Goal: Information Seeking & Learning: Learn about a topic

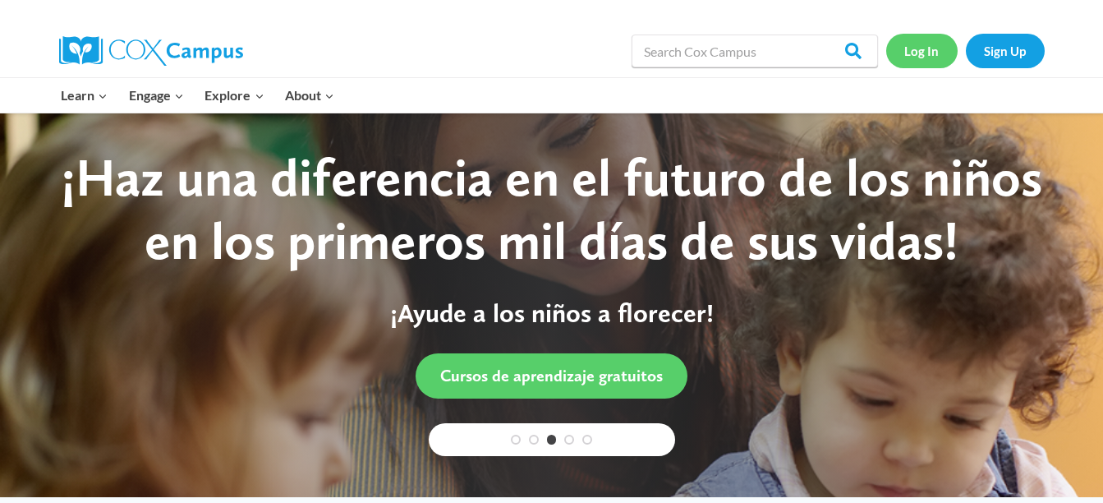
click at [933, 60] on link "Log In" at bounding box center [922, 51] width 71 height 34
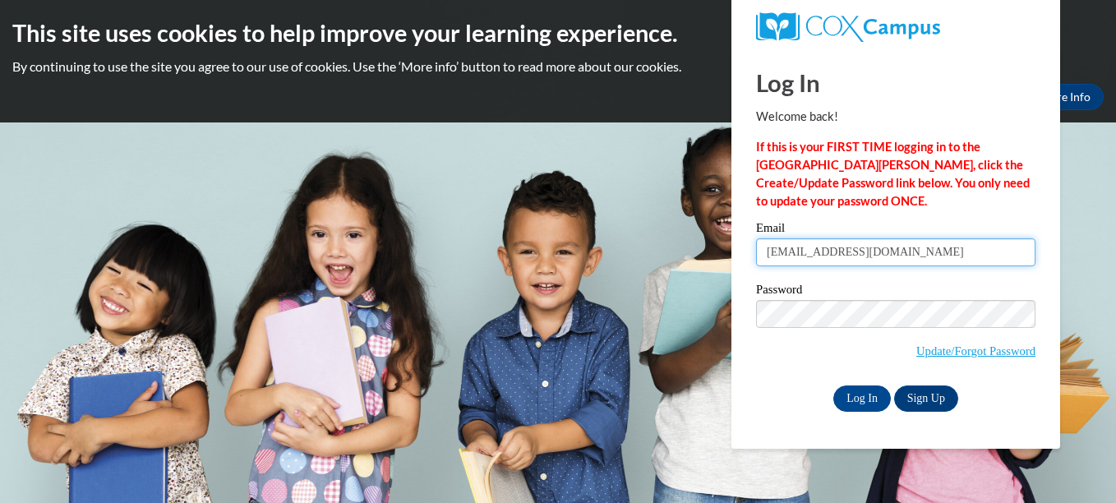
click at [901, 248] on input "jasmin1352@icloud.com" at bounding box center [895, 252] width 279 height 28
type input "j"
type input "hannahjsanvig@gmail.com"
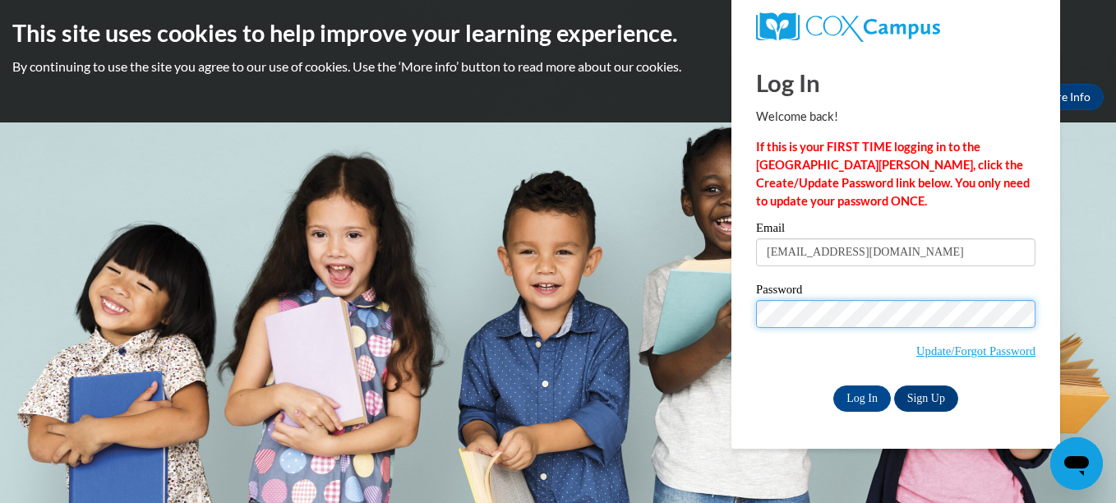
click at [833, 385] on input "Log In" at bounding box center [862, 398] width 58 height 26
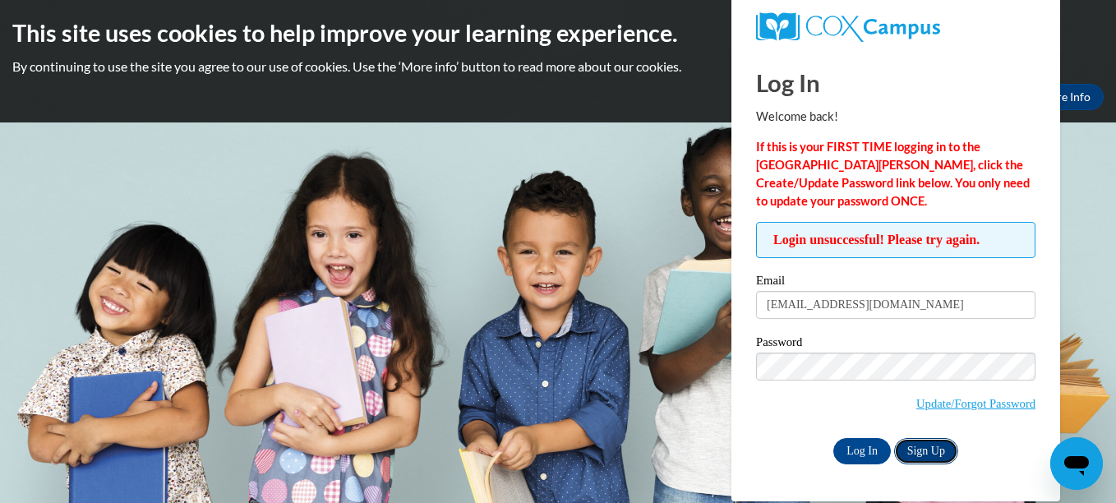
click at [928, 453] on link "Sign Up" at bounding box center [926, 451] width 64 height 26
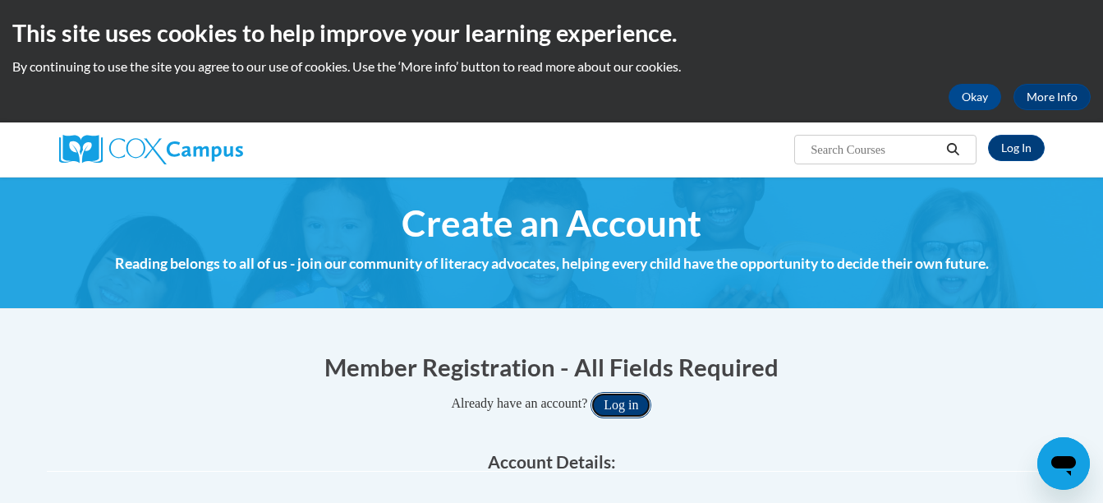
click at [623, 405] on button "Log in" at bounding box center [621, 405] width 61 height 26
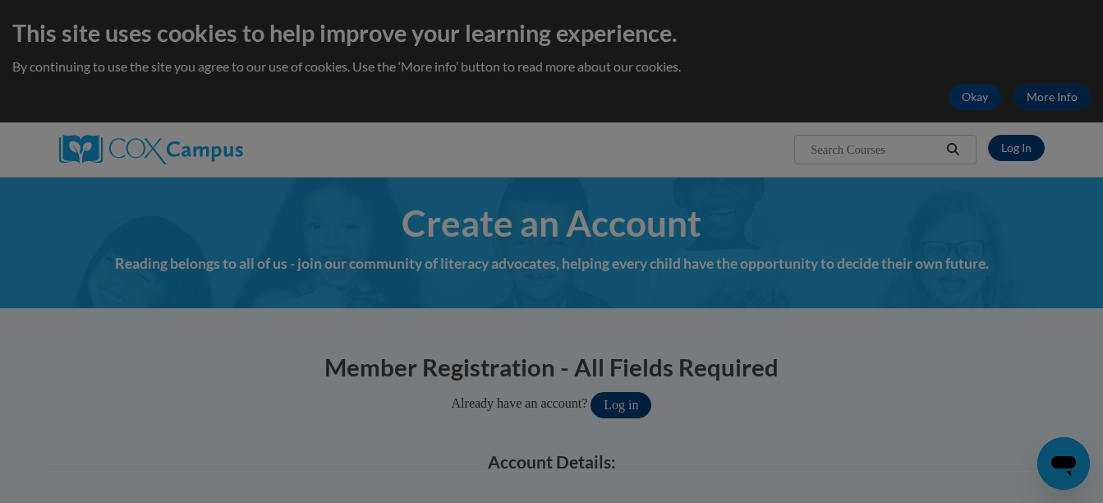
scroll to position [80, 0]
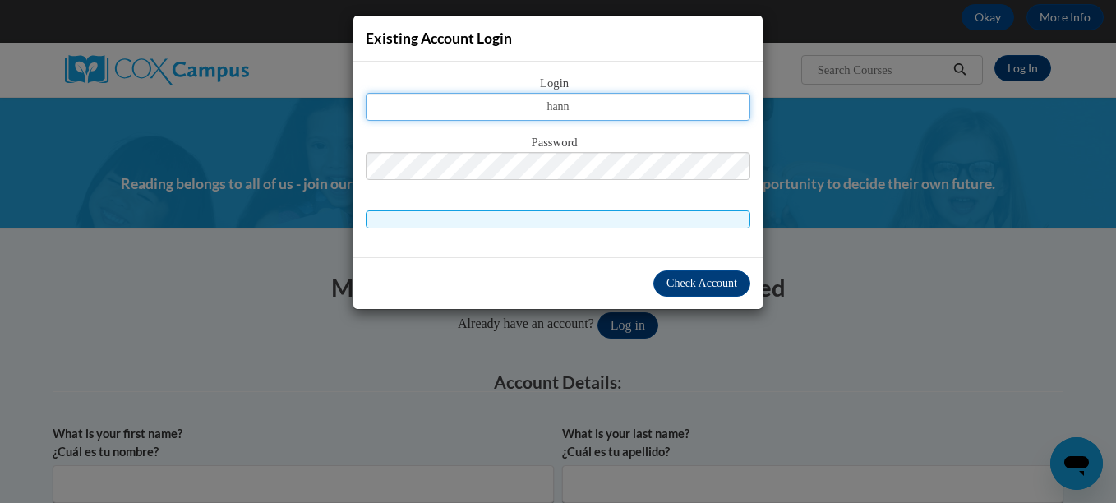
click at [597, 312] on button "Log in" at bounding box center [627, 325] width 61 height 26
click at [569, 104] on input "hann" at bounding box center [558, 107] width 385 height 28
type input "hannahjsanvig@gmail.com"
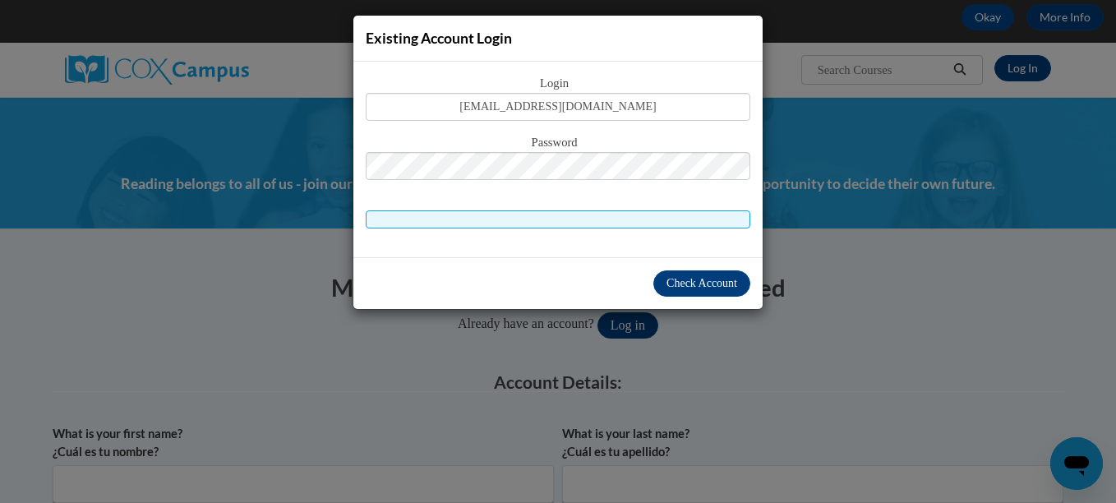
click at [334, 385] on div "Existing Account Login Login hannahjsanvig@gmail.com Password Check Account" at bounding box center [558, 251] width 1116 height 503
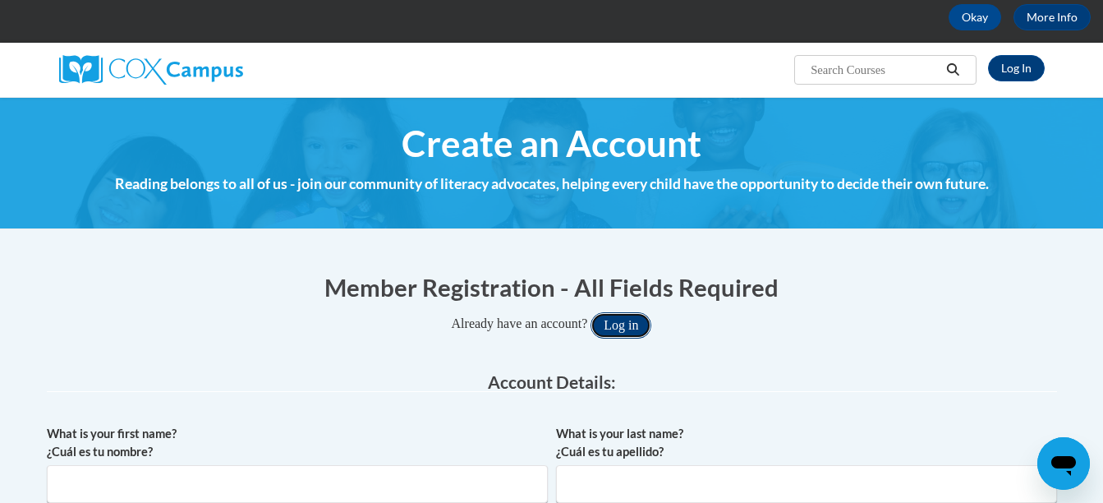
click at [624, 323] on button "Log in" at bounding box center [621, 325] width 61 height 26
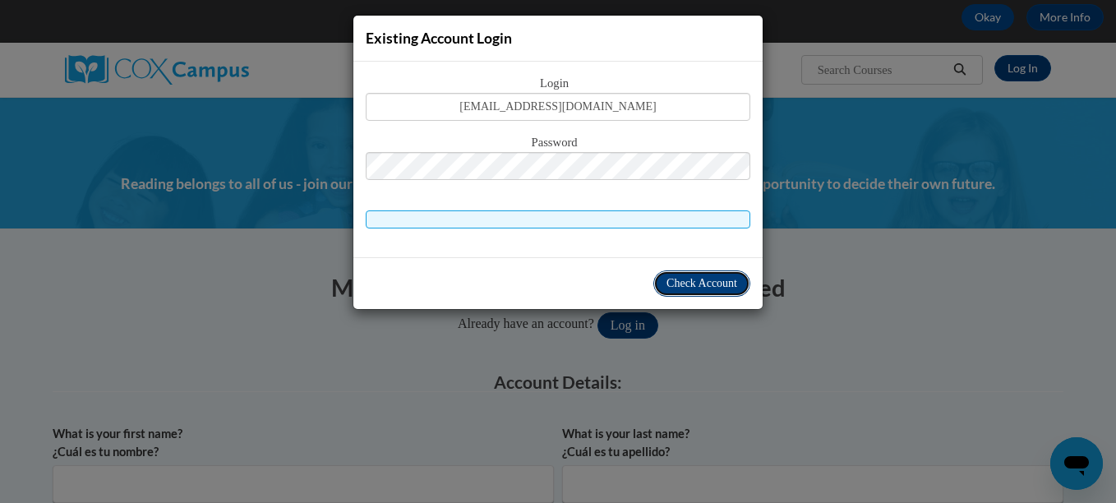
click at [714, 282] on span "Check Account" at bounding box center [701, 283] width 71 height 12
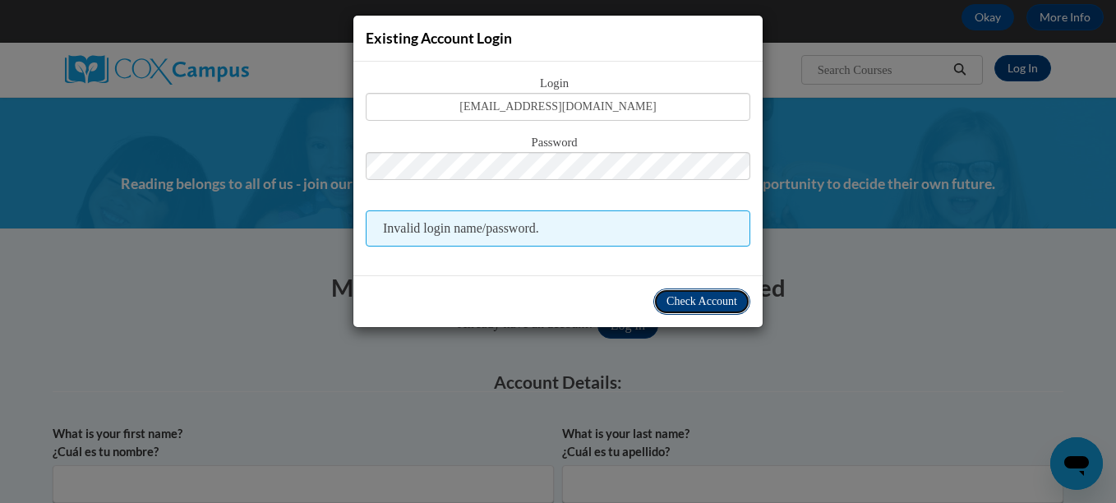
click at [697, 303] on span "Check Account" at bounding box center [701, 301] width 71 height 12
click at [675, 296] on span "Check Account" at bounding box center [701, 301] width 71 height 12
click at [814, 160] on div "Existing Account Login Login hannahjsanvig@gmail.com Password Invalid login nam…" at bounding box center [558, 251] width 1116 height 503
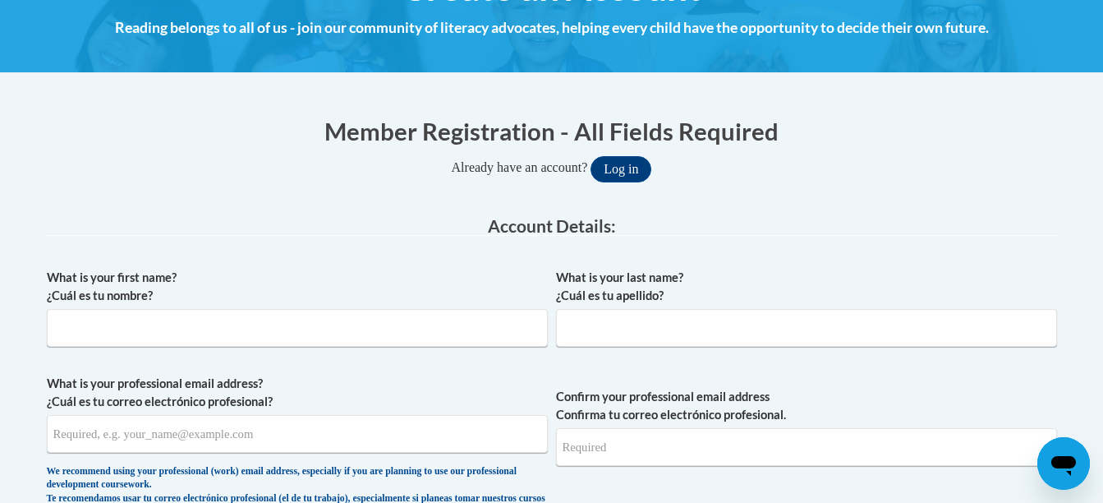
scroll to position [298, 0]
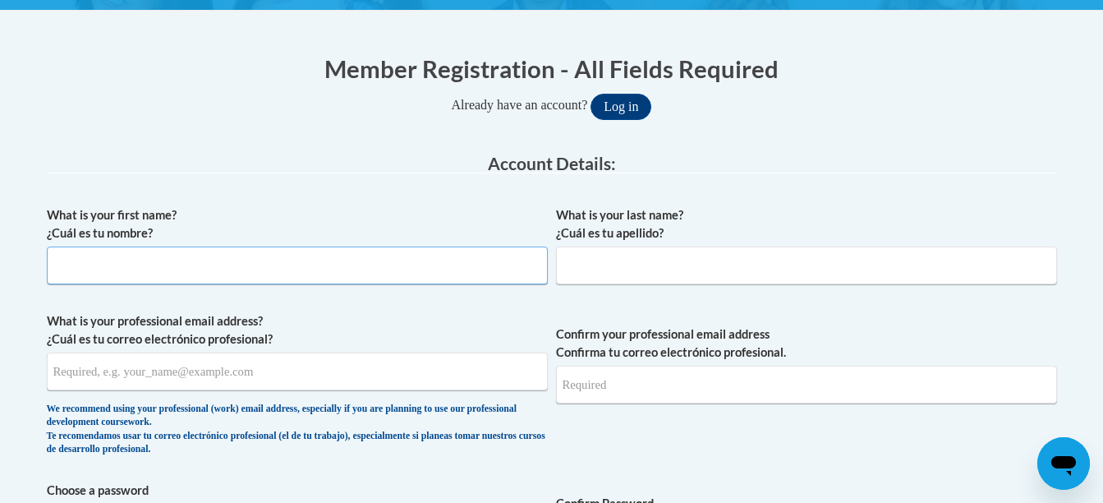
click at [350, 261] on input "What is your first name? ¿Cuál es tu nombre?" at bounding box center [297, 265] width 501 height 38
type input "Hannah"
type input "Sanvig"
type input "[EMAIL_ADDRESS][DOMAIN_NAME]"
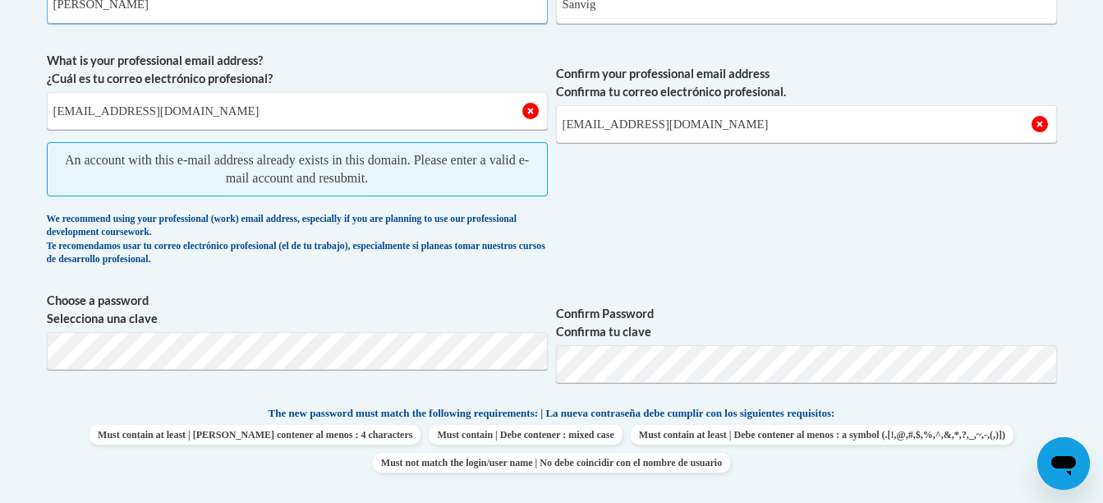
scroll to position [569, 0]
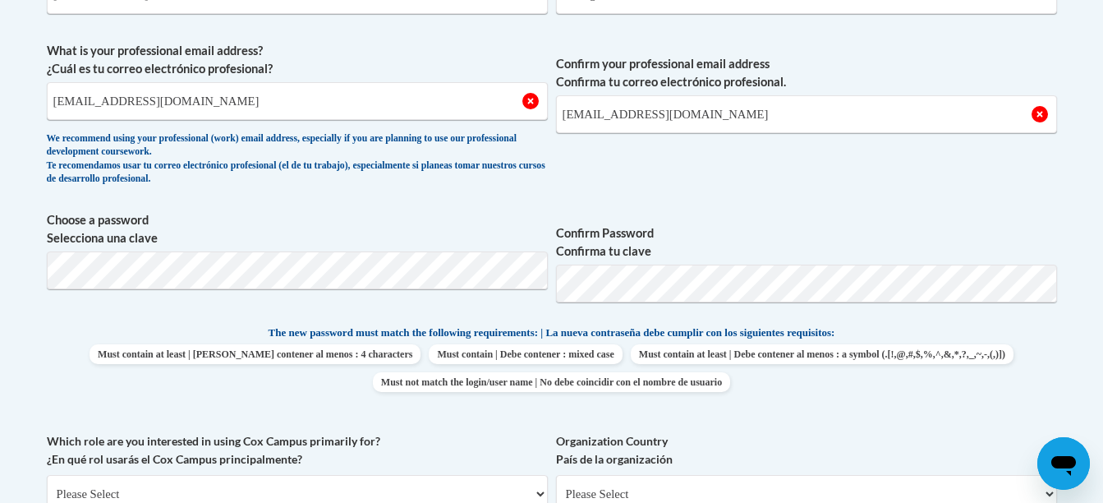
click at [678, 207] on div "What is your first name? ¿Cuál es tu nombre? Hannah What is your last name? ¿Cu…" at bounding box center [552, 302] width 1011 height 749
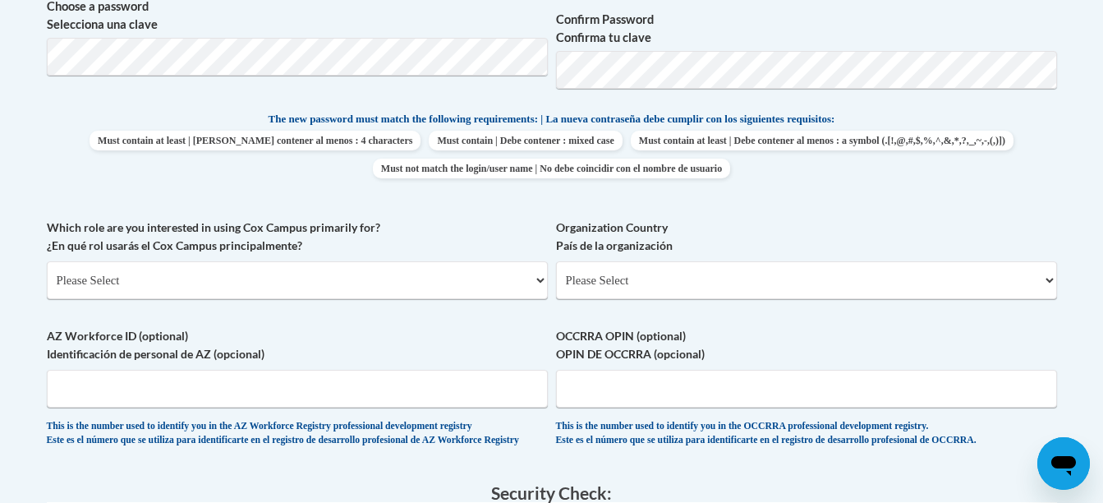
scroll to position [793, 0]
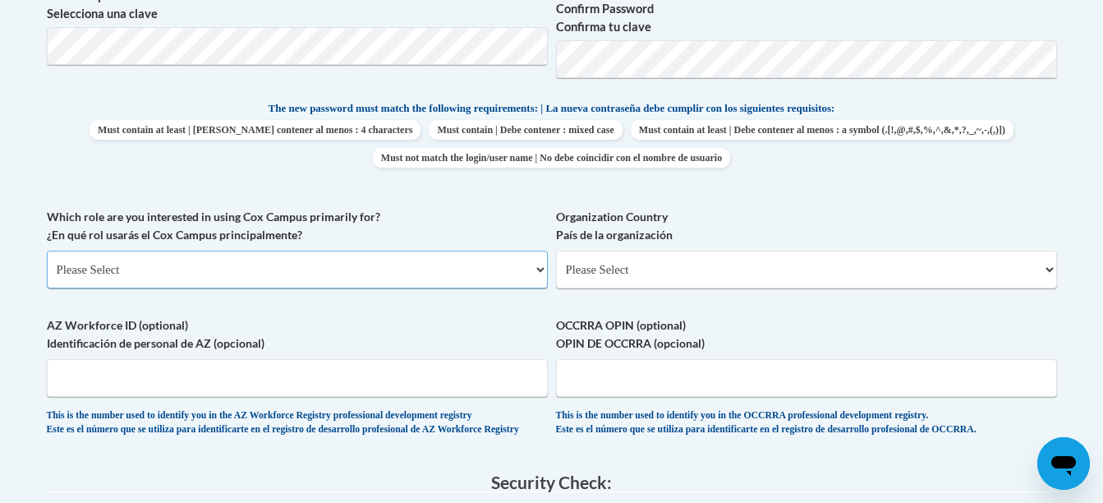
click at [464, 269] on select "Please Select College/University | Colegio/Universidad Community/Nonprofit Part…" at bounding box center [297, 270] width 501 height 38
select select "fbf2d438-af2f-41f8-98f1-81c410e29de3"
click at [47, 251] on select "Please Select College/University | Colegio/Universidad Community/Nonprofit Part…" at bounding box center [297, 270] width 501 height 38
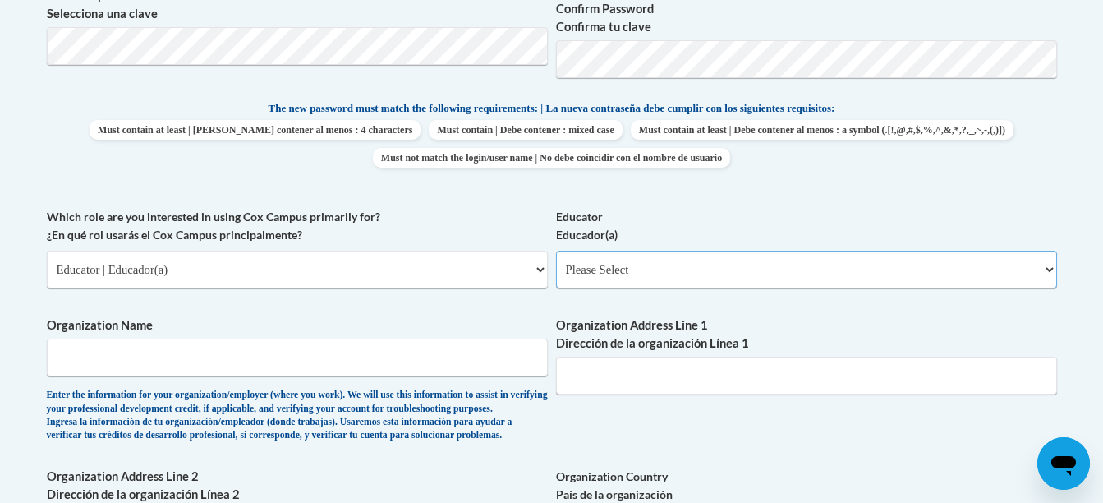
click at [741, 270] on select "Please Select Early Learning/Daycare Teacher/Family Home Care Provider | Maestr…" at bounding box center [806, 270] width 501 height 38
select select "5e2af403-4f2c-4e49-a02f-103e55d7b75b"
click at [556, 251] on select "Please Select Early Learning/Daycare Teacher/Family Home Care Provider | Maestr…" at bounding box center [806, 270] width 501 height 38
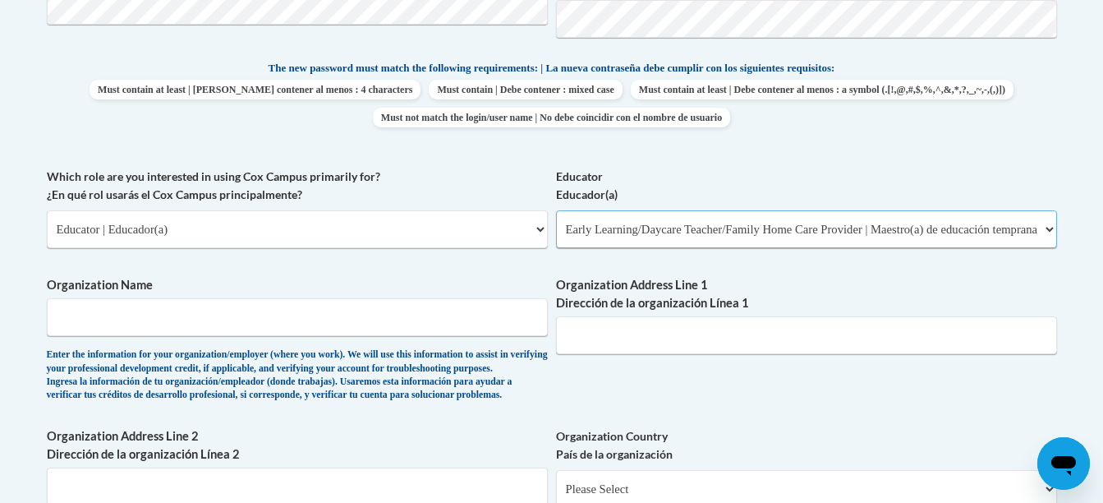
scroll to position [836, 0]
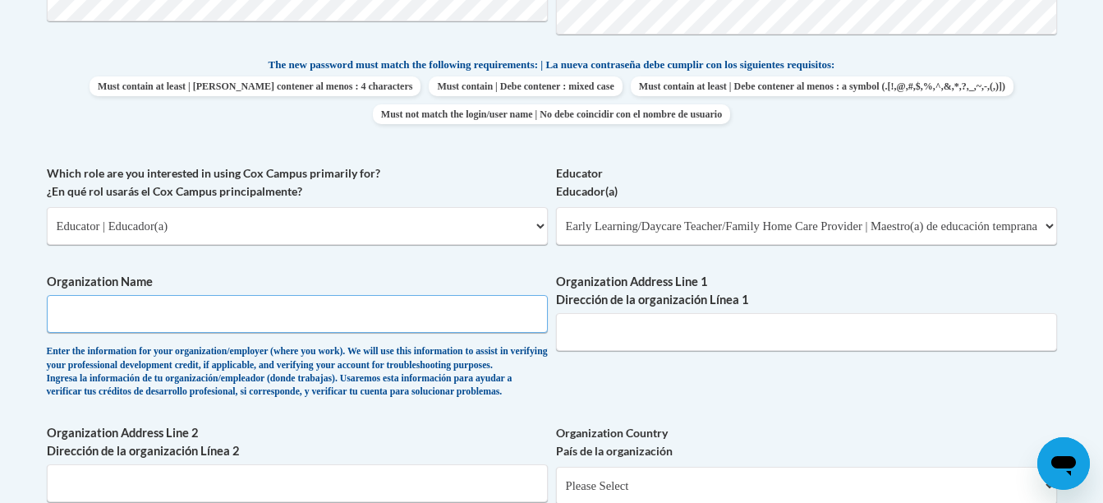
click at [288, 310] on input "Organization Name" at bounding box center [297, 314] width 501 height 38
type input "His Ark Daycare"
click at [670, 329] on input "Organization Address Line 1 Dirección de la organización Línea 1" at bounding box center [806, 332] width 501 height 38
type input "5500 W 26th St"
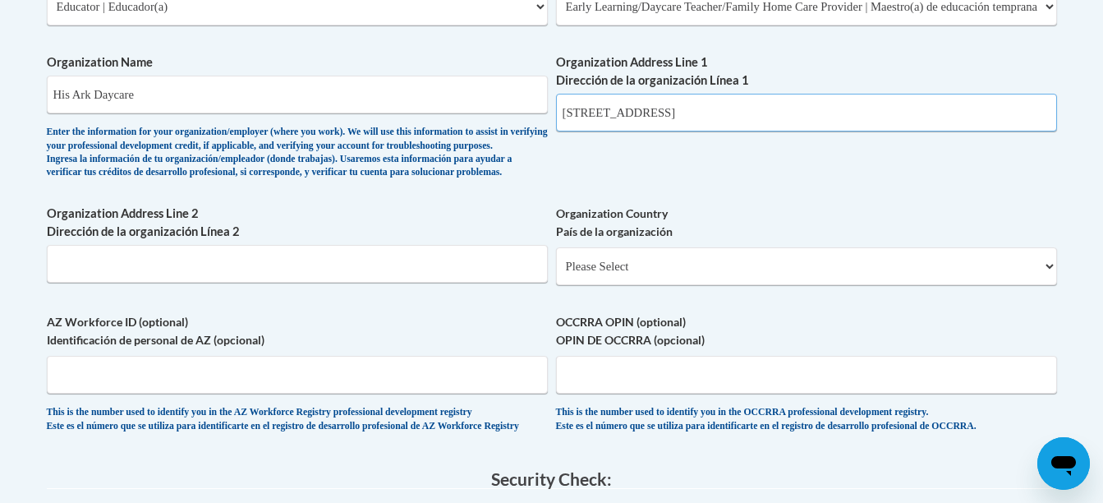
scroll to position [1061, 0]
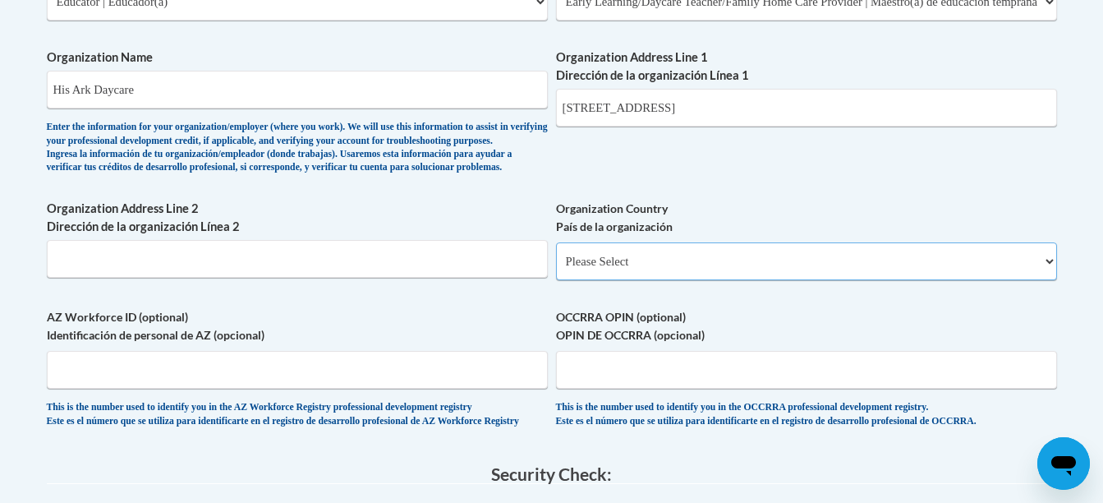
click at [651, 272] on select "Please Select United States | Estados Unidos Outside of the United States | Fue…" at bounding box center [806, 261] width 501 height 38
select select "ad49bcad-a171-4b2e-b99c-48b446064914"
click at [556, 269] on select "Please Select [GEOGRAPHIC_DATA] | [GEOGRAPHIC_DATA] Outside of [GEOGRAPHIC_DATA…" at bounding box center [806, 261] width 501 height 38
select select
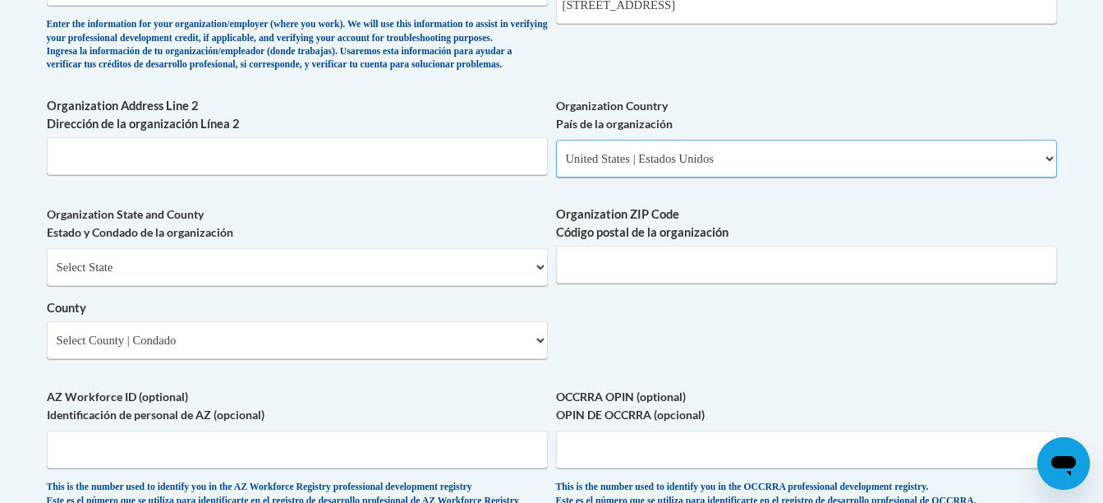
scroll to position [1167, 0]
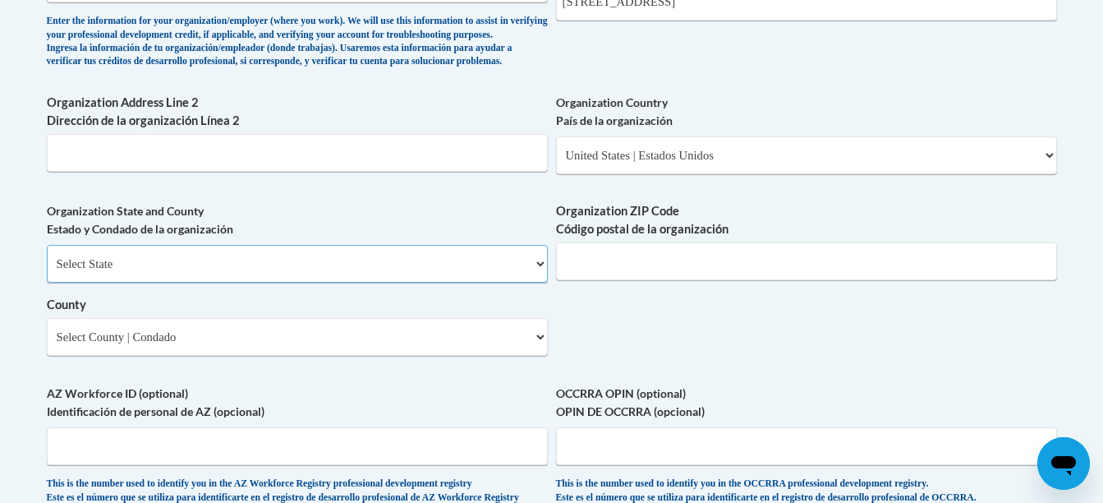
click at [438, 283] on select "Select State Alabama Alaska Arizona Arkansas California Colorado Connecticut De…" at bounding box center [297, 264] width 501 height 38
select select "South Dakota"
click at [47, 272] on select "Select State Alabama Alaska Arizona Arkansas California Colorado Connecticut De…" at bounding box center [297, 264] width 501 height 38
click at [628, 280] on input "Organization ZIP Code Código postal de la organización" at bounding box center [806, 261] width 501 height 38
type input "56016"
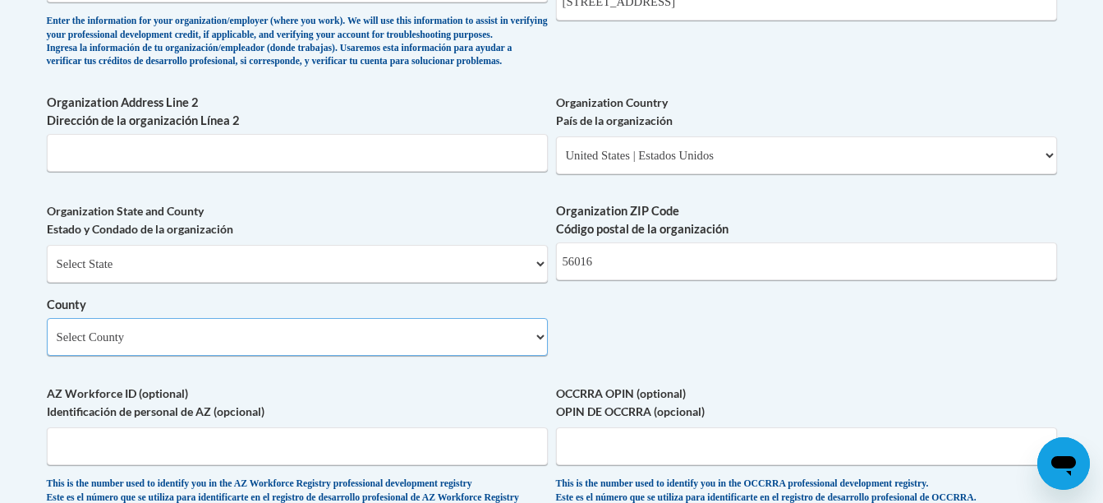
click at [454, 356] on select "Select County Aurora Beadle Bennett Bon Homme Brookings Brown Brule Buffalo But…" at bounding box center [297, 337] width 501 height 38
select select "Minnehaha"
click at [47, 345] on select "Select County Aurora Beadle Bennett Bon Homme Brookings Brown Brule Buffalo But…" at bounding box center [297, 337] width 501 height 38
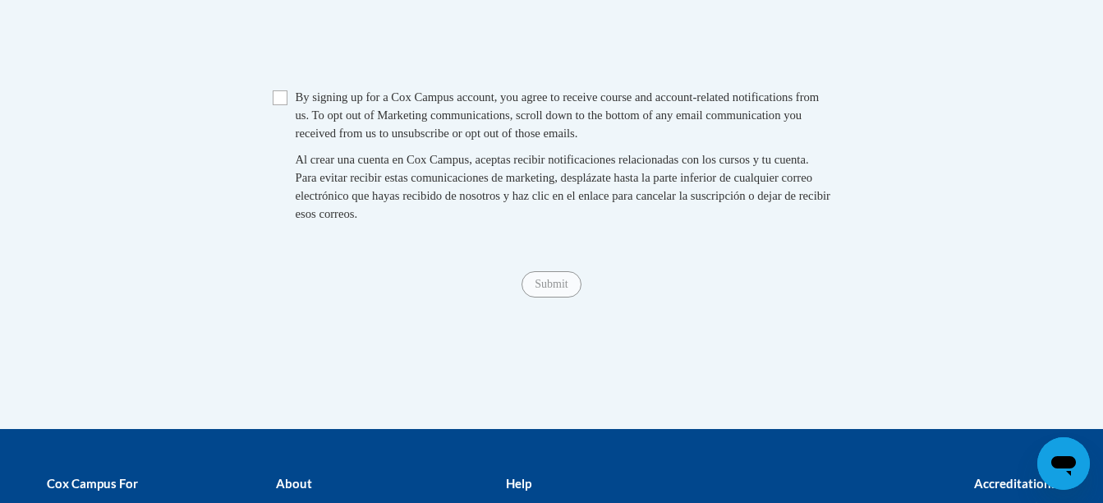
scroll to position [1740, 0]
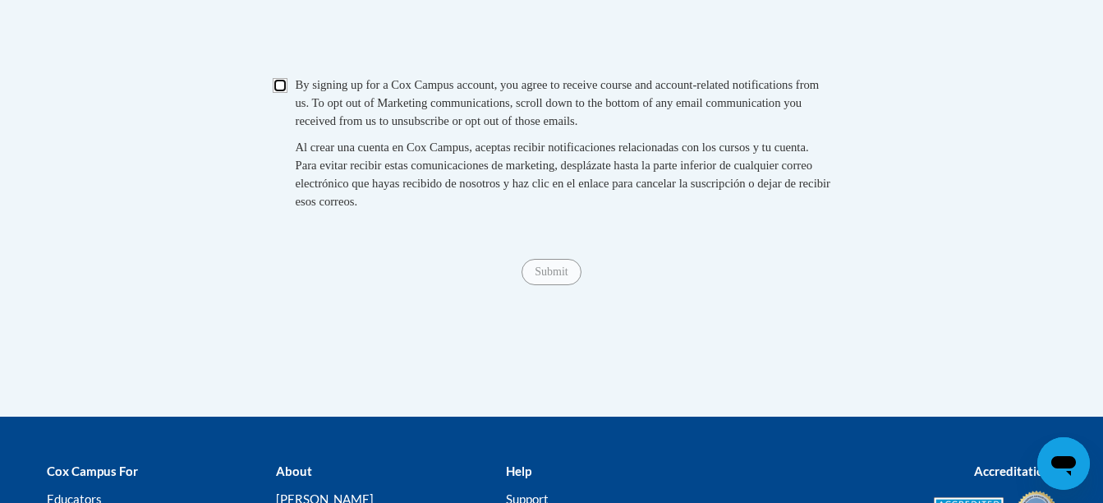
click at [279, 93] on input "Checkbox" at bounding box center [280, 85] width 15 height 15
checkbox input "true"
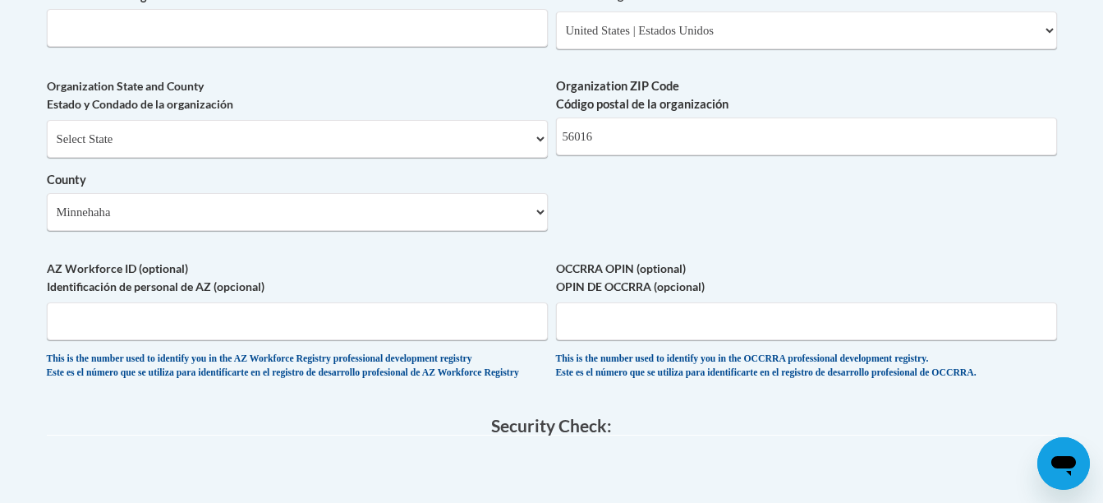
scroll to position [1285, 0]
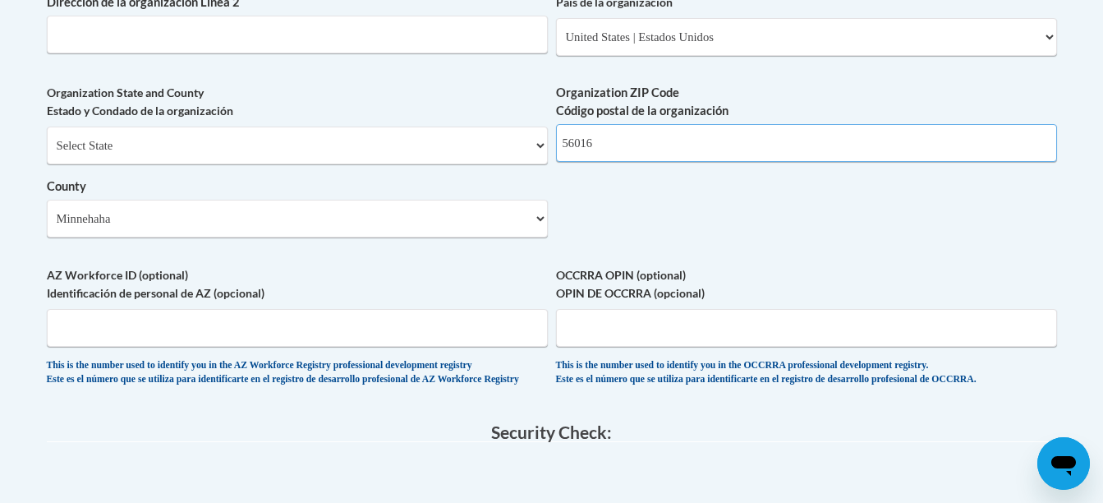
click at [574, 162] on input "56016" at bounding box center [806, 143] width 501 height 38
type input "57016"
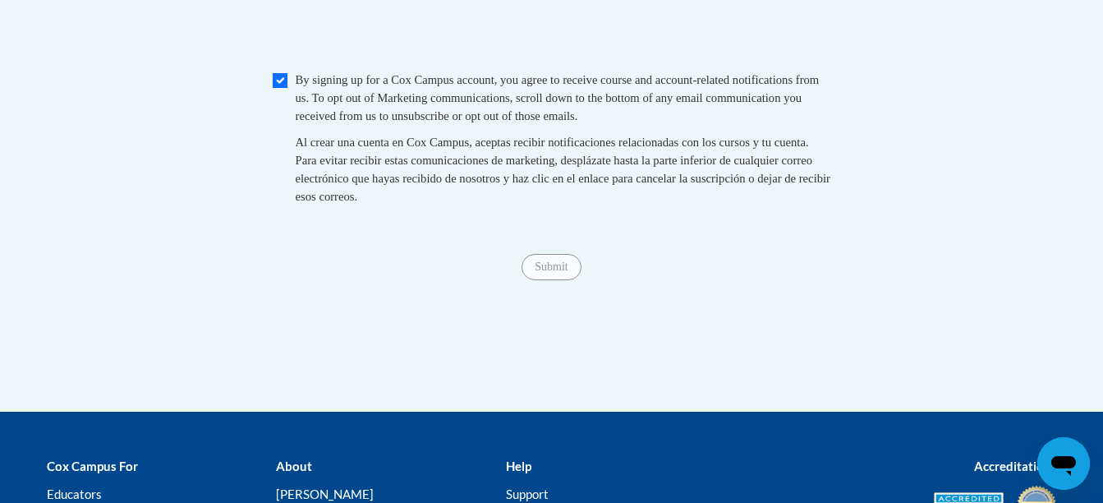
scroll to position [1746, 0]
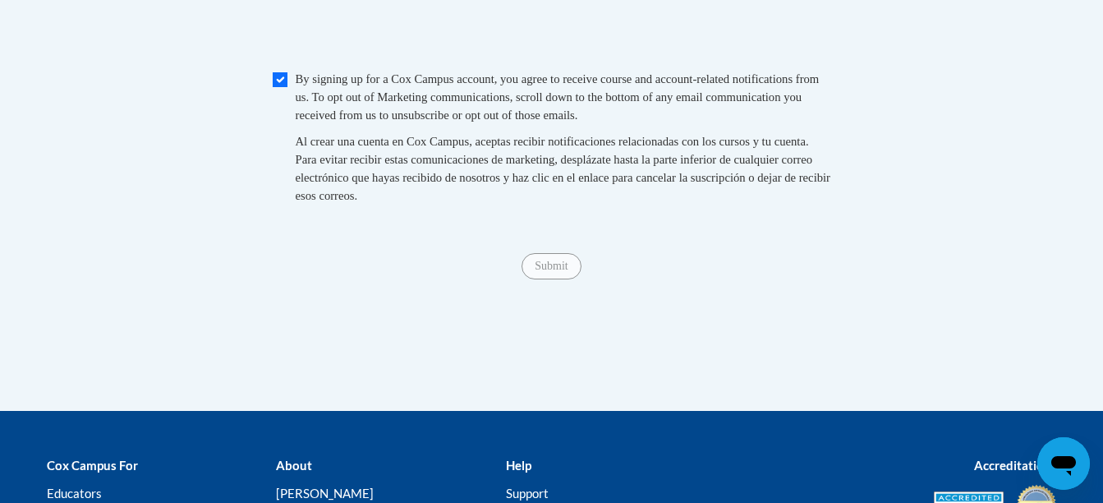
click at [545, 271] on span "Submit" at bounding box center [551, 264] width 59 height 13
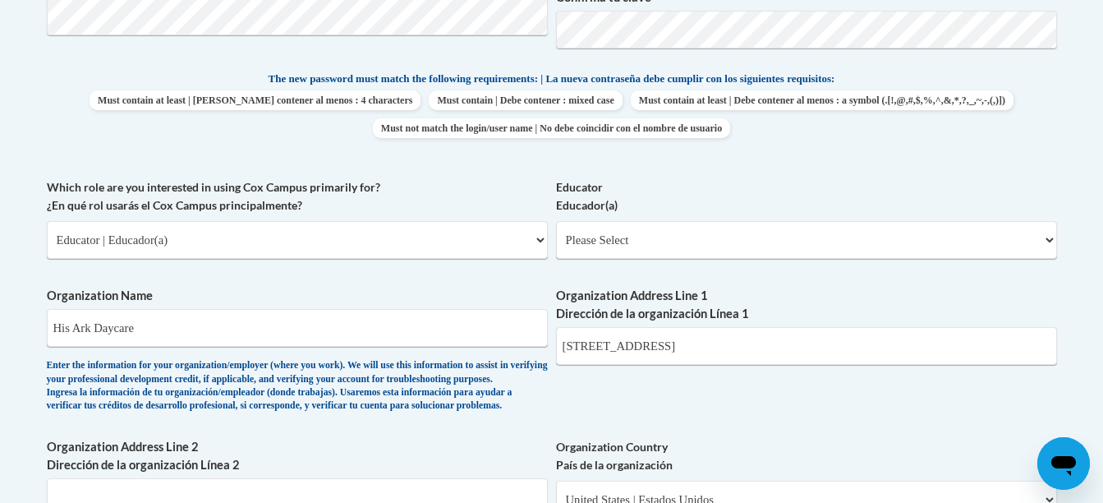
scroll to position [822, 0]
click at [652, 243] on select "Please Select Early Learning/Daycare Teacher/Family Home Care Provider | Maestr…" at bounding box center [806, 241] width 501 height 38
select select "5e2af403-4f2c-4e49-a02f-103e55d7b75b"
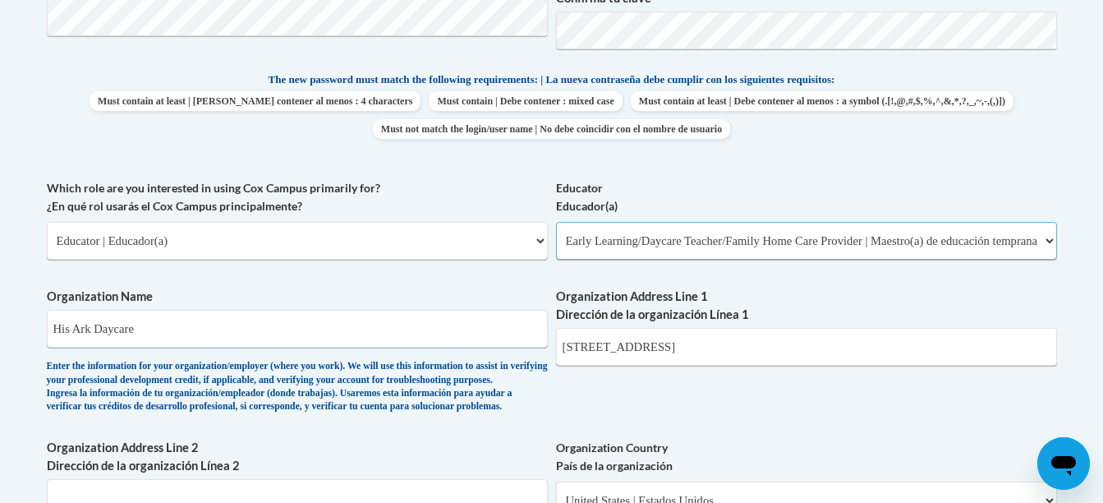
click at [556, 222] on select "Please Select Early Learning/Daycare Teacher/Family Home Care Provider | Maestr…" at bounding box center [806, 241] width 501 height 38
select select "null"
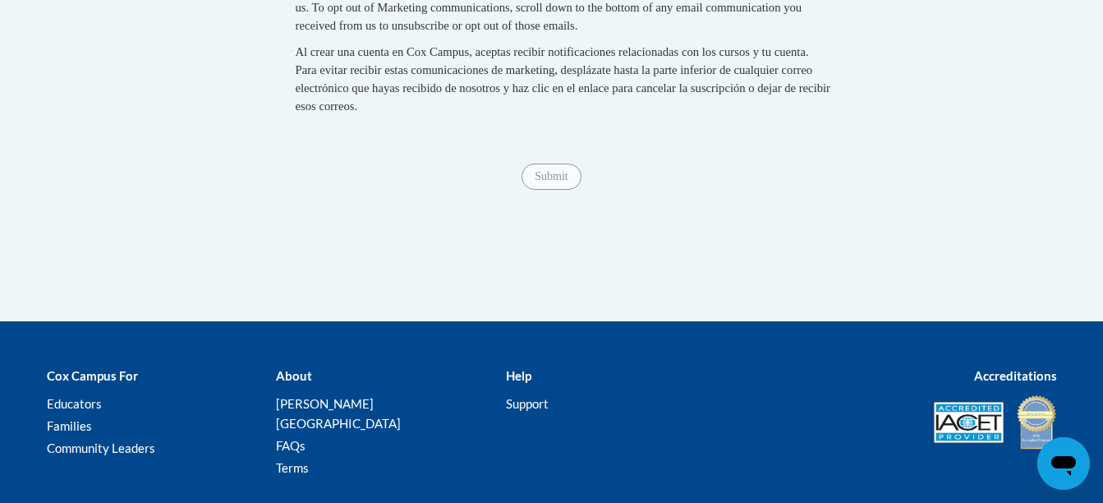
scroll to position [1862, 0]
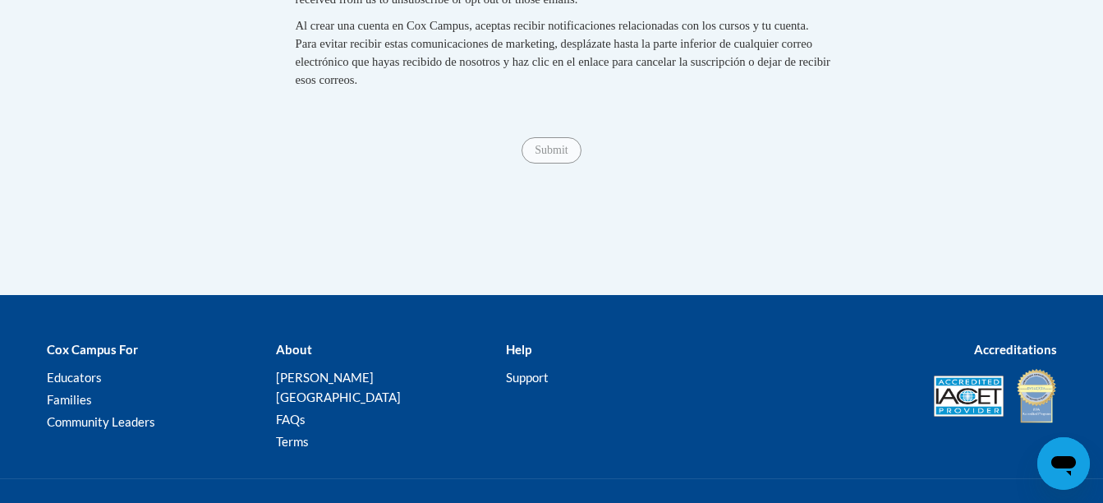
click at [542, 155] on span "Submit" at bounding box center [551, 148] width 59 height 13
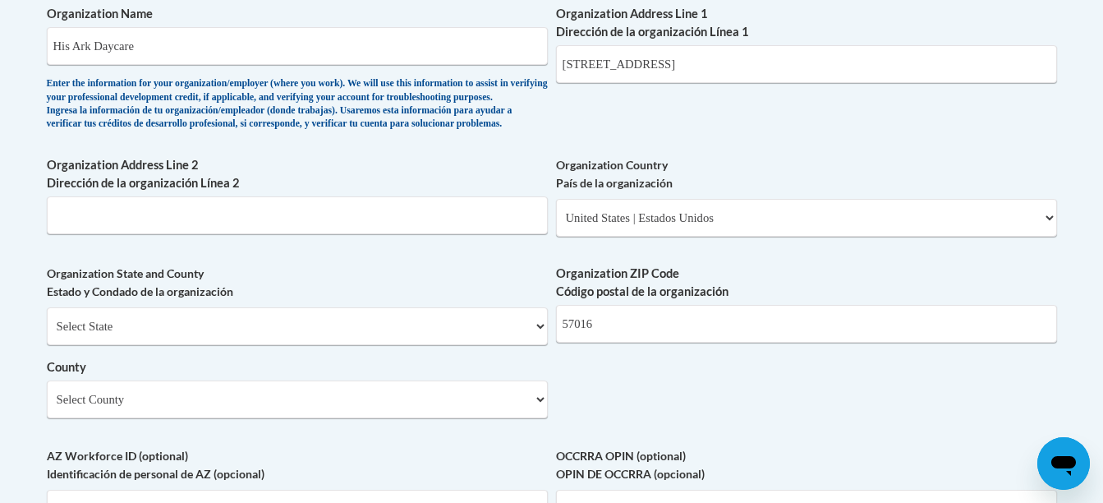
scroll to position [1112, 0]
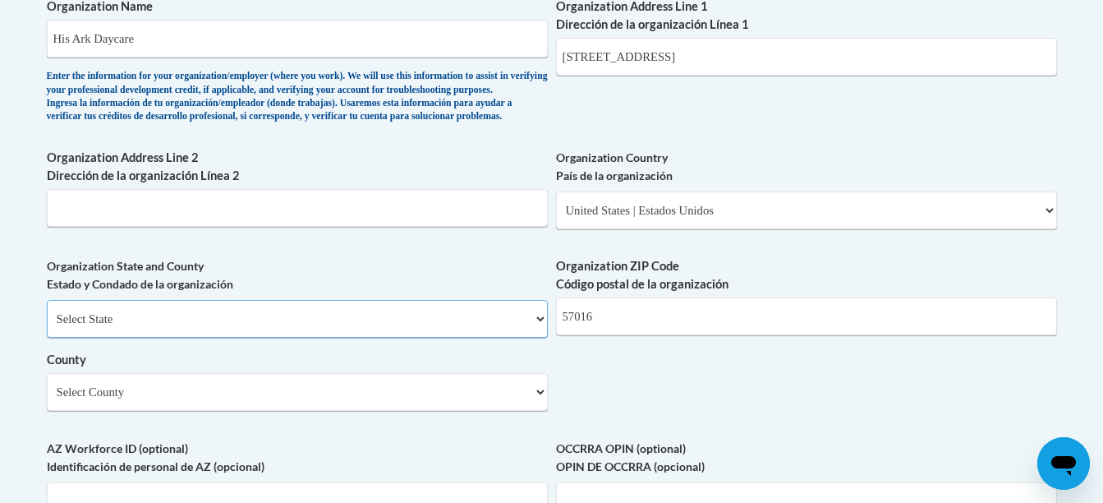
click at [517, 338] on select "Select State Alabama Alaska Arizona Arkansas California Colorado Connecticut De…" at bounding box center [297, 319] width 501 height 38
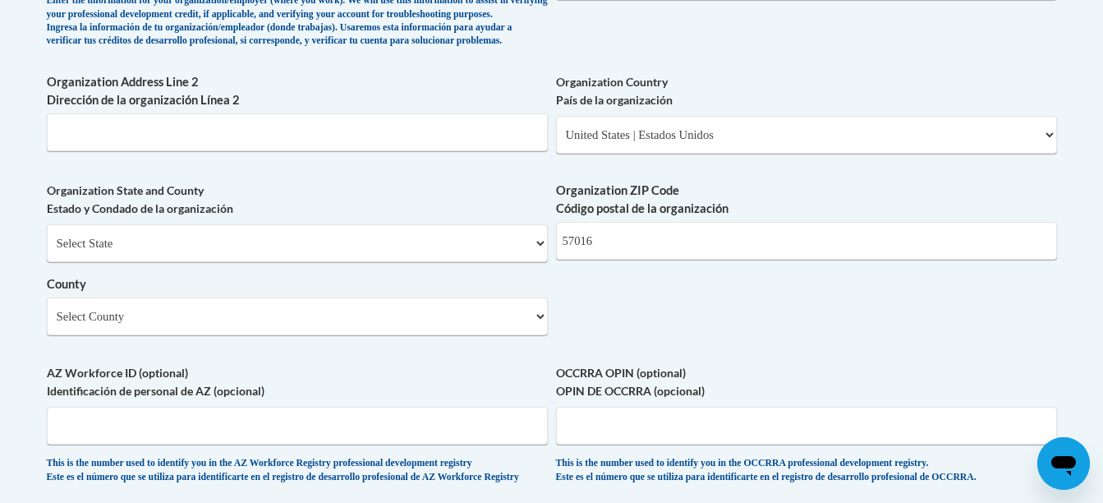
scroll to position [1188, 0]
click at [458, 259] on select "Select State Alabama Alaska Arizona Arkansas California Colorado Connecticut De…" at bounding box center [297, 242] width 501 height 38
select select "South Dakota"
click at [47, 251] on select "Select State Alabama Alaska Arizona Arkansas California Colorado Connecticut De…" at bounding box center [297, 242] width 501 height 38
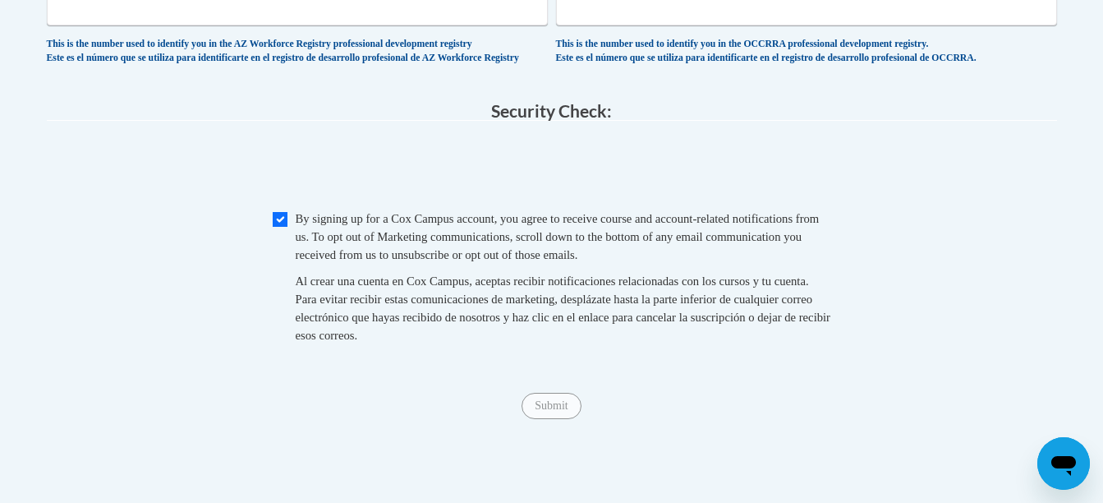
scroll to position [1607, 0]
click at [287, 226] on input "Checkbox" at bounding box center [280, 218] width 15 height 15
checkbox input "true"
click at [546, 410] on span "Submit" at bounding box center [551, 403] width 59 height 13
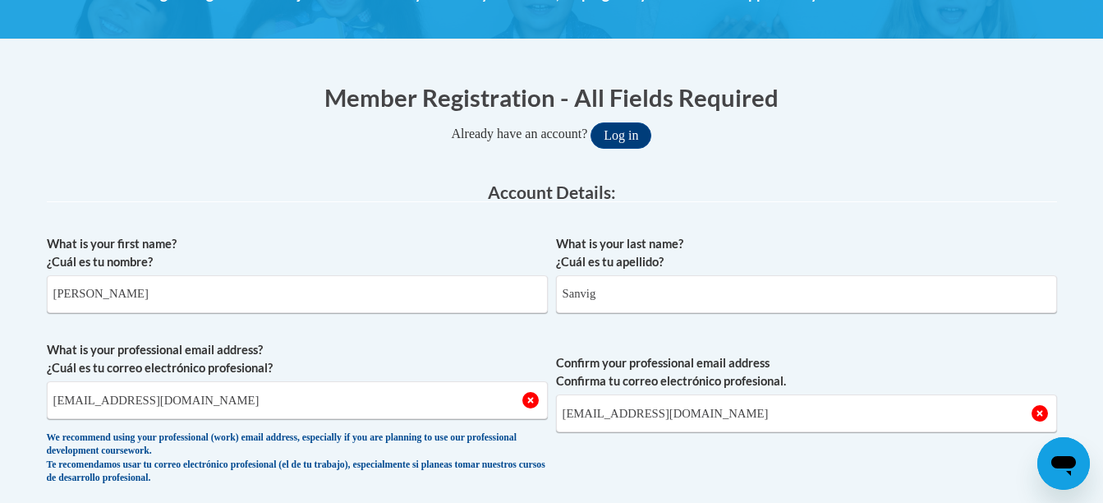
scroll to position [0, 0]
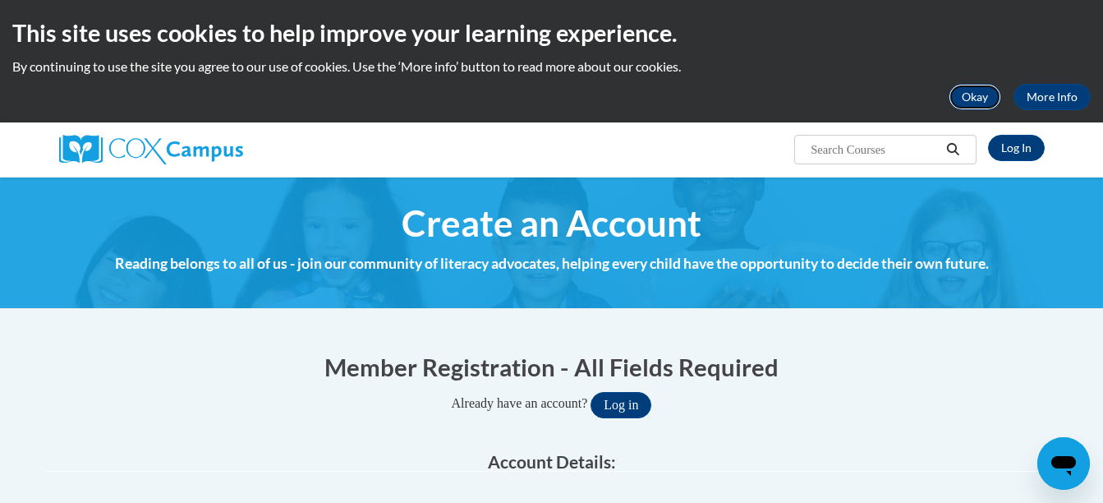
click at [983, 90] on button "Okay" at bounding box center [975, 97] width 53 height 26
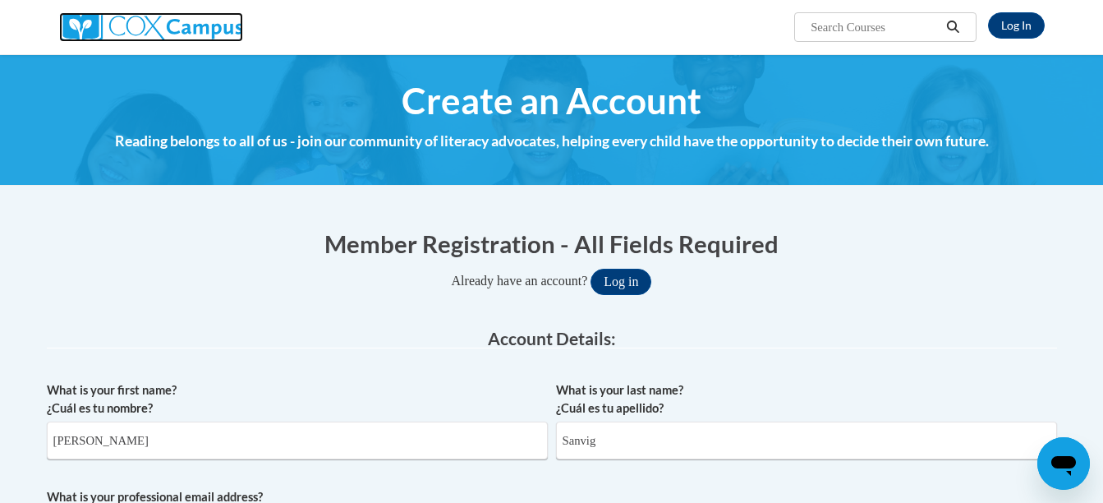
click at [75, 16] on img at bounding box center [151, 27] width 184 height 30
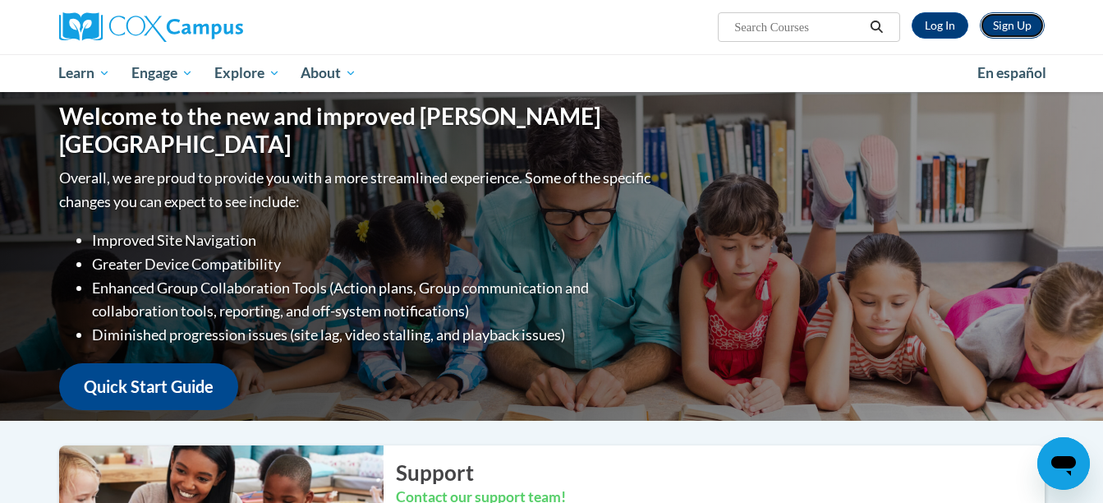
click at [1011, 21] on link "Sign Up" at bounding box center [1012, 25] width 65 height 26
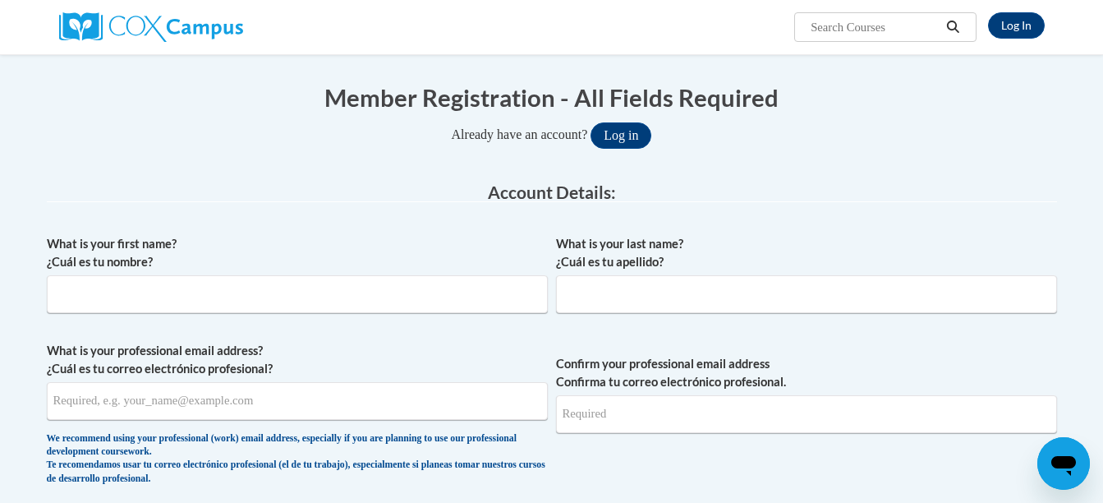
scroll to position [147, 0]
click at [298, 297] on input "What is your first name? ¿Cuál es tu nombre?" at bounding box center [297, 293] width 501 height 38
click at [998, 19] on link "Log In" at bounding box center [1016, 25] width 57 height 26
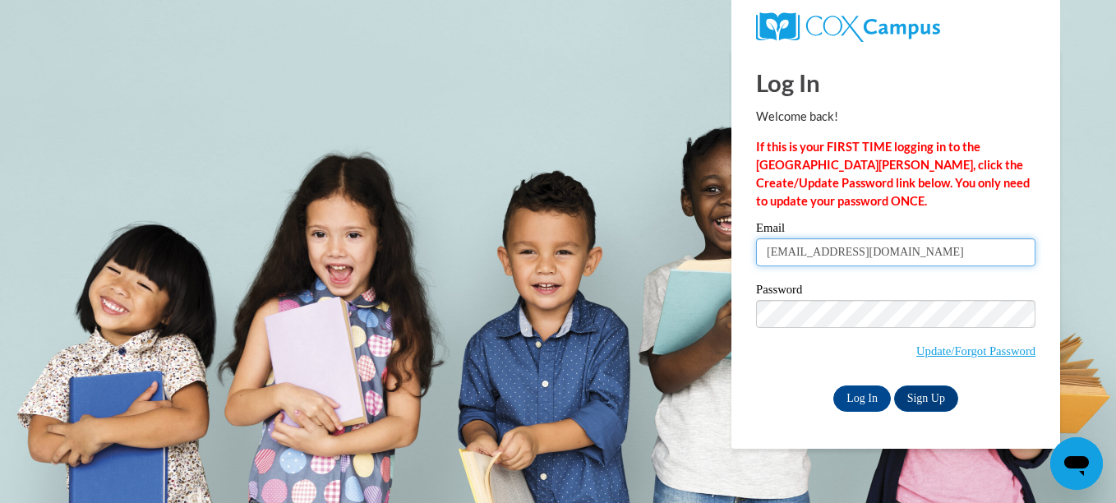
click at [911, 251] on input "jasmin1352@icloud.com" at bounding box center [895, 252] width 279 height 28
type input "j"
type input "hannahjsanvig@gmail.com"
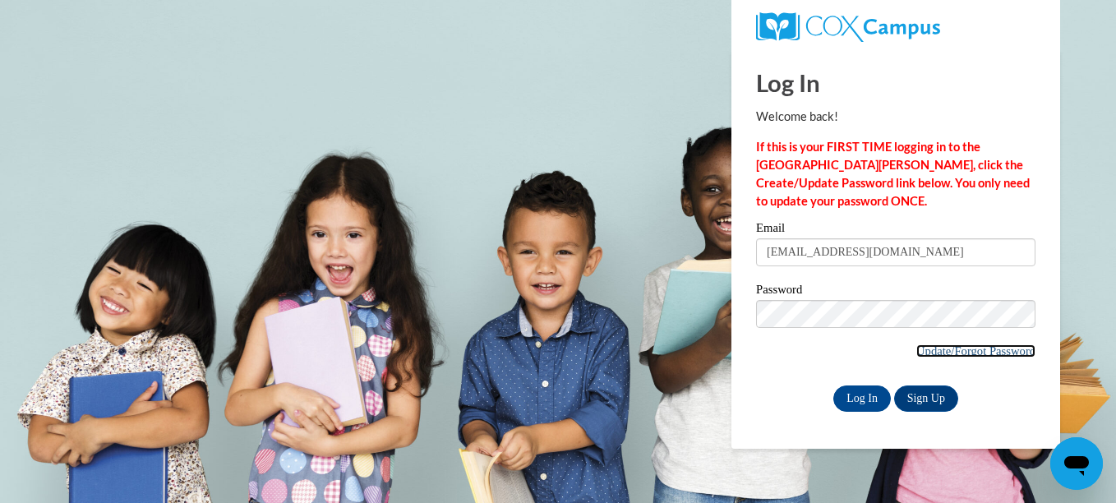
click at [936, 344] on link "Update/Forgot Password" at bounding box center [975, 350] width 119 height 13
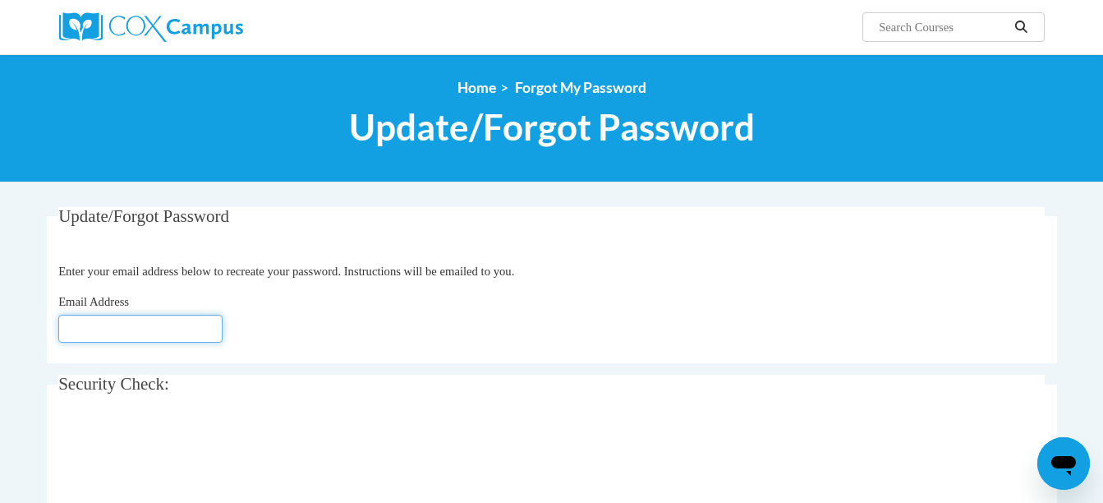
click at [171, 328] on input "Email Address" at bounding box center [140, 329] width 164 height 28
type input "hannahjsanvig@gmail.com"
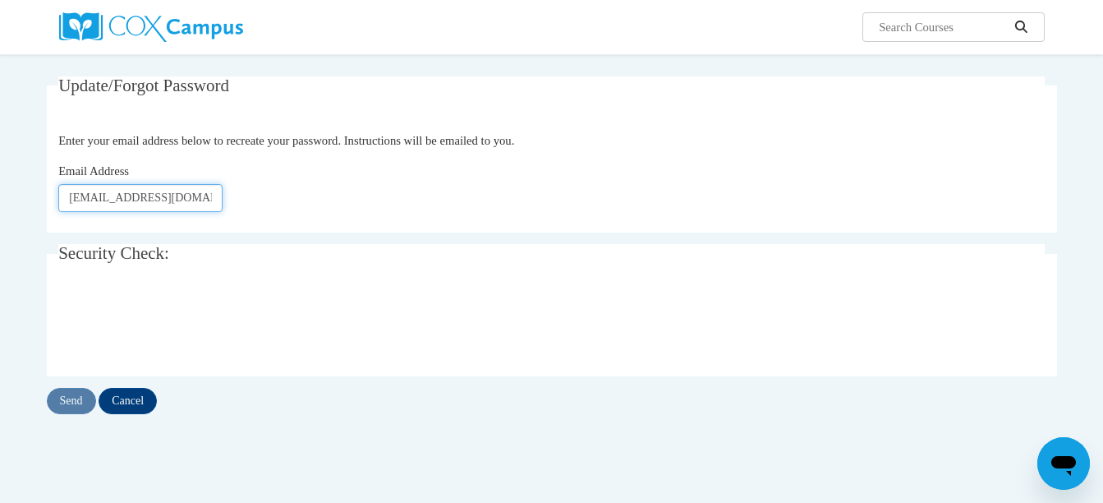
scroll to position [146, 0]
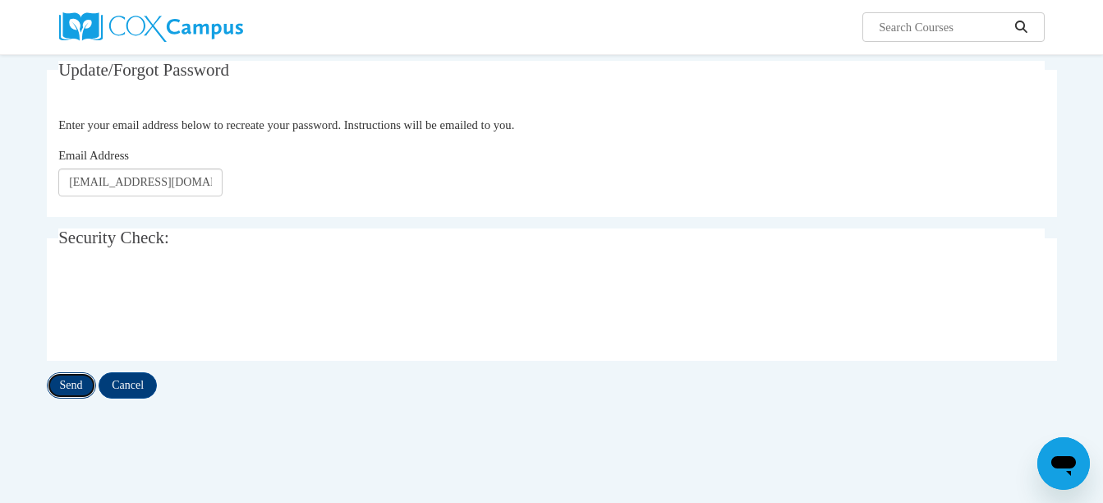
click at [70, 382] on input "Send" at bounding box center [71, 385] width 49 height 26
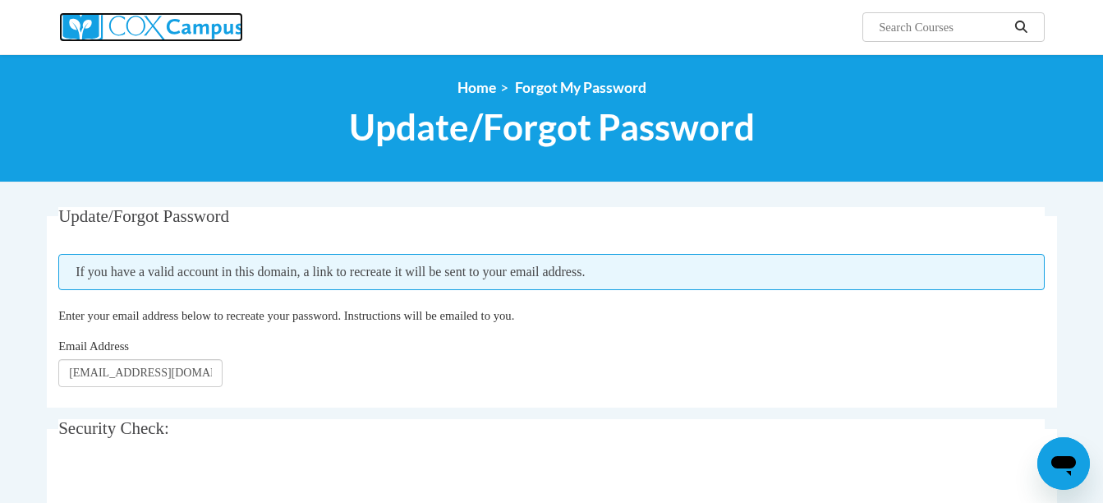
click at [86, 23] on img at bounding box center [151, 27] width 184 height 30
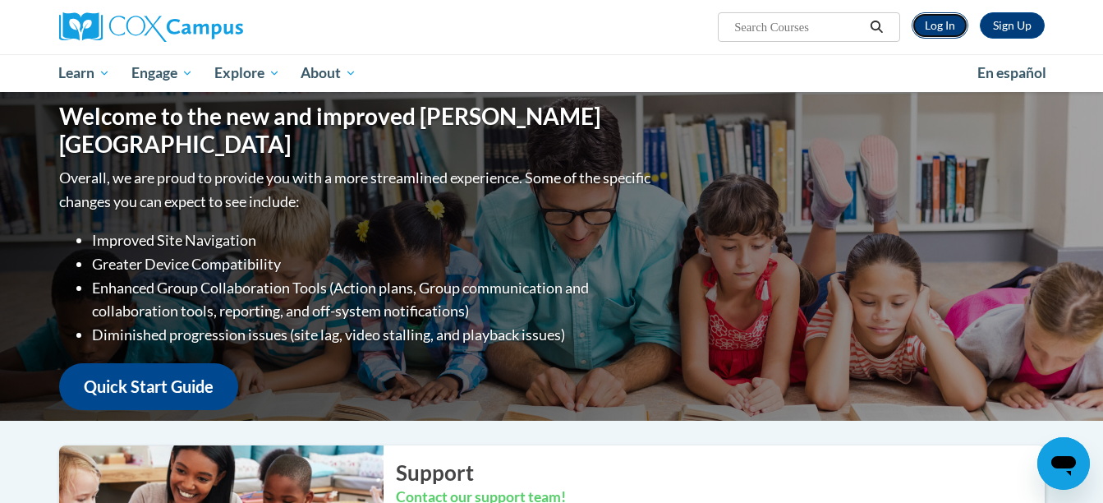
click at [942, 26] on link "Log In" at bounding box center [940, 25] width 57 height 26
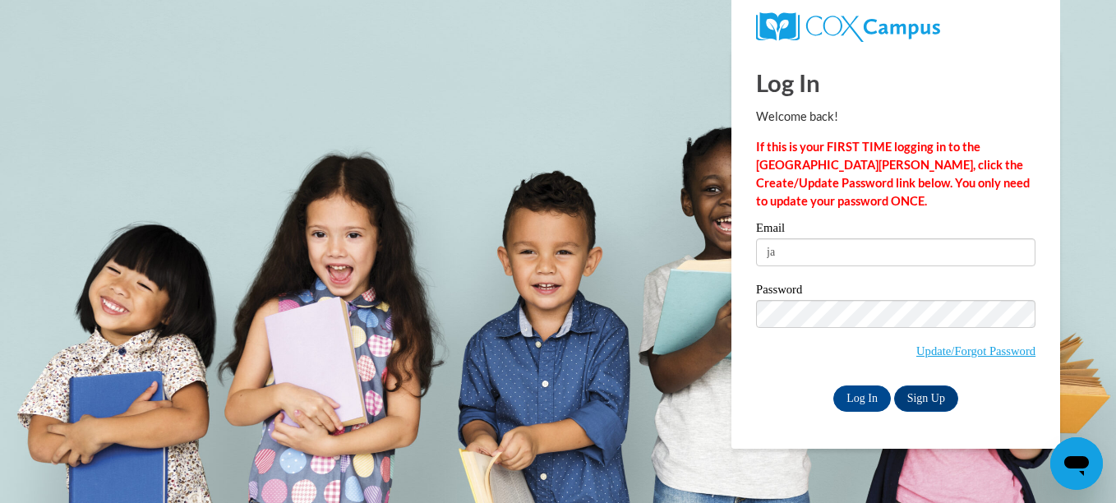
type input "j"
type input "hannahjsanvig@gmail.com"
click at [873, 397] on input "Log In" at bounding box center [862, 398] width 58 height 26
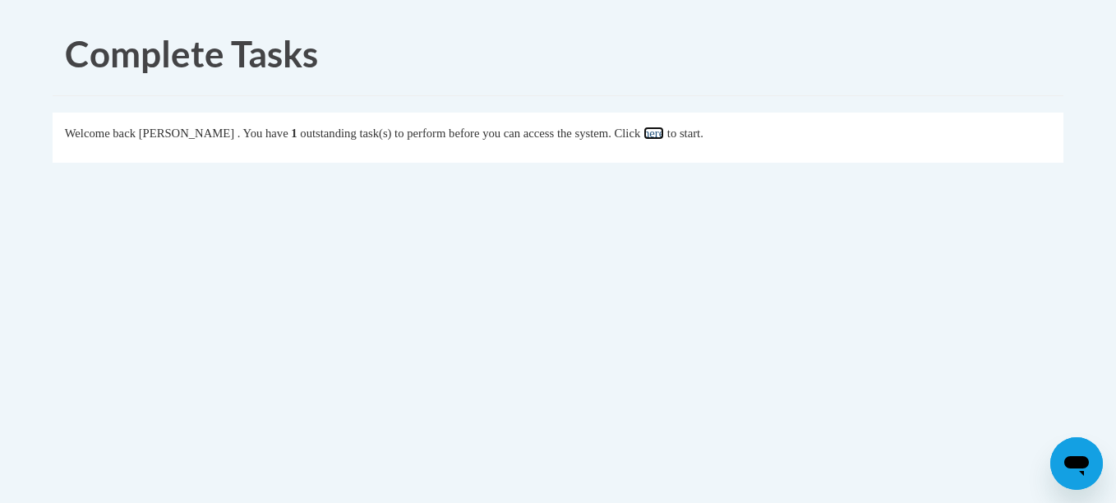
click at [664, 131] on link "here" at bounding box center [653, 133] width 21 height 13
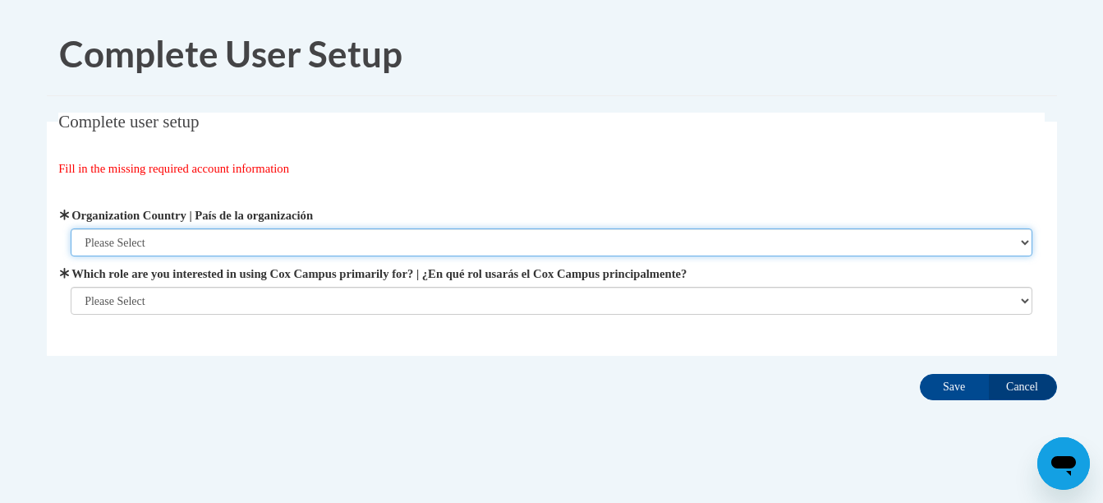
click at [181, 233] on select "Please Select [GEOGRAPHIC_DATA] | [GEOGRAPHIC_DATA] Outside of [GEOGRAPHIC_DATA…" at bounding box center [552, 242] width 962 height 28
select select "ad49bcad-a171-4b2e-b99c-48b446064914"
click at [71, 228] on select "Please Select [GEOGRAPHIC_DATA] | [GEOGRAPHIC_DATA] Outside of [GEOGRAPHIC_DATA…" at bounding box center [552, 242] width 962 height 28
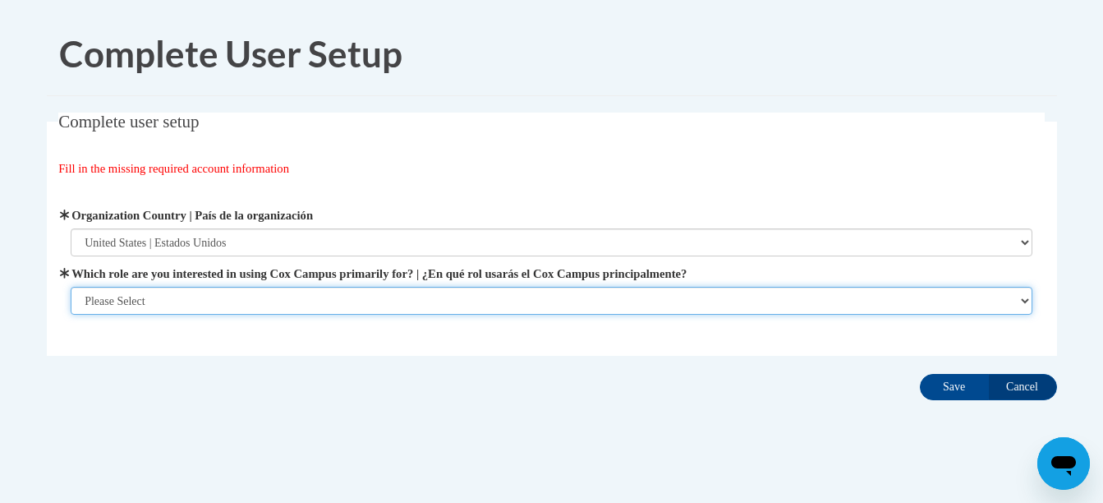
click at [205, 305] on select "Please Select College/University | Colegio/Universidad Community/Nonprofit Part…" at bounding box center [552, 301] width 962 height 28
select select "fbf2d438-af2f-41f8-98f1-81c410e29de3"
click at [71, 315] on select "Please Select College/University | Colegio/Universidad Community/Nonprofit Part…" at bounding box center [552, 301] width 962 height 28
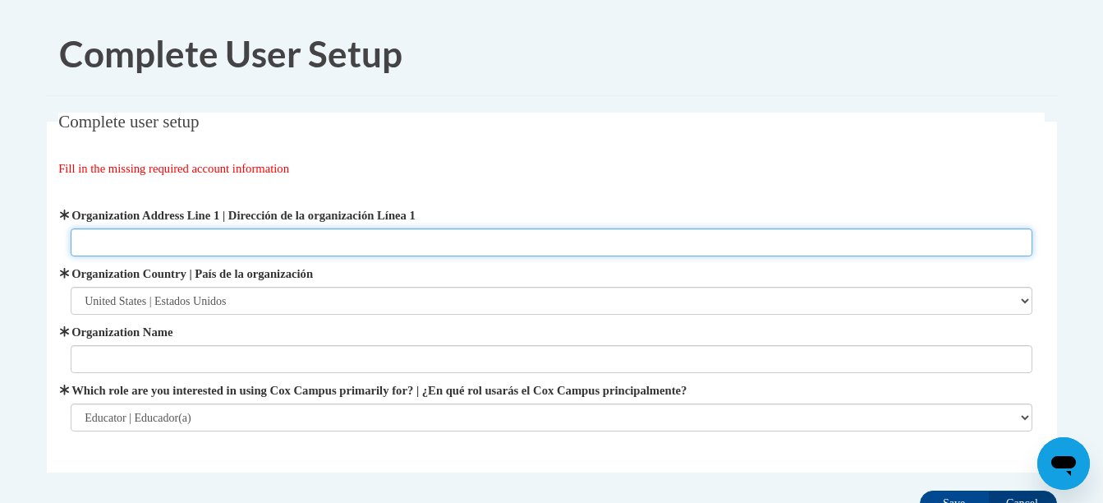
click at [268, 242] on input "Organization Address Line 1 | Dirección de la organización Línea 1" at bounding box center [552, 242] width 962 height 28
type input "5500 W 26th St"
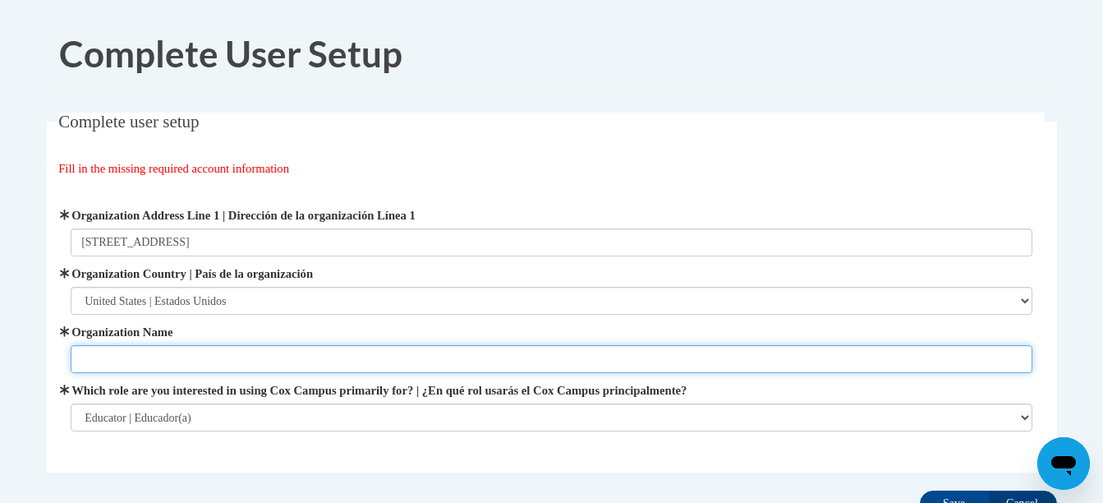
click at [182, 349] on input "Organization Name" at bounding box center [552, 359] width 962 height 28
type input "His Ark Daycare"
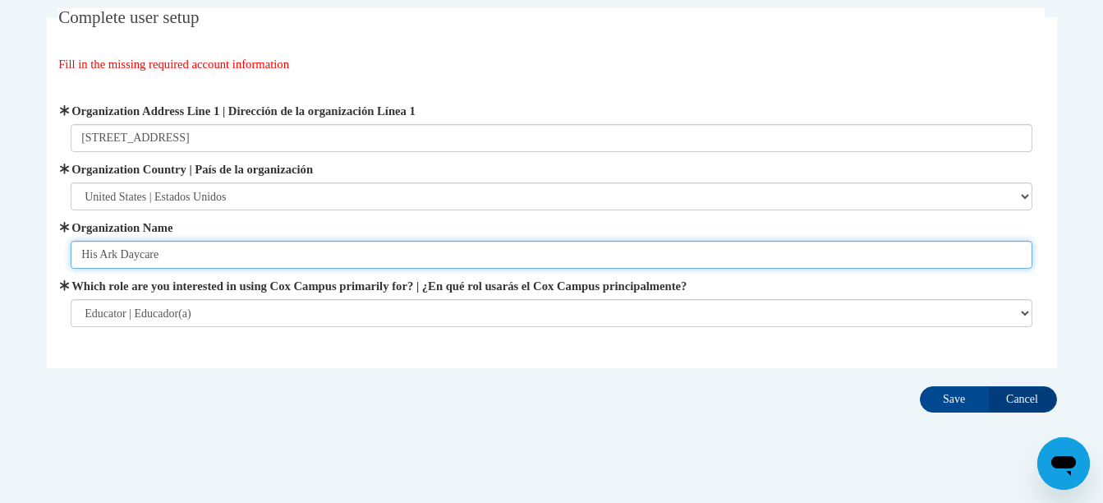
scroll to position [109, 0]
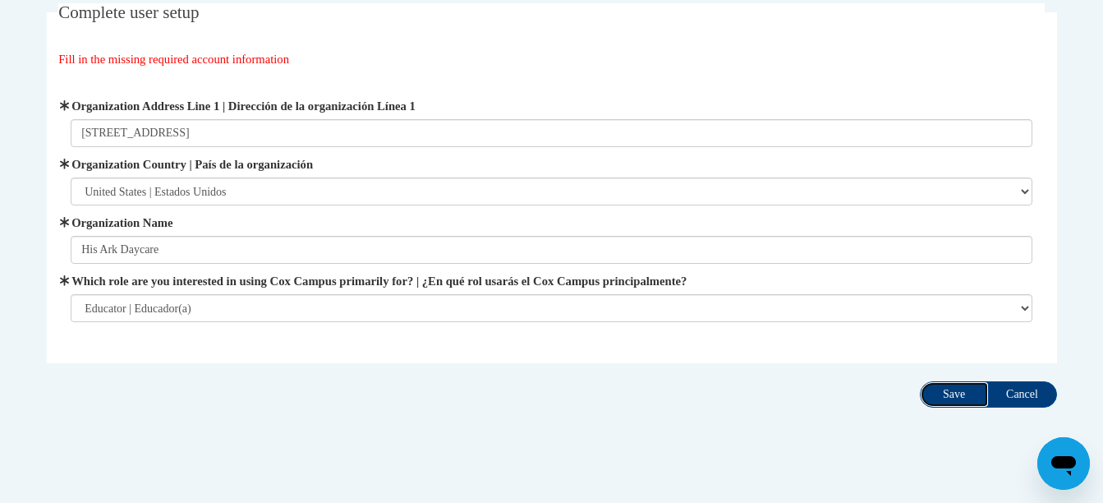
click at [957, 385] on input "Save" at bounding box center [954, 394] width 69 height 26
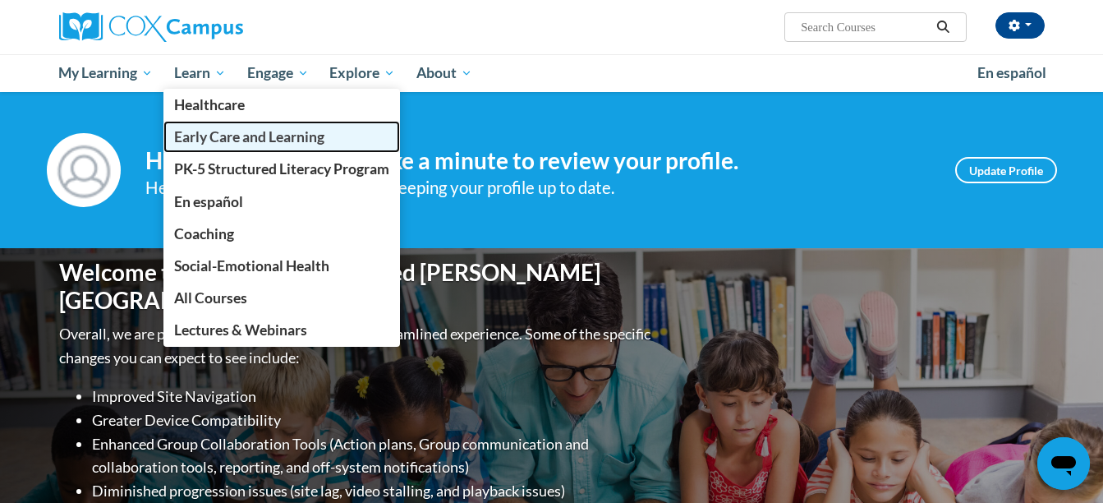
click at [231, 138] on span "Early Care and Learning" at bounding box center [249, 136] width 150 height 17
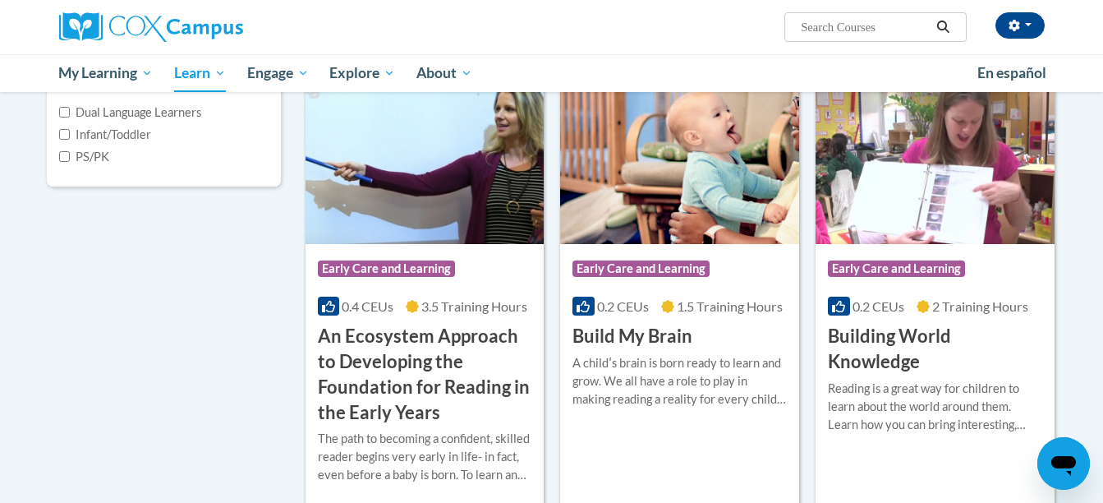
scroll to position [432, 0]
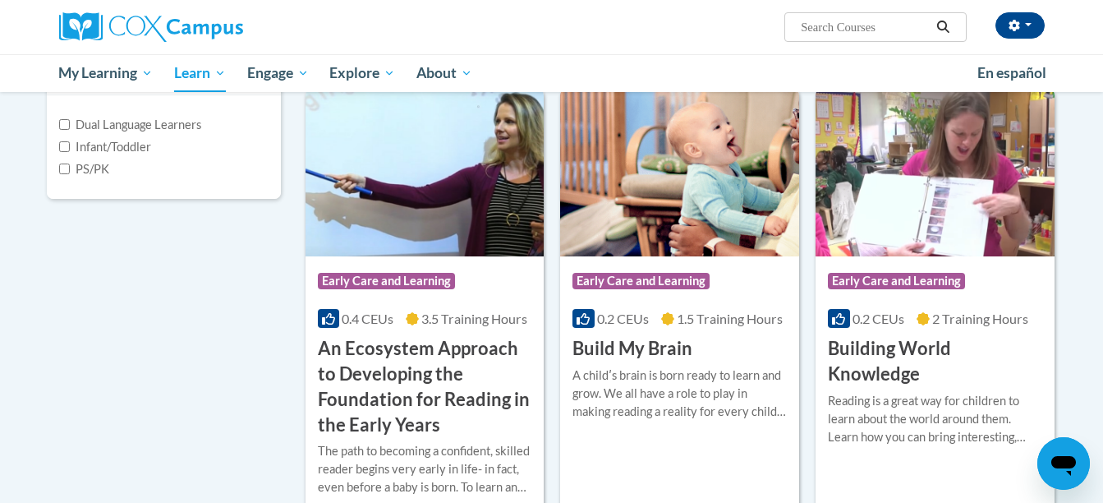
click at [689, 236] on img at bounding box center [679, 173] width 239 height 168
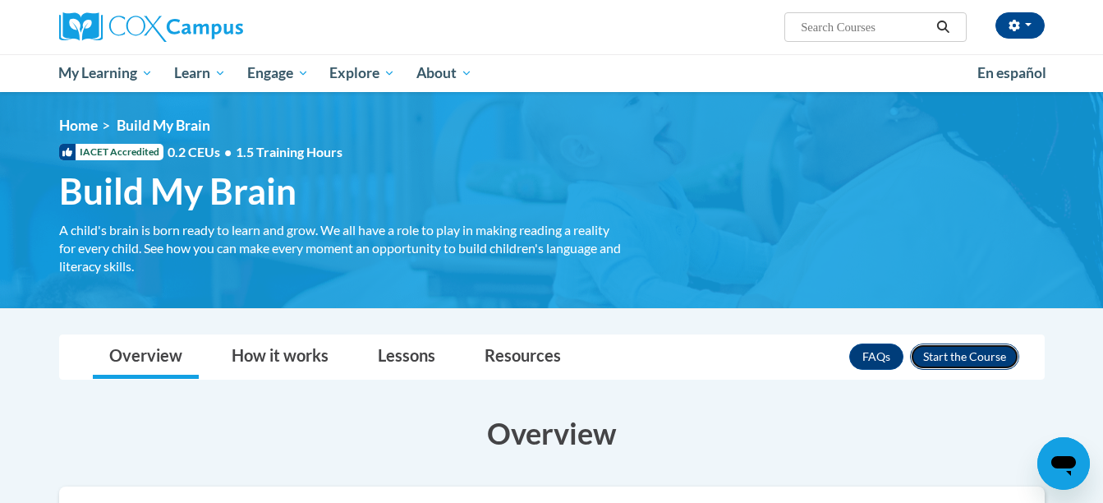
click at [954, 344] on button "Enroll" at bounding box center [964, 356] width 109 height 26
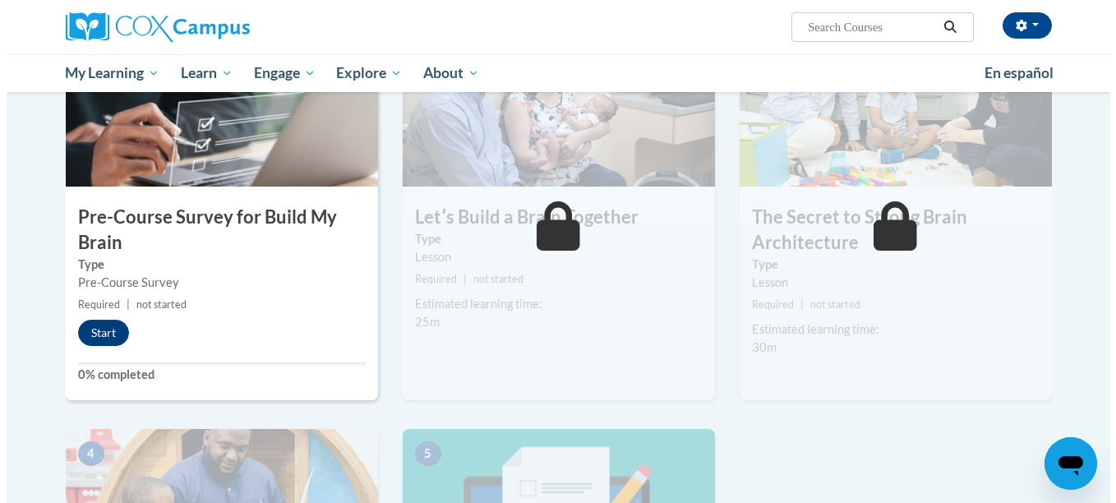
scroll to position [411, 0]
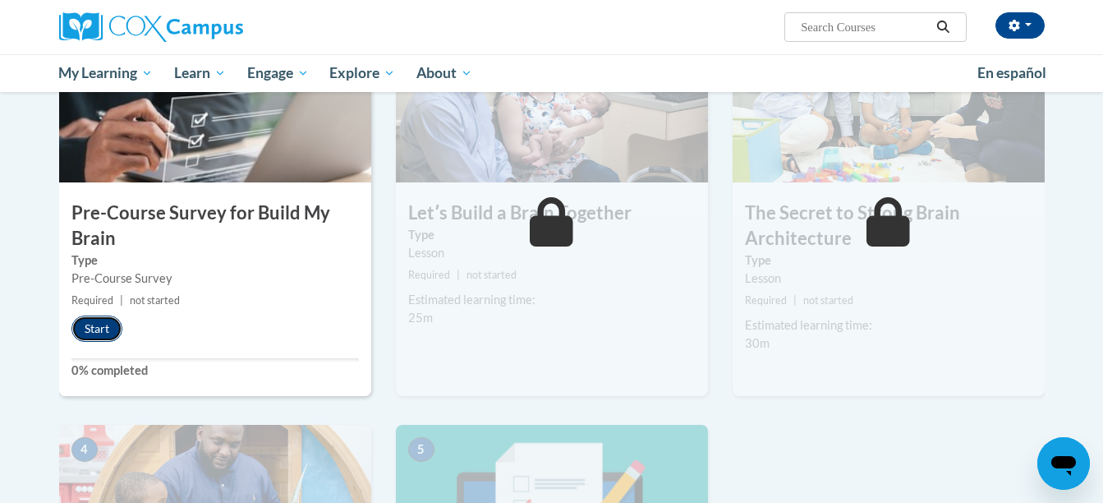
click at [100, 325] on button "Start" at bounding box center [96, 329] width 51 height 26
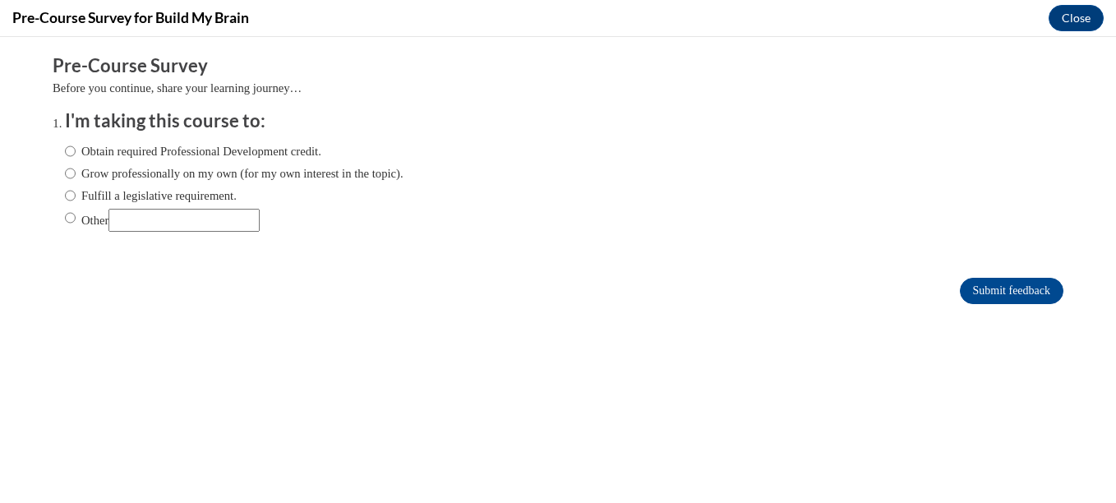
scroll to position [0, 0]
click at [65, 195] on input "Fulfill a legislative requirement." at bounding box center [70, 196] width 11 height 18
radio input "true"
click at [990, 291] on input "Submit feedback" at bounding box center [1012, 291] width 104 height 26
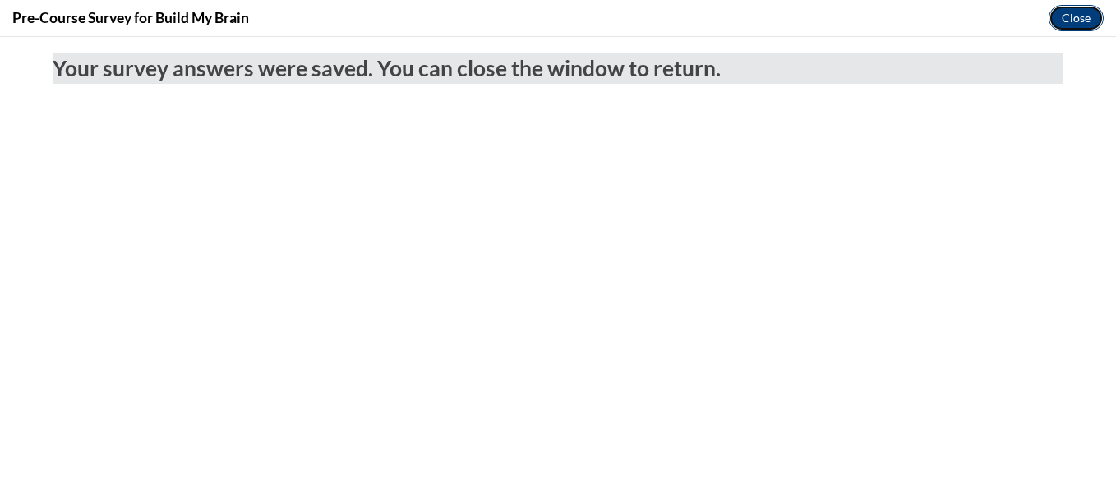
click at [1077, 18] on button "Close" at bounding box center [1075, 18] width 55 height 26
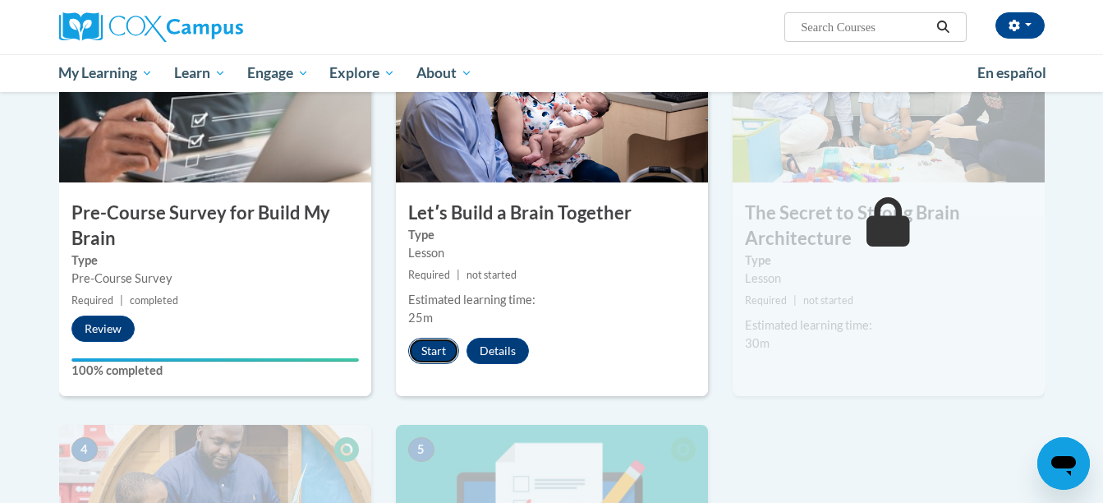
click at [442, 351] on button "Start" at bounding box center [433, 351] width 51 height 26
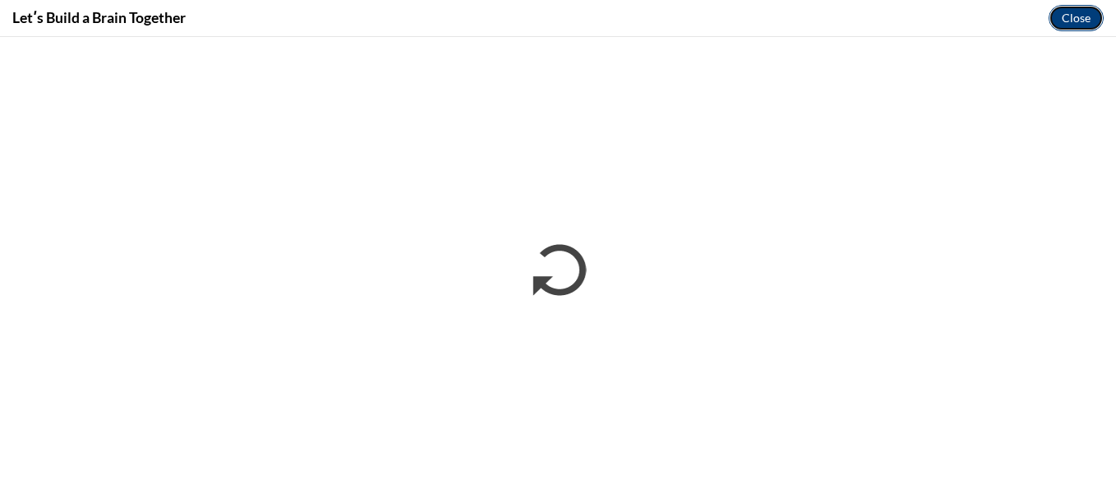
click at [1071, 15] on button "Close" at bounding box center [1075, 18] width 55 height 26
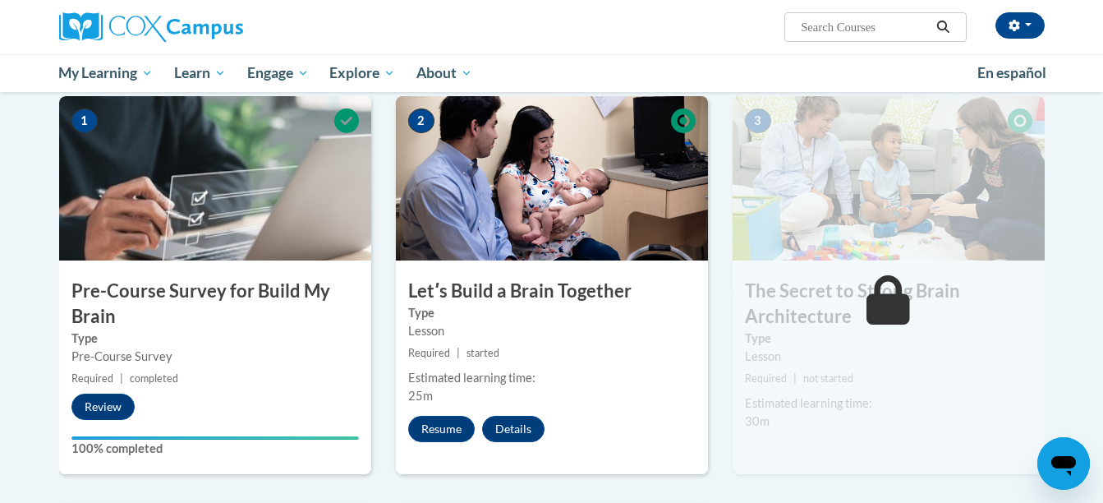
scroll to position [332, 0]
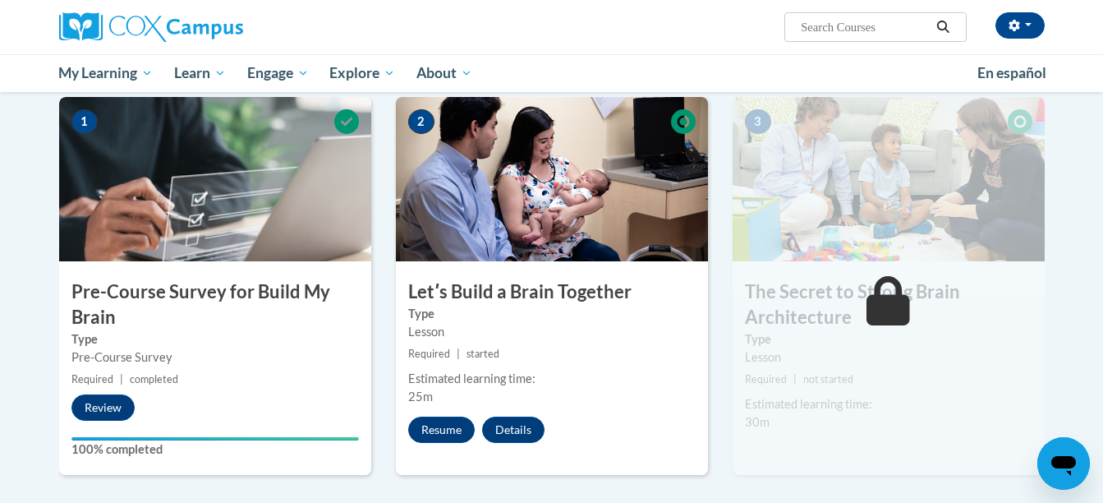
click at [932, 154] on img at bounding box center [889, 179] width 312 height 164
click at [763, 123] on span "3" at bounding box center [758, 121] width 26 height 25
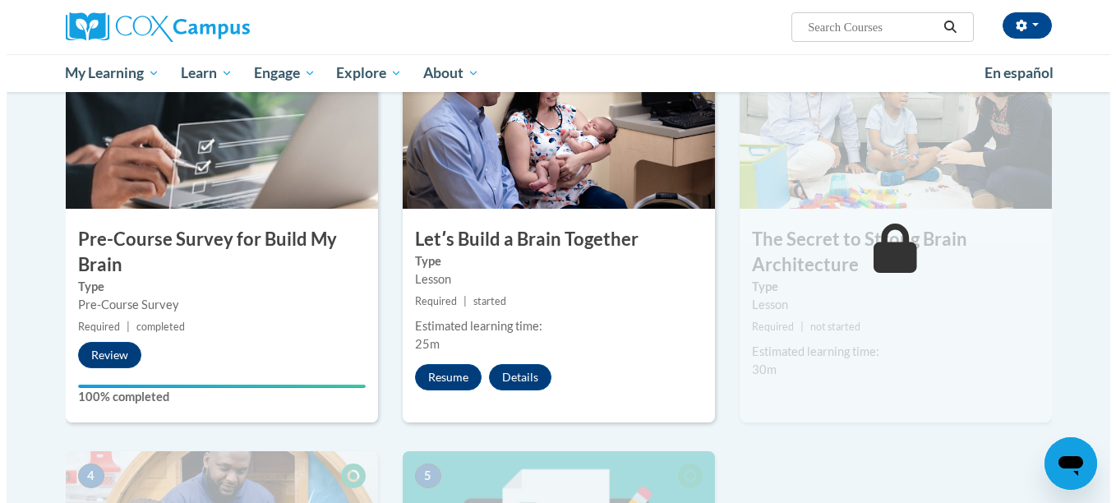
scroll to position [385, 0]
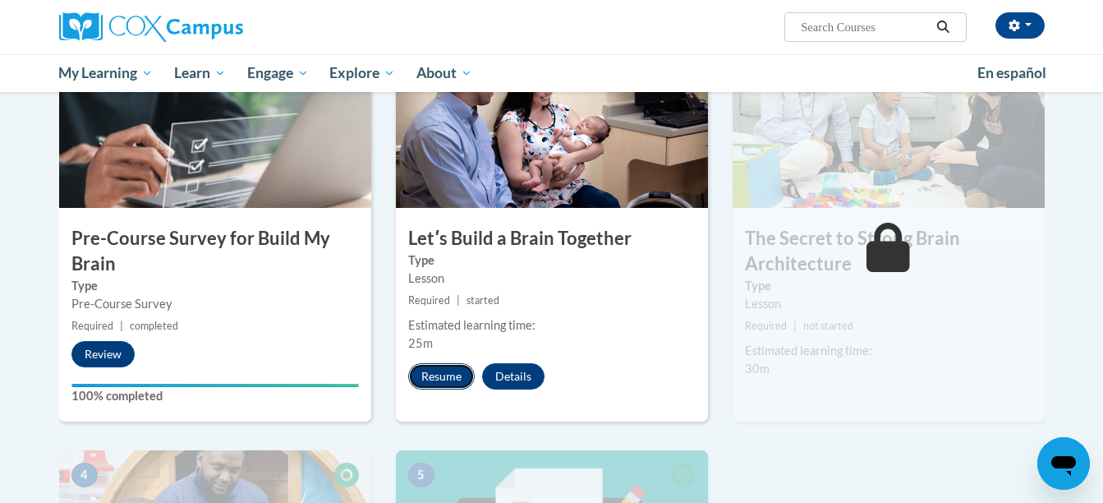
click at [444, 363] on button "Resume" at bounding box center [441, 376] width 67 height 26
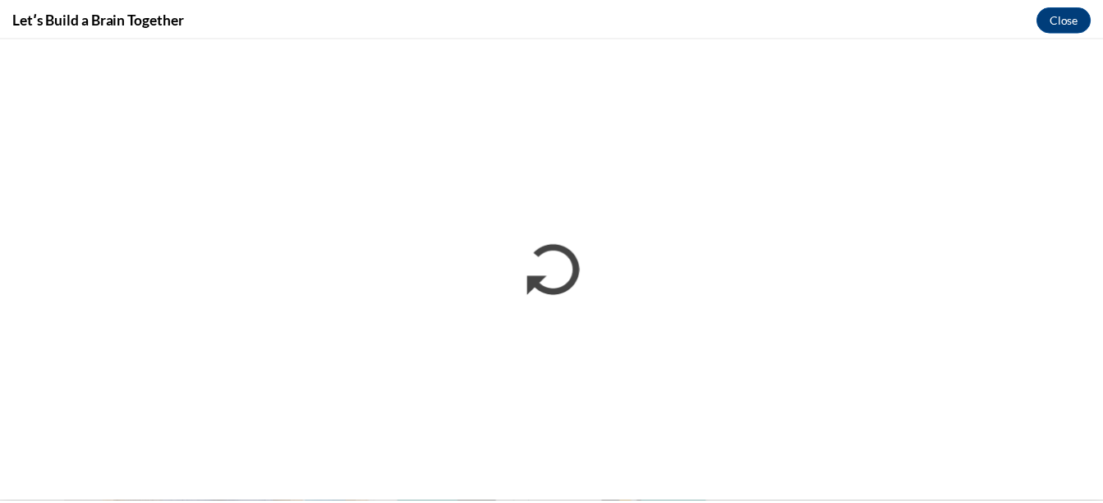
scroll to position [0, 0]
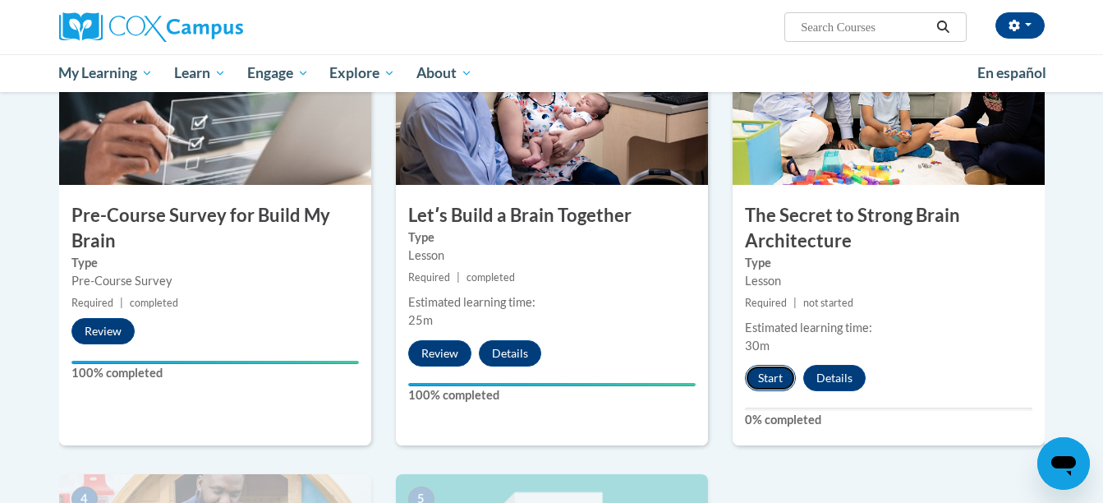
click at [764, 370] on button "Start" at bounding box center [770, 378] width 51 height 26
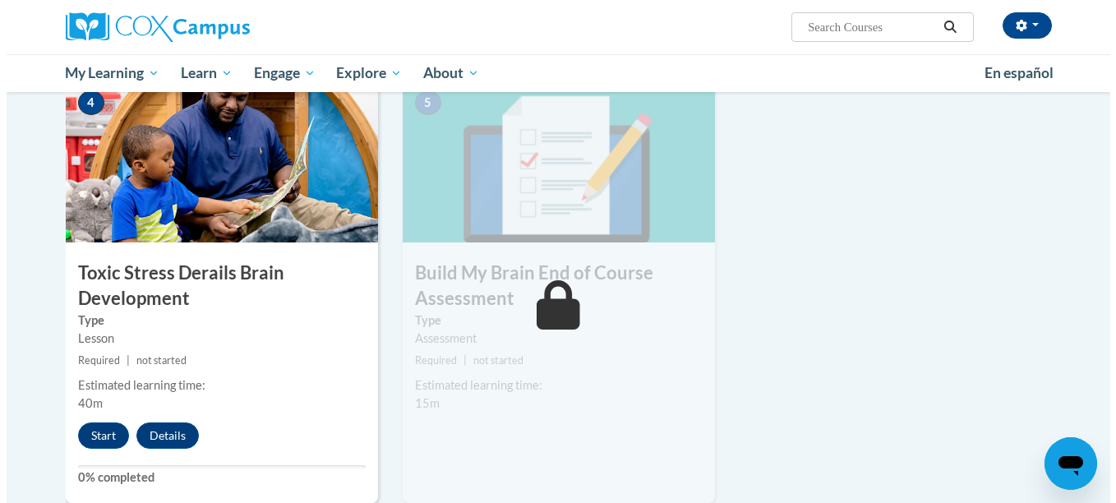
scroll to position [805, 0]
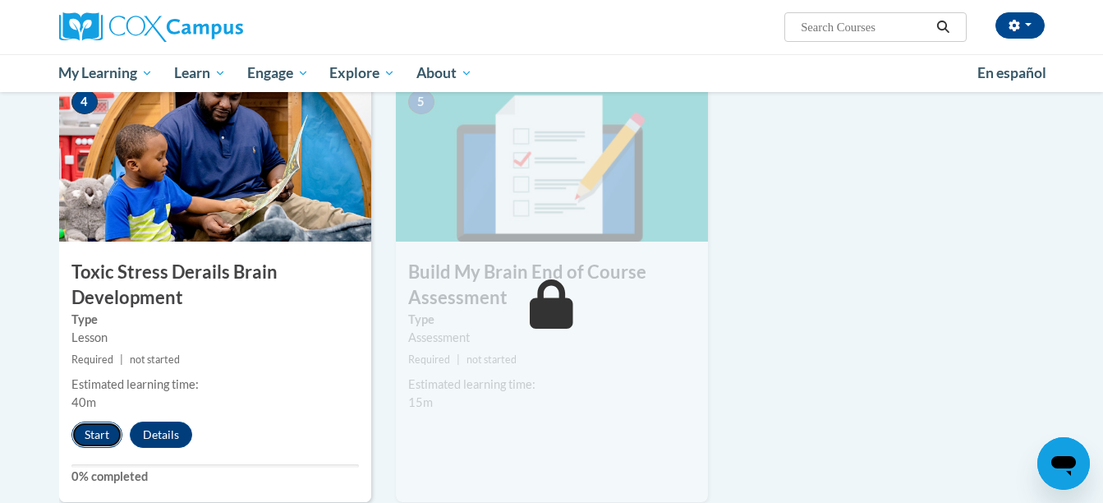
click at [94, 435] on button "Start" at bounding box center [96, 434] width 51 height 26
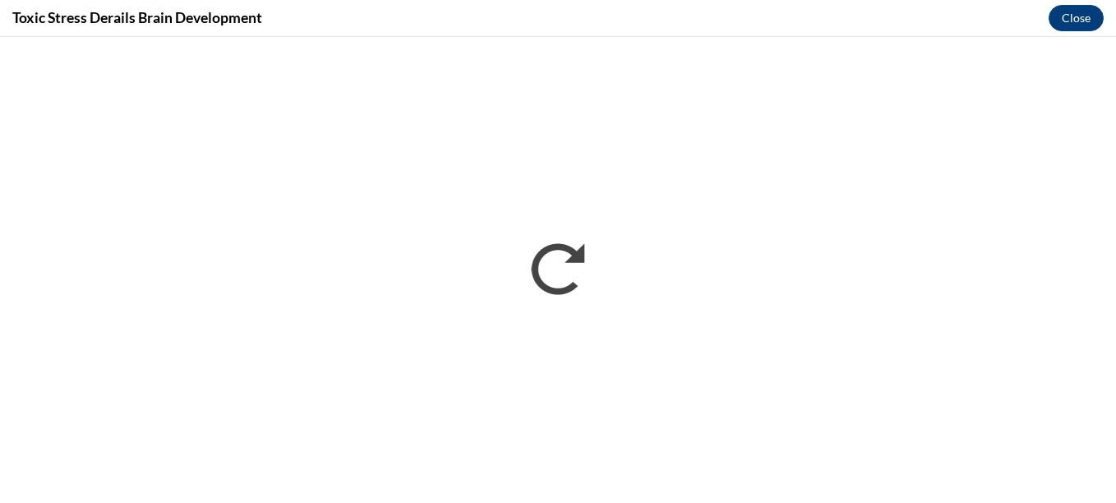
scroll to position [0, 0]
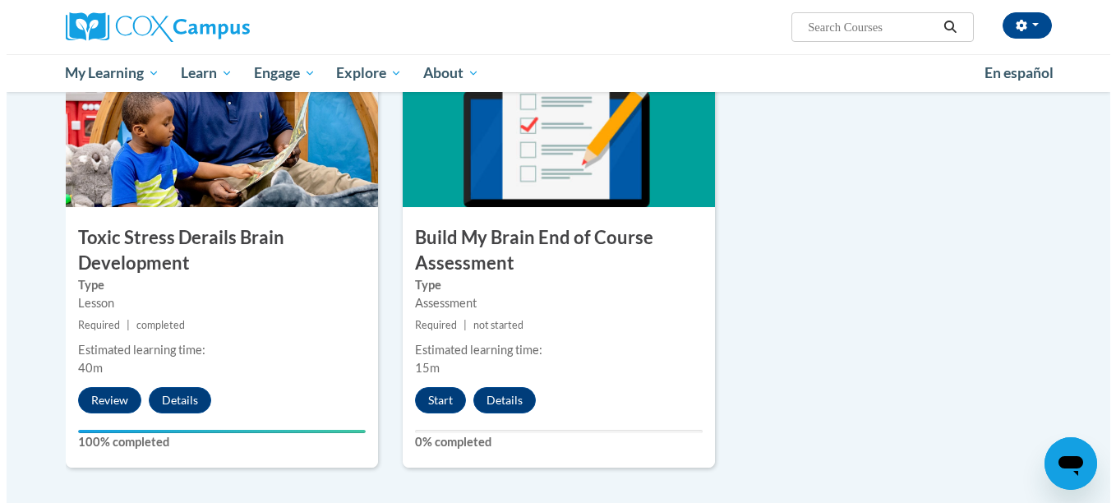
scroll to position [841, 0]
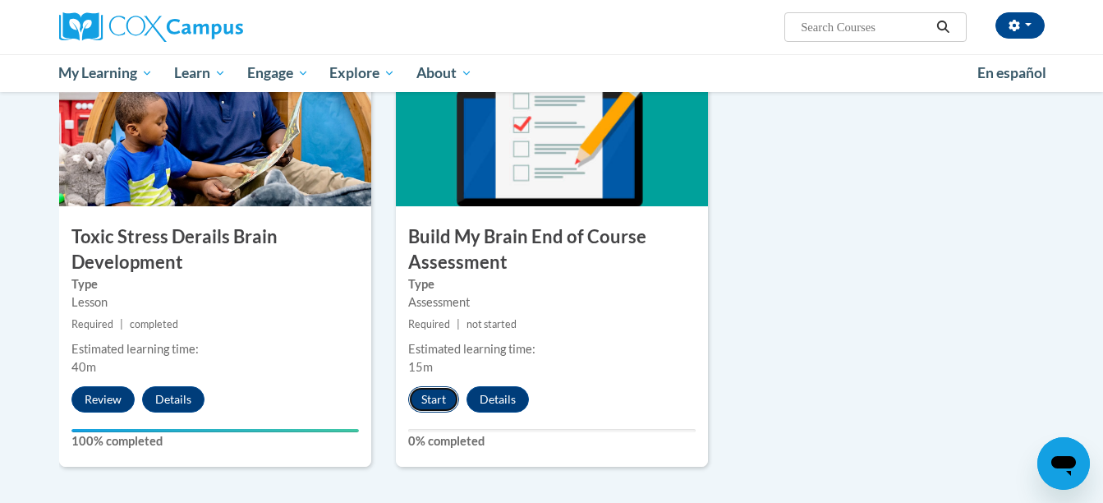
click at [426, 397] on button "Start" at bounding box center [433, 399] width 51 height 26
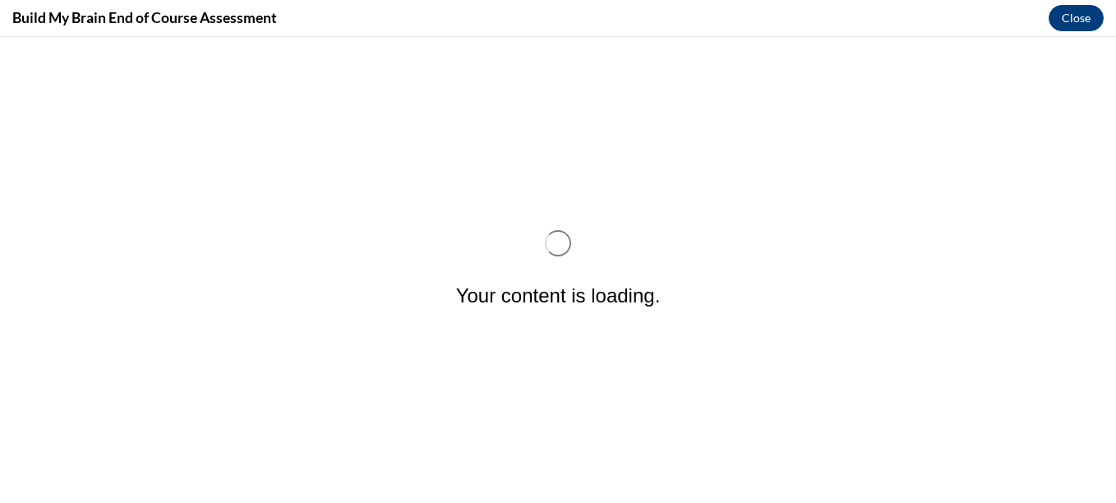
scroll to position [0, 0]
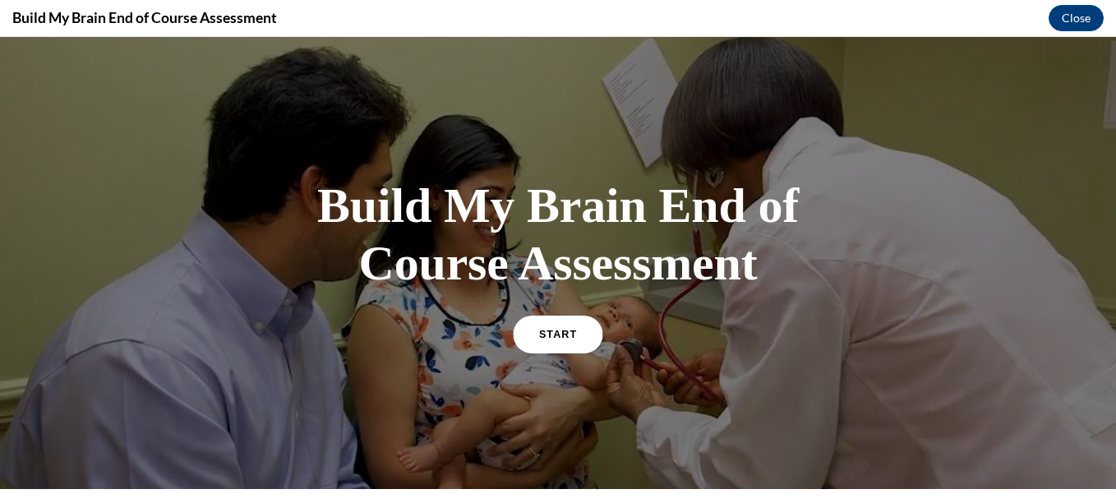
click at [546, 330] on span "START" at bounding box center [558, 334] width 38 height 12
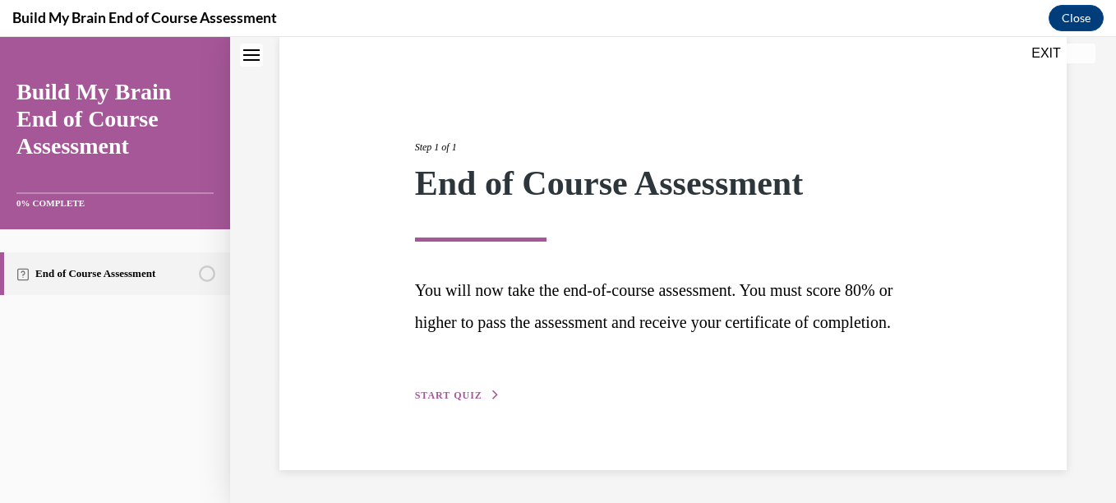
scroll to position [158, 0]
click at [459, 401] on button "START QUIZ" at bounding box center [457, 395] width 85 height 15
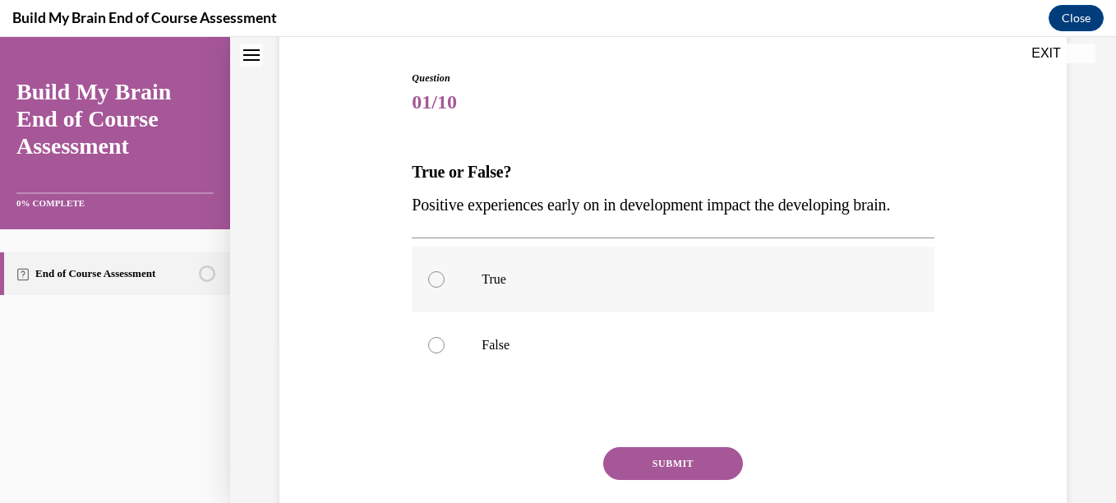
click at [540, 288] on p "True" at bounding box center [686, 279] width 411 height 16
click at [445, 288] on input "True" at bounding box center [436, 279] width 16 height 16
radio input "true"
click at [656, 480] on button "SUBMIT" at bounding box center [673, 463] width 140 height 33
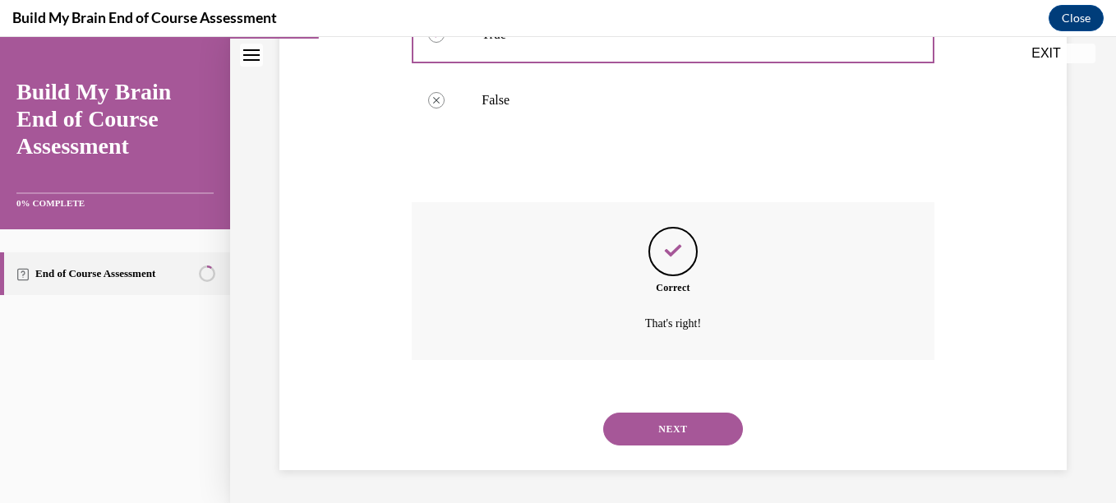
scroll to position [435, 0]
click at [652, 436] on button "NEXT" at bounding box center [673, 428] width 140 height 33
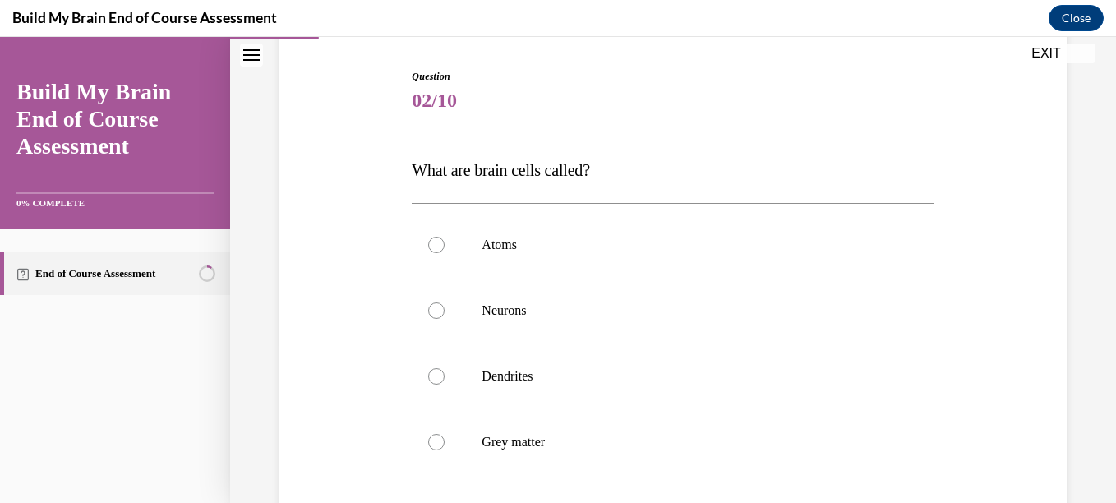
scroll to position [160, 0]
click at [617, 325] on label "Neurons" at bounding box center [673, 310] width 522 height 66
click at [445, 318] on input "Neurons" at bounding box center [436, 310] width 16 height 16
radio input "true"
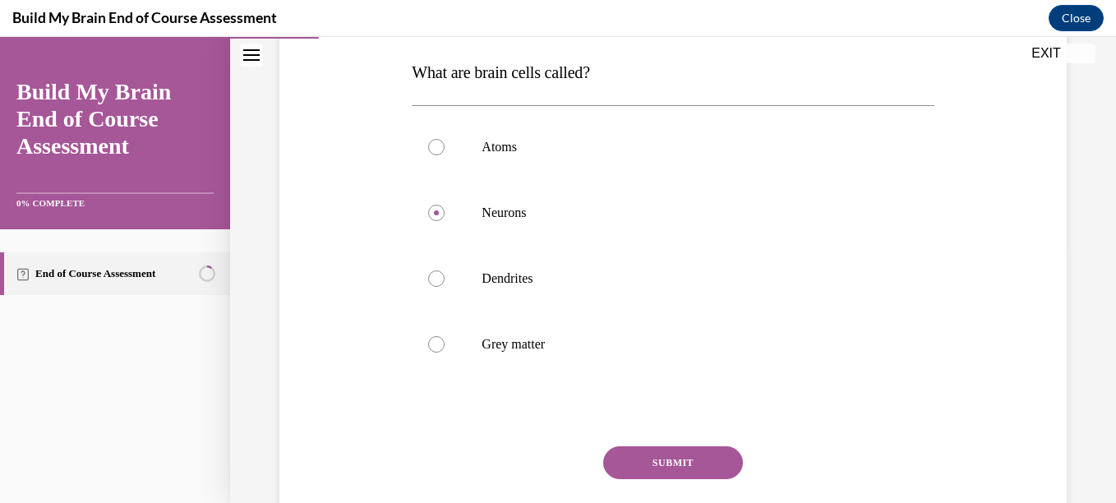
click at [654, 459] on button "SUBMIT" at bounding box center [673, 462] width 140 height 33
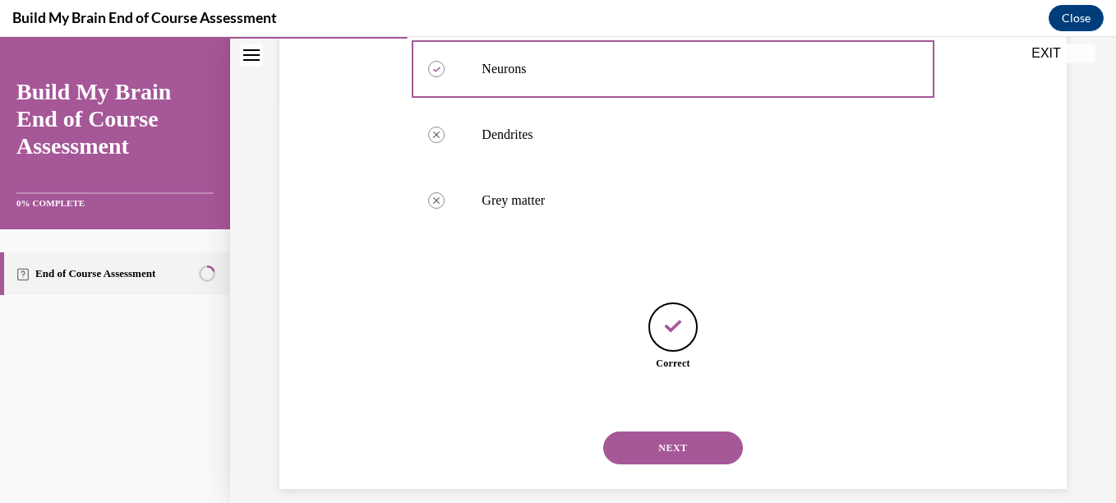
scroll to position [420, 0]
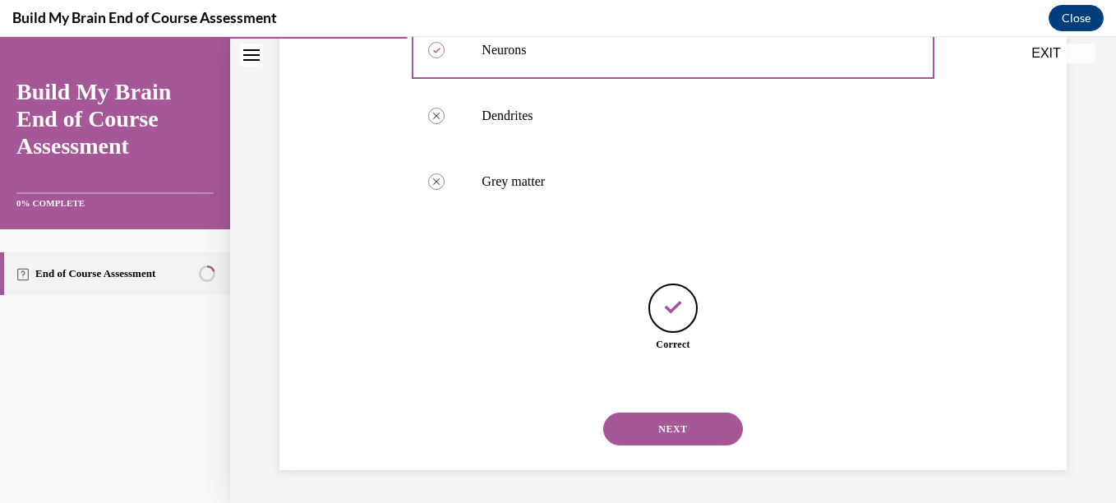
click at [624, 426] on button "NEXT" at bounding box center [673, 428] width 140 height 33
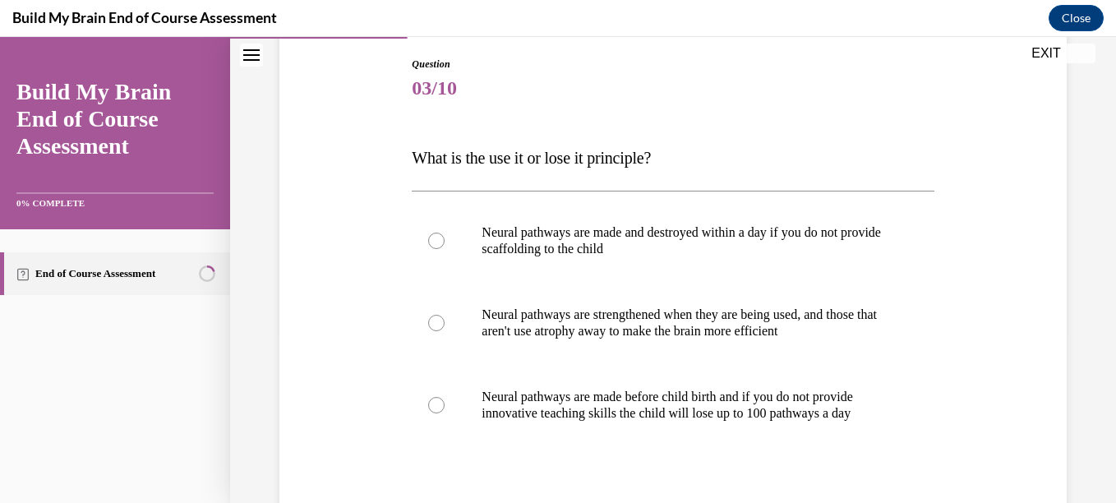
scroll to position [173, 0]
click at [720, 334] on p "Neural pathways are strengthened when they are being used, and those that aren'…" at bounding box center [686, 322] width 411 height 33
click at [445, 330] on input "Neural pathways are strengthened when they are being used, and those that aren'…" at bounding box center [436, 322] width 16 height 16
radio input "true"
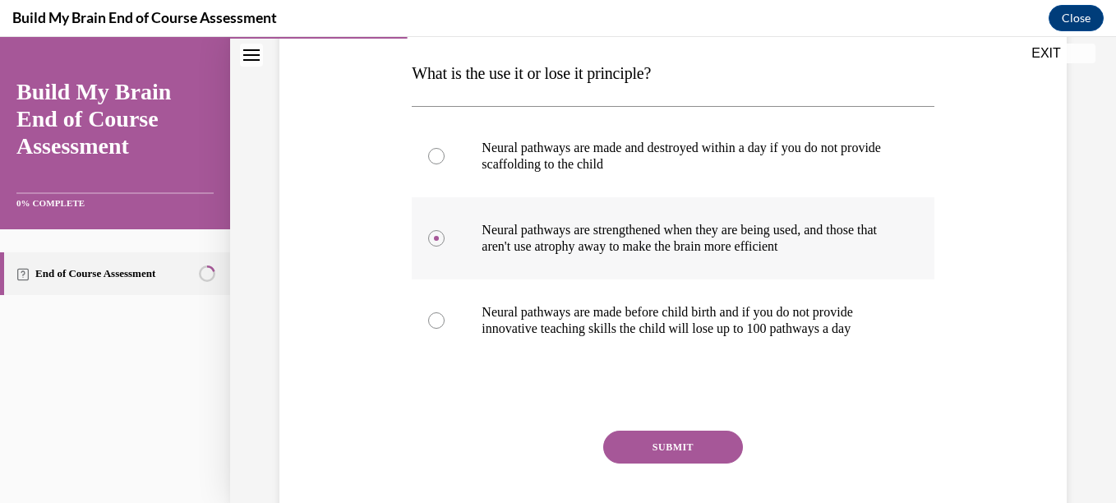
scroll to position [265, 0]
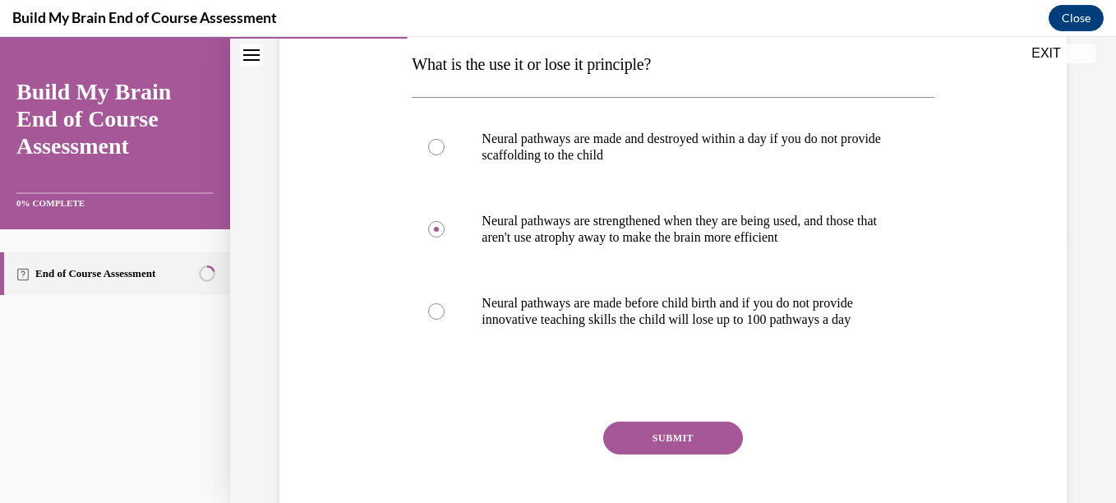
click at [656, 454] on button "SUBMIT" at bounding box center [673, 437] width 140 height 33
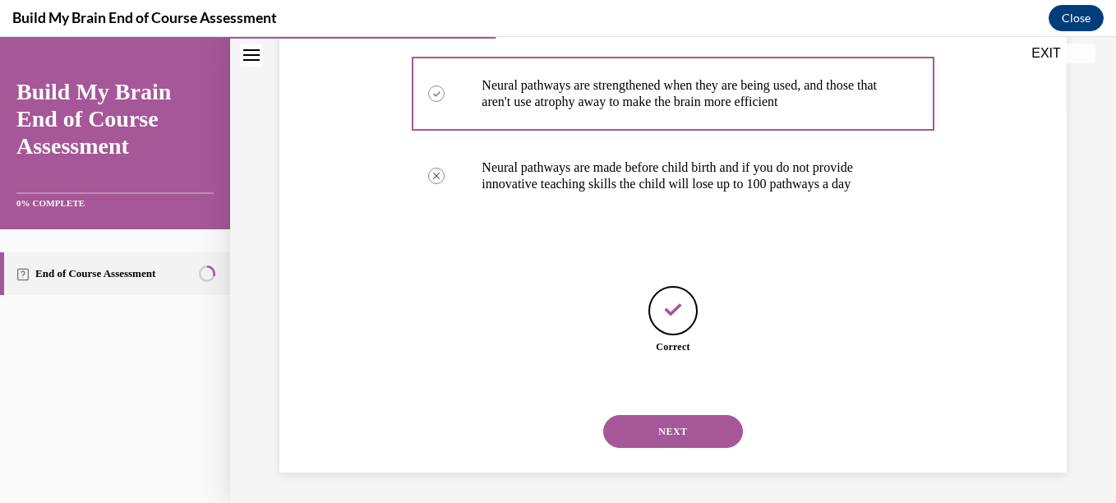
scroll to position [420, 0]
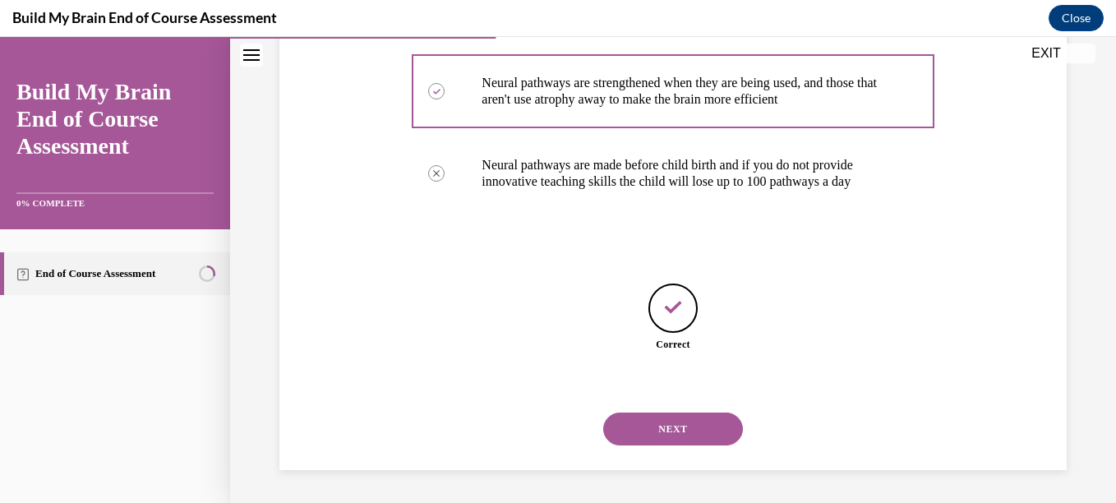
click at [663, 432] on button "NEXT" at bounding box center [673, 428] width 140 height 33
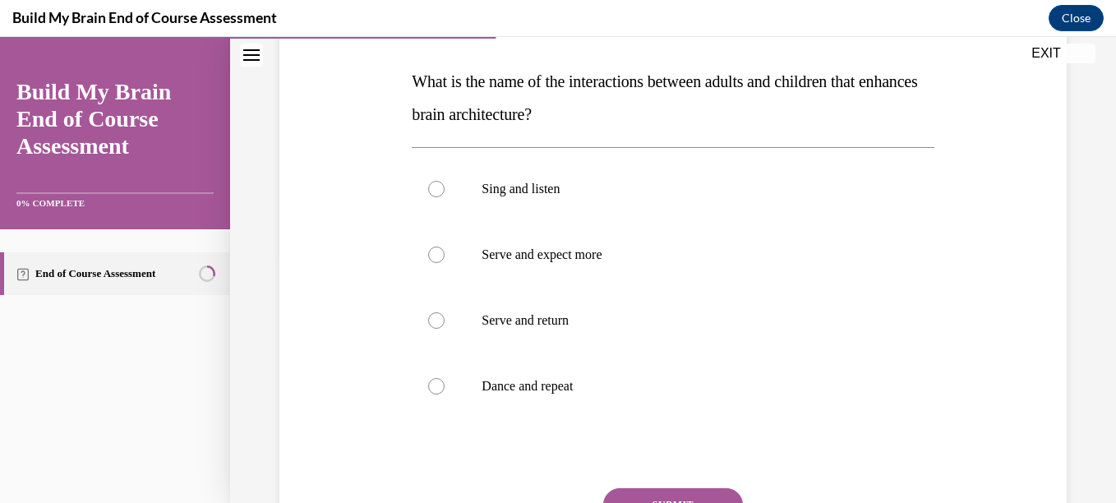
scroll to position [246, 0]
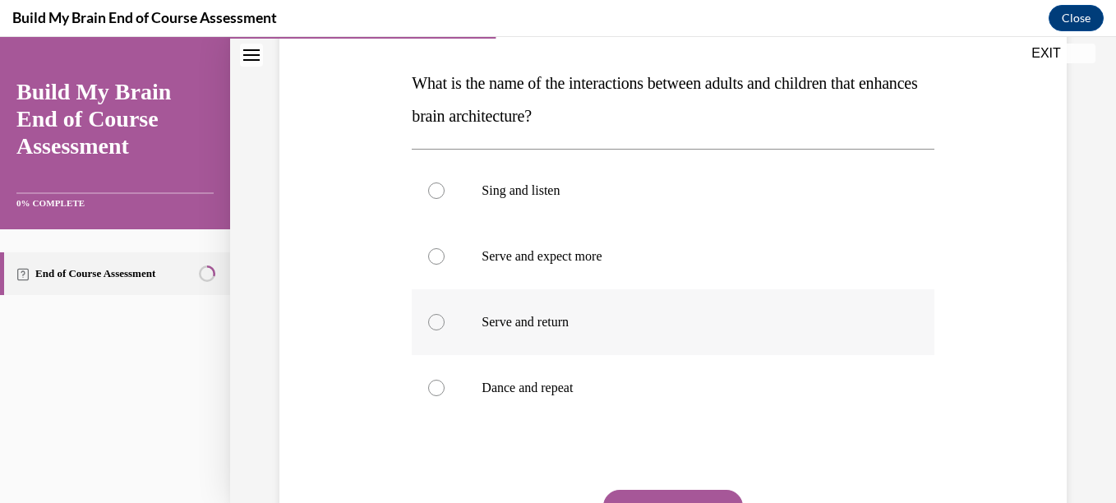
click at [564, 323] on p "Serve and return" at bounding box center [686, 322] width 411 height 16
click at [445, 323] on input "Serve and return" at bounding box center [436, 322] width 16 height 16
radio input "true"
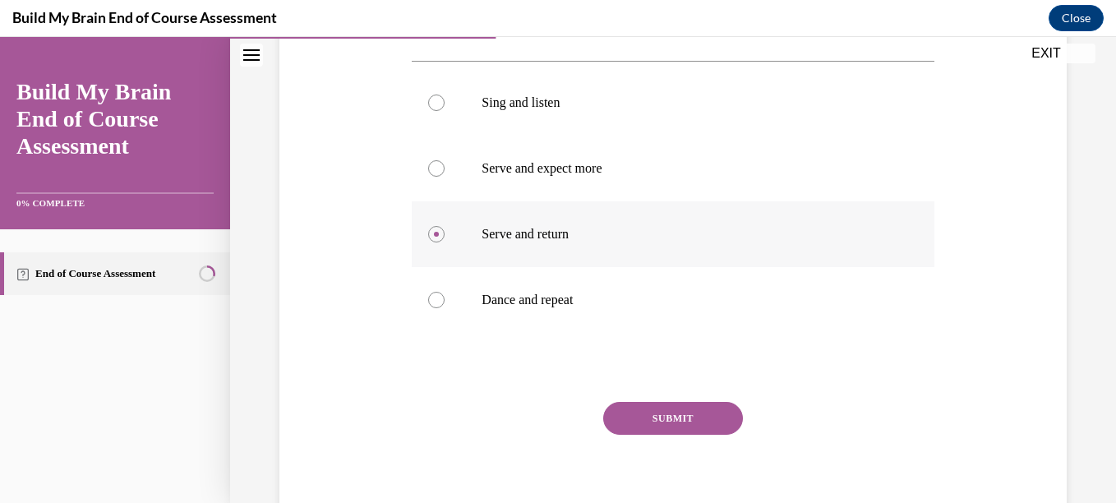
scroll to position [342, 0]
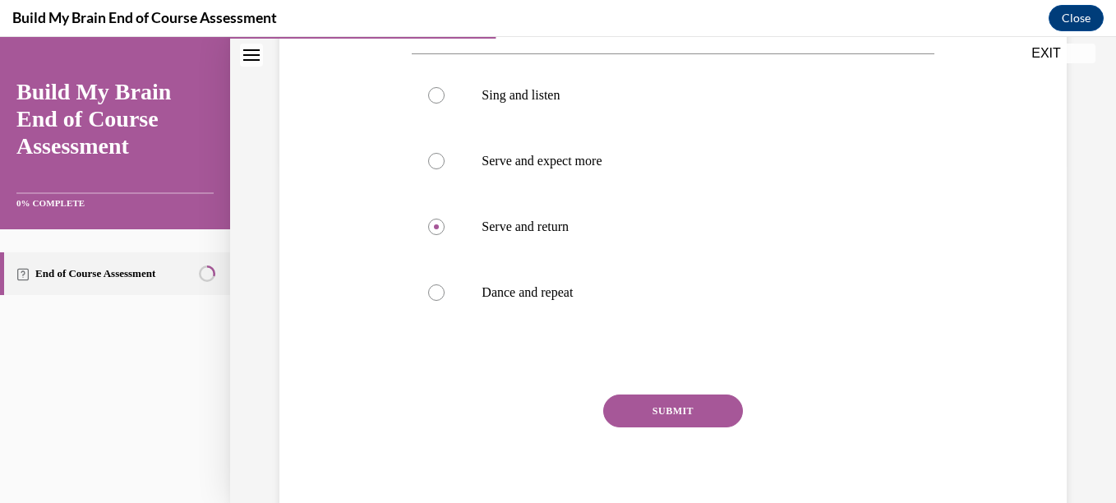
click at [655, 415] on button "SUBMIT" at bounding box center [673, 410] width 140 height 33
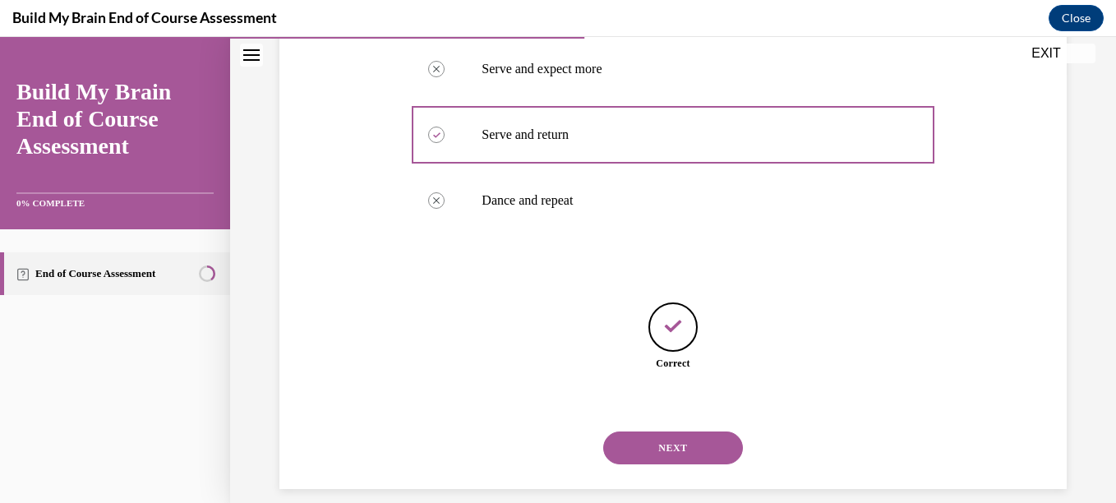
scroll to position [453, 0]
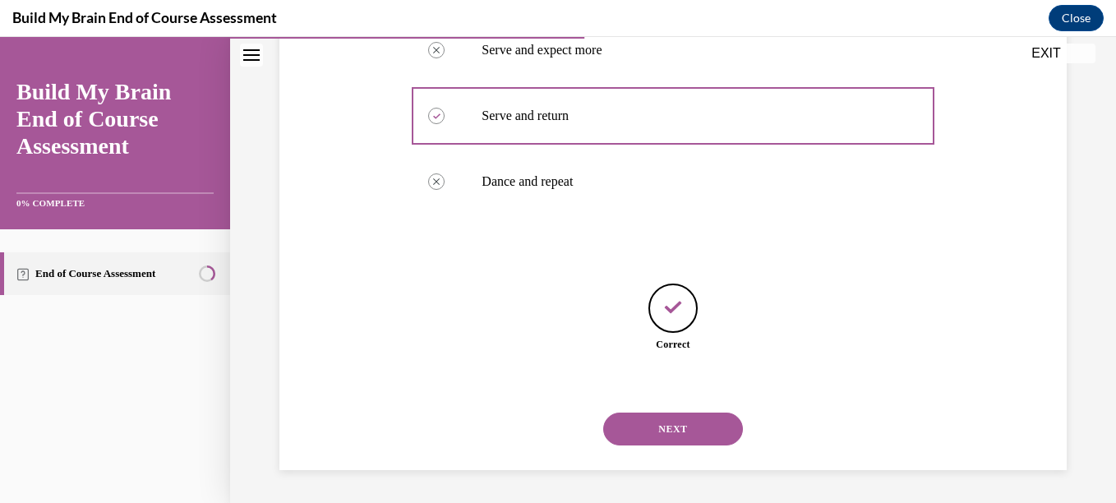
click at [677, 434] on button "NEXT" at bounding box center [673, 428] width 140 height 33
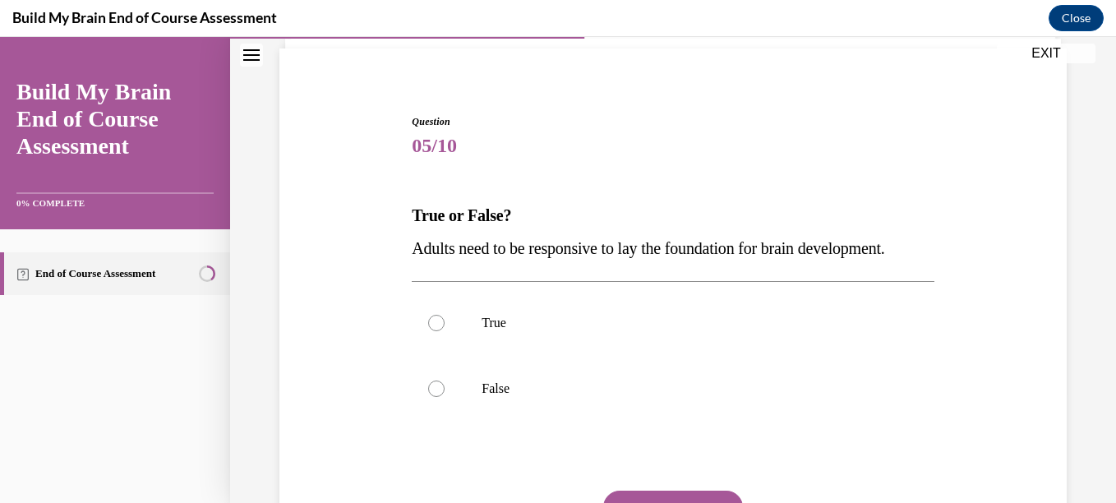
scroll to position [115, 0]
click at [480, 339] on label "True" at bounding box center [673, 322] width 522 height 66
click at [445, 330] on input "True" at bounding box center [436, 322] width 16 height 16
radio input "true"
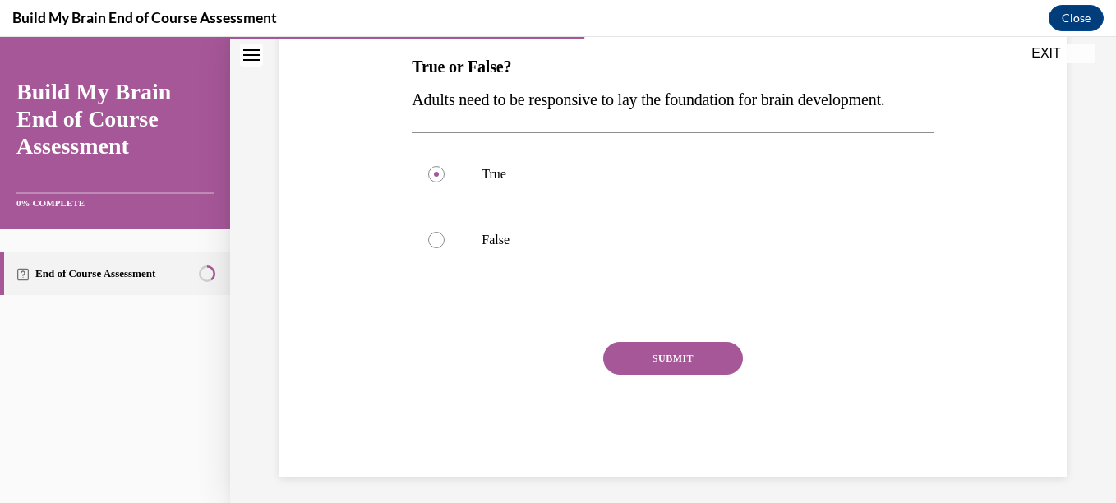
click at [674, 375] on button "SUBMIT" at bounding box center [673, 358] width 140 height 33
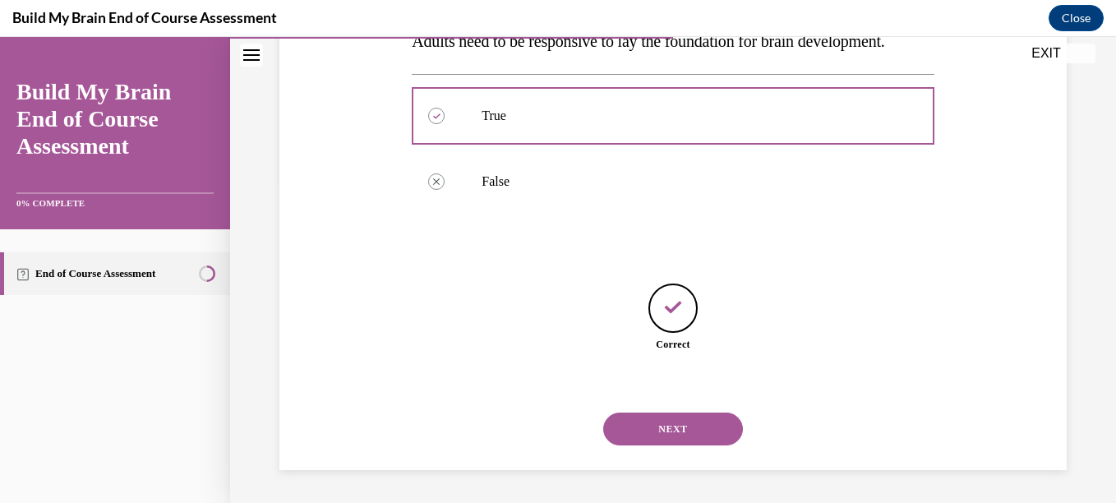
scroll to position [354, 0]
click at [675, 426] on button "NEXT" at bounding box center [673, 428] width 140 height 33
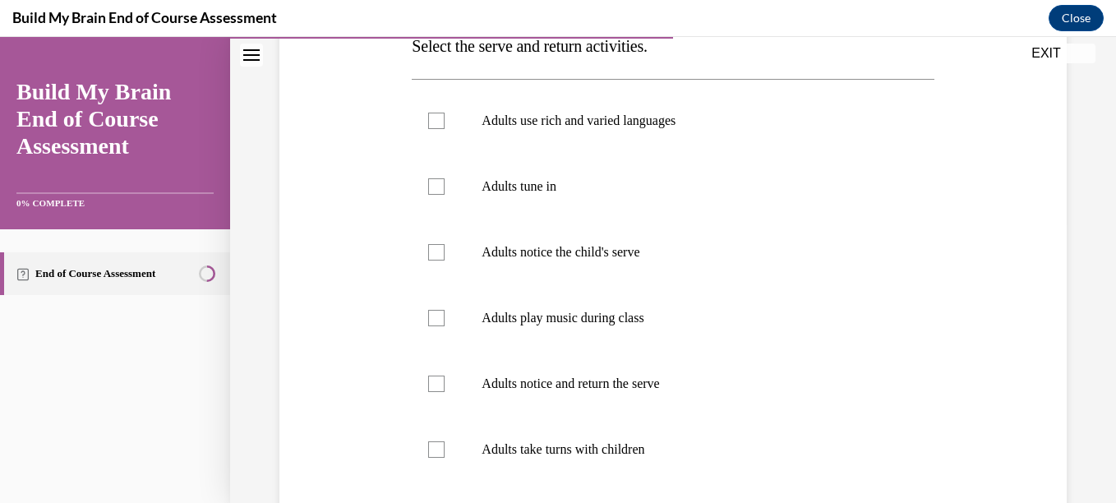
scroll to position [282, 0]
click at [442, 183] on div at bounding box center [436, 188] width 16 height 16
click at [442, 183] on input "Adults tune in" at bounding box center [436, 188] width 16 height 16
checkbox input "true"
click at [439, 133] on label "Adults use rich and varied languages" at bounding box center [673, 123] width 522 height 66
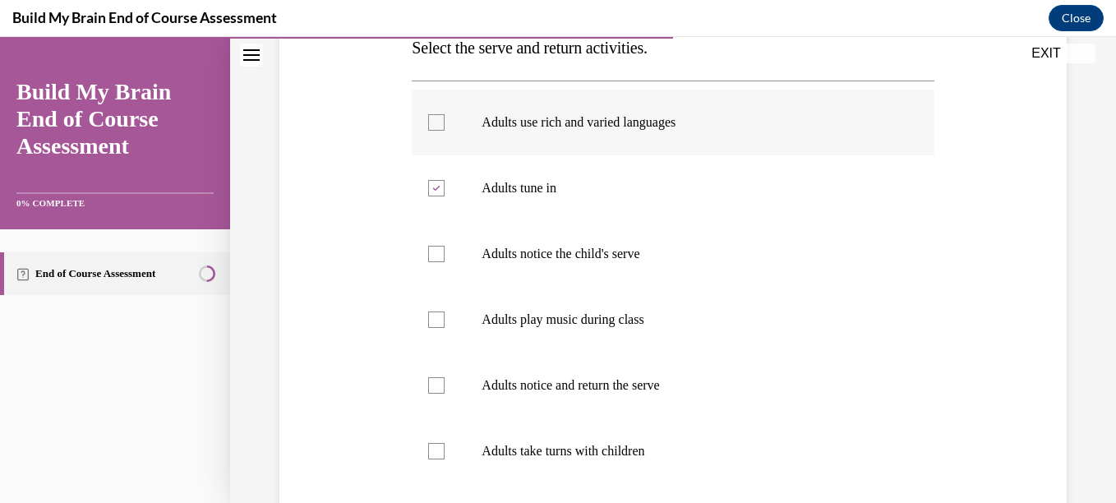
click at [439, 131] on input "Adults use rich and varied languages" at bounding box center [436, 122] width 16 height 16
checkbox input "true"
click at [434, 259] on div at bounding box center [436, 254] width 16 height 16
click at [434, 259] on input "Adults notice the child's serve" at bounding box center [436, 254] width 16 height 16
checkbox input "true"
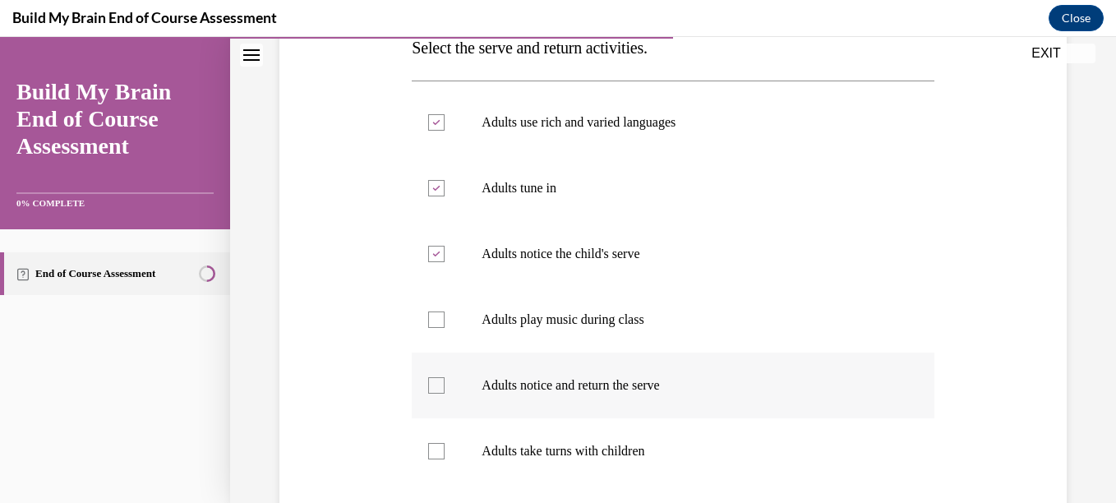
click at [441, 388] on div at bounding box center [436, 385] width 16 height 16
click at [441, 388] on input "Adults notice and return the serve" at bounding box center [436, 385] width 16 height 16
checkbox input "true"
click at [435, 453] on div at bounding box center [436, 451] width 16 height 16
click at [435, 453] on input "Adults take turns with children" at bounding box center [436, 451] width 16 height 16
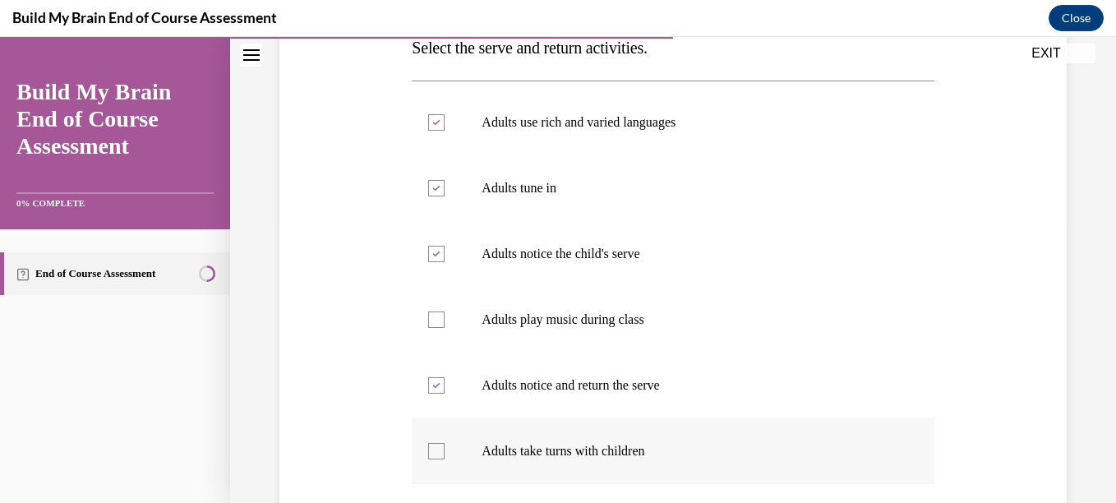
checkbox input "true"
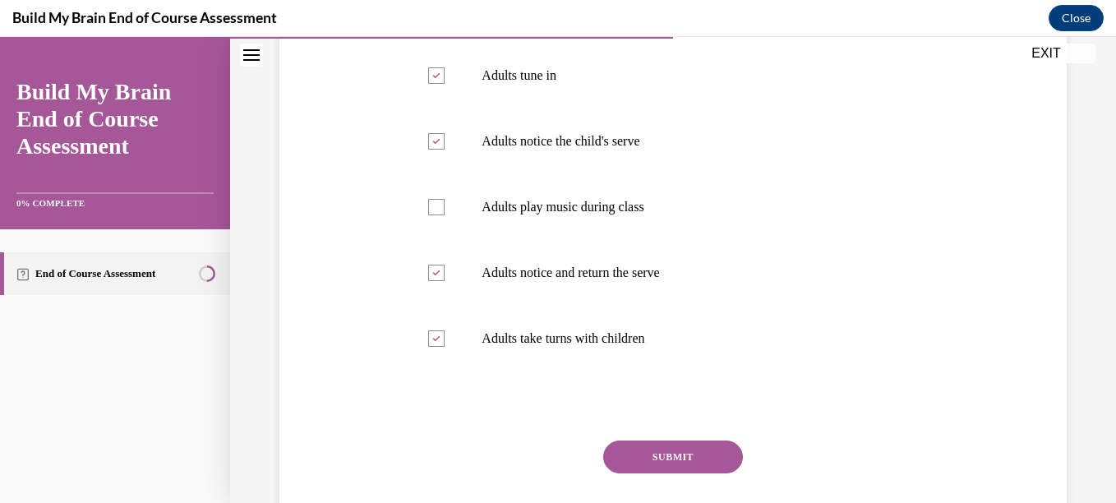
click at [624, 449] on button "SUBMIT" at bounding box center [673, 456] width 140 height 33
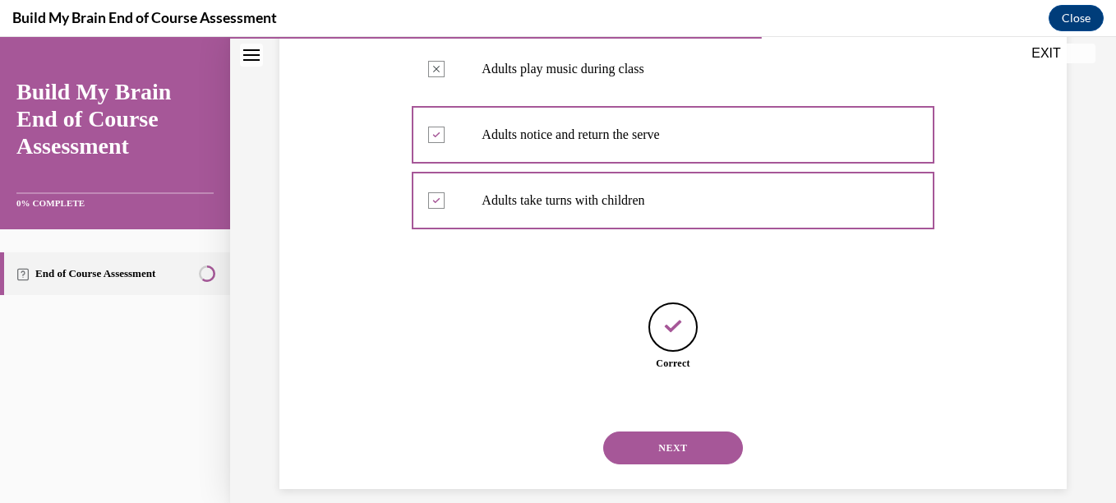
scroll to position [551, 0]
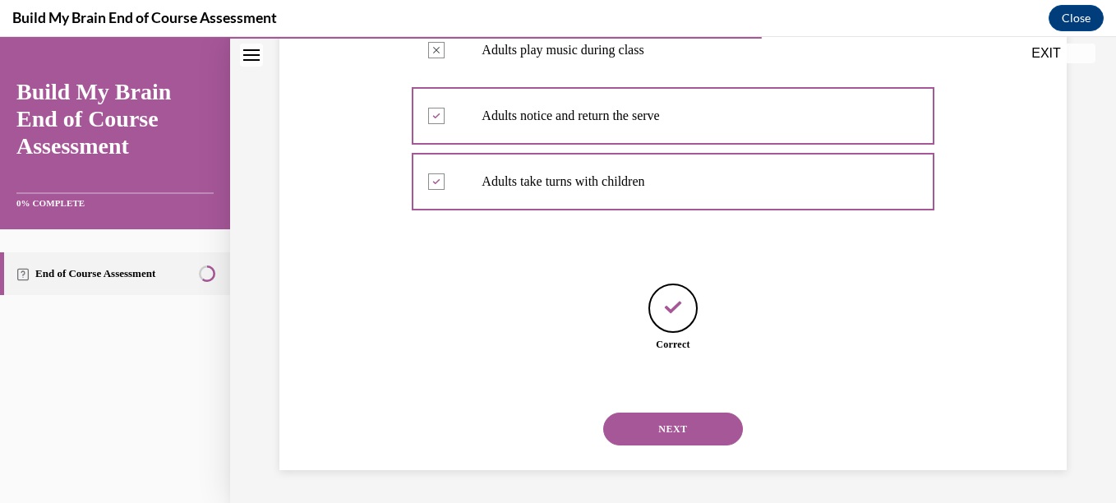
click at [661, 422] on button "NEXT" at bounding box center [673, 428] width 140 height 33
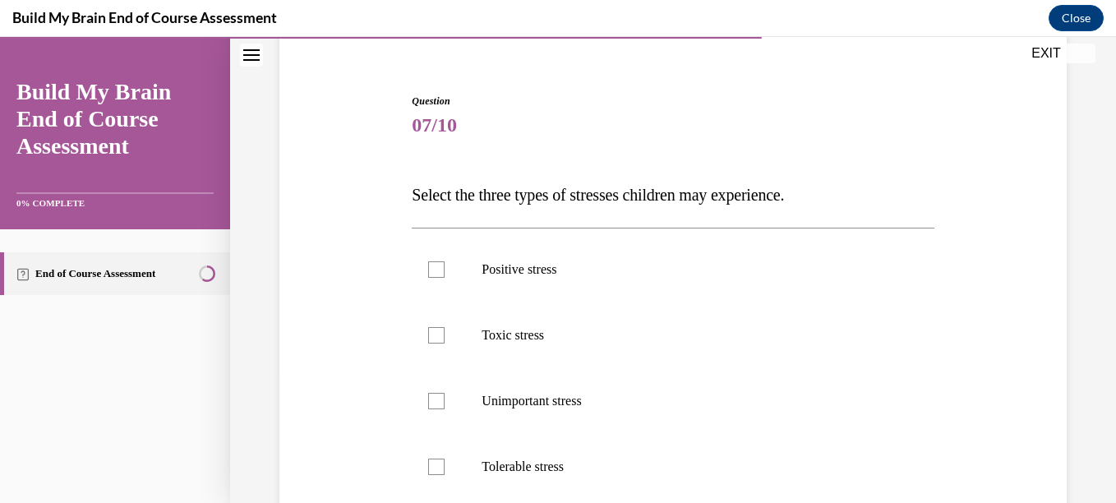
scroll to position [145, 0]
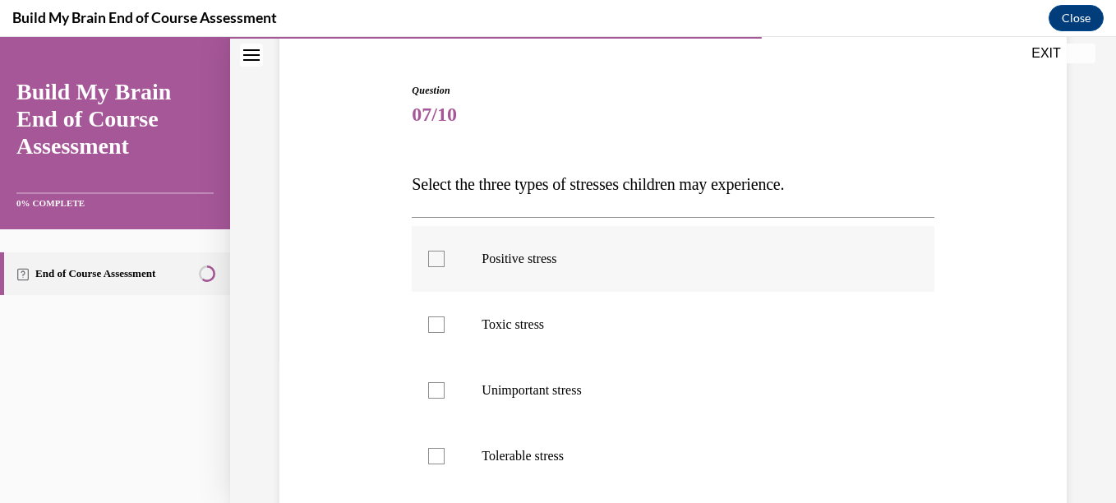
click at [436, 254] on div at bounding box center [436, 259] width 16 height 16
click at [436, 254] on input "Positive stress" at bounding box center [436, 259] width 16 height 16
checkbox input "true"
click at [435, 322] on div at bounding box center [436, 324] width 16 height 16
click at [435, 322] on input "Toxic stress" at bounding box center [436, 324] width 16 height 16
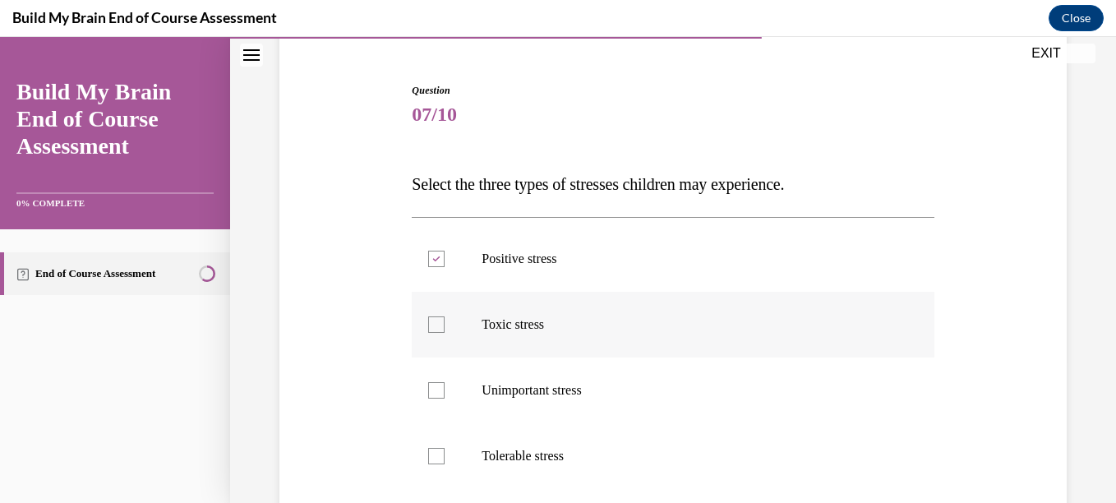
checkbox input "true"
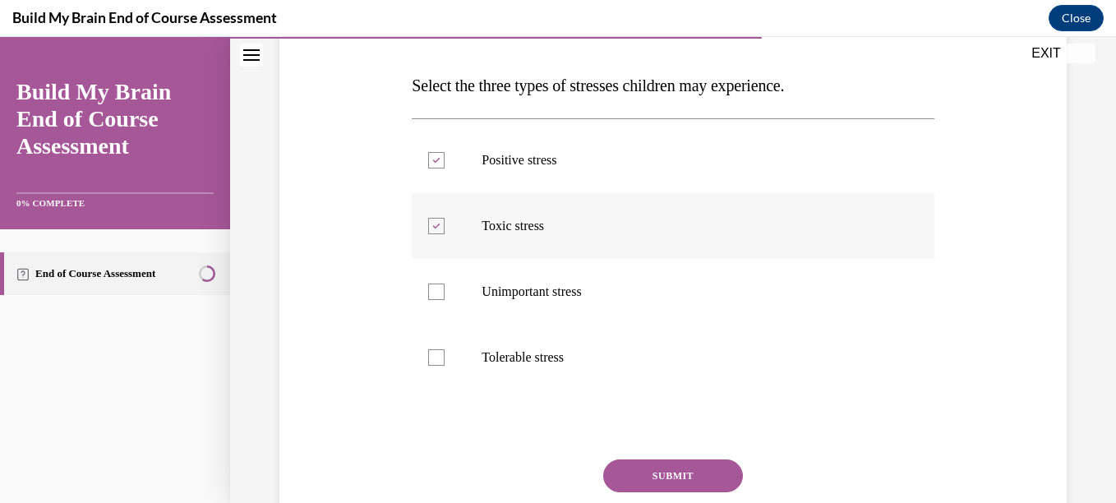
scroll to position [246, 0]
click at [435, 359] on div at bounding box center [436, 356] width 16 height 16
click at [435, 359] on input "Tolerable stress" at bounding box center [436, 356] width 16 height 16
checkbox input "true"
click at [698, 470] on button "SUBMIT" at bounding box center [673, 474] width 140 height 33
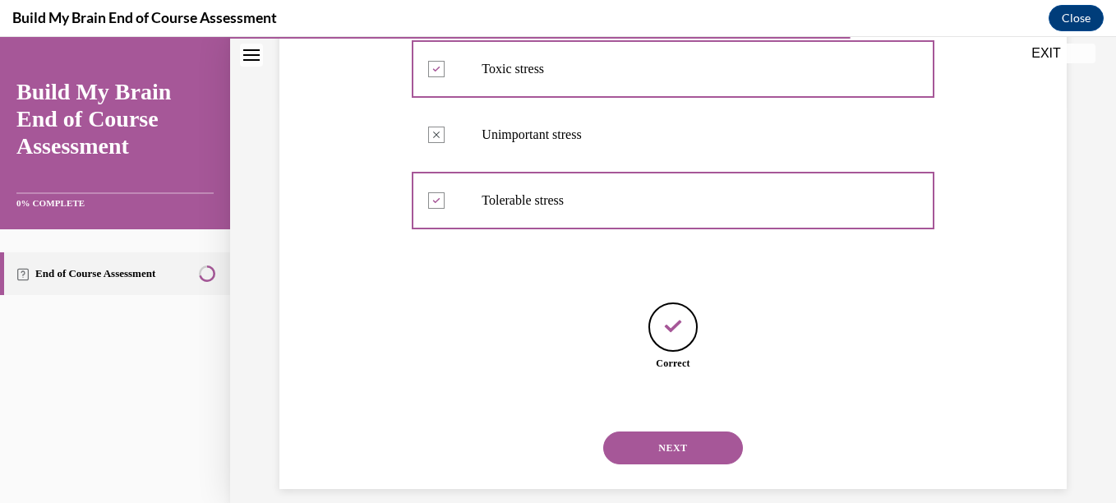
scroll to position [420, 0]
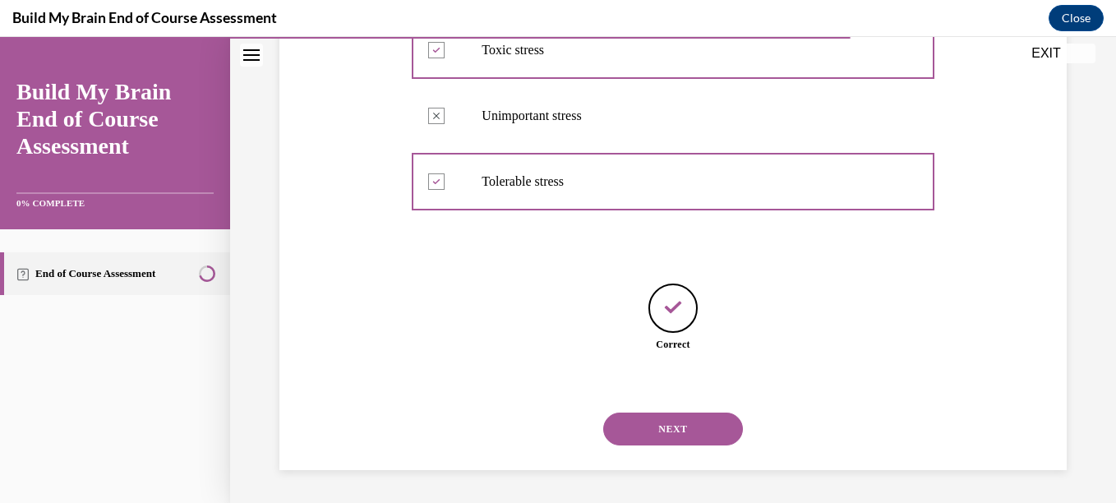
click at [633, 421] on button "NEXT" at bounding box center [673, 428] width 140 height 33
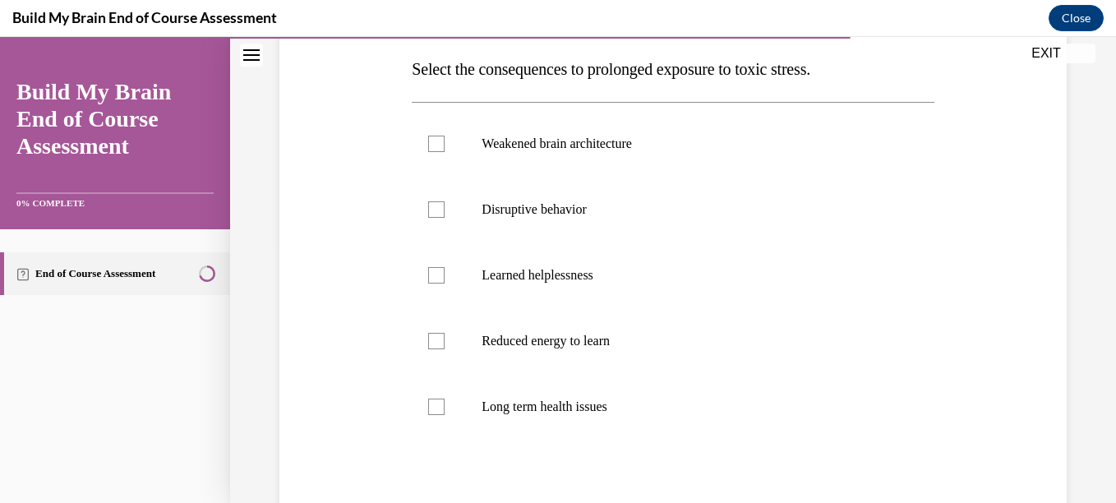
scroll to position [260, 0]
click at [439, 213] on div at bounding box center [436, 210] width 16 height 16
click at [439, 213] on input "Disruptive behavior" at bounding box center [436, 210] width 16 height 16
checkbox input "true"
click at [440, 401] on div at bounding box center [436, 407] width 16 height 16
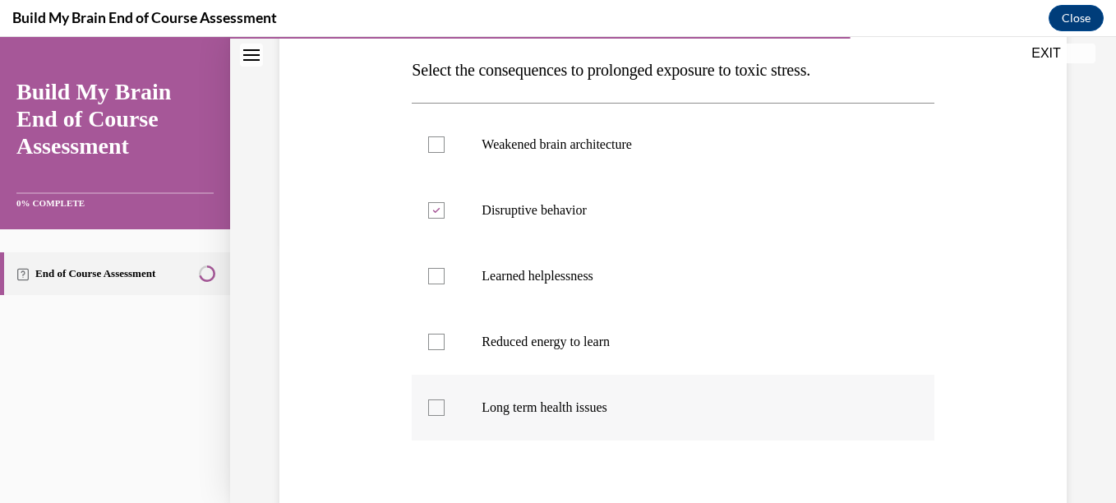
click at [440, 401] on input "Long term health issues" at bounding box center [436, 407] width 16 height 16
checkbox input "true"
click at [438, 139] on div at bounding box center [436, 144] width 16 height 16
click at [438, 139] on input "Weakened brain architecture" at bounding box center [436, 144] width 16 height 16
checkbox input "true"
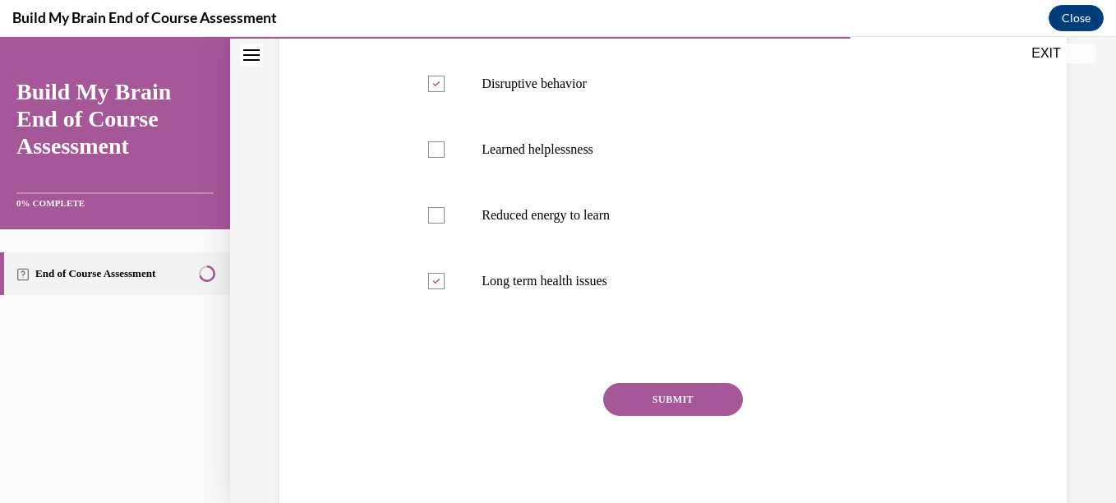
click at [652, 403] on button "SUBMIT" at bounding box center [673, 399] width 140 height 33
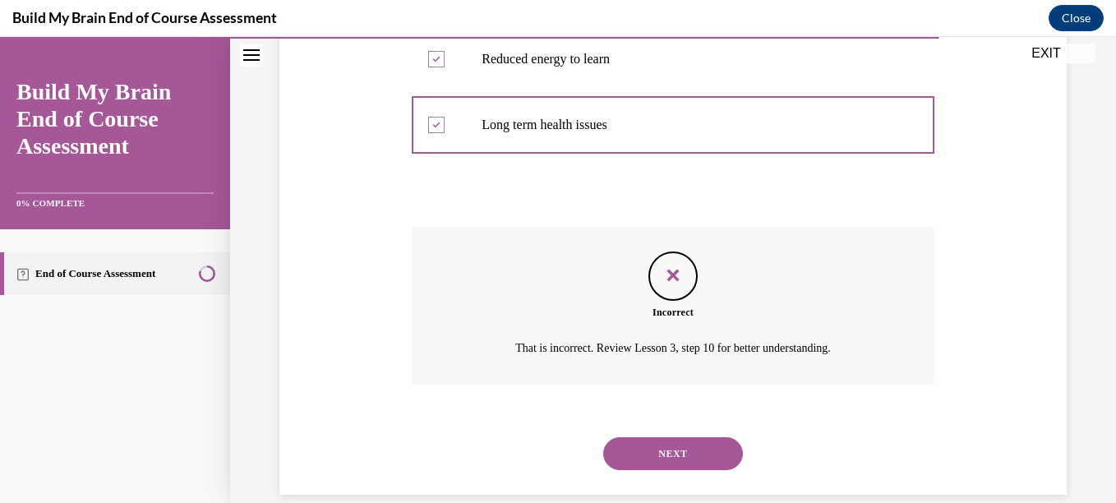
scroll to position [544, 0]
click at [659, 454] on button "NEXT" at bounding box center [673, 451] width 140 height 33
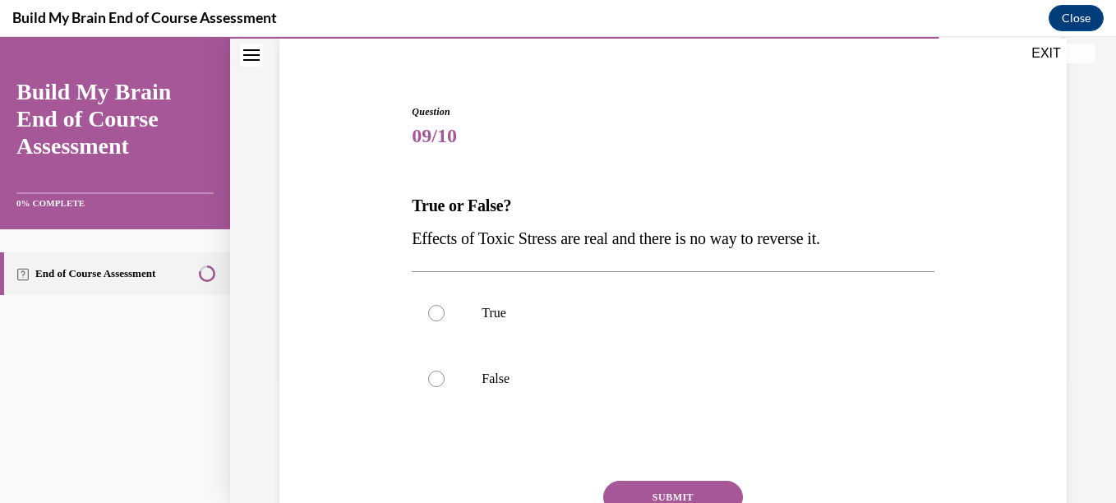
scroll to position [125, 0]
click at [504, 393] on label "False" at bounding box center [673, 378] width 522 height 66
click at [445, 386] on input "False" at bounding box center [436, 378] width 16 height 16
radio input "true"
click at [662, 491] on button "SUBMIT" at bounding box center [673, 496] width 140 height 33
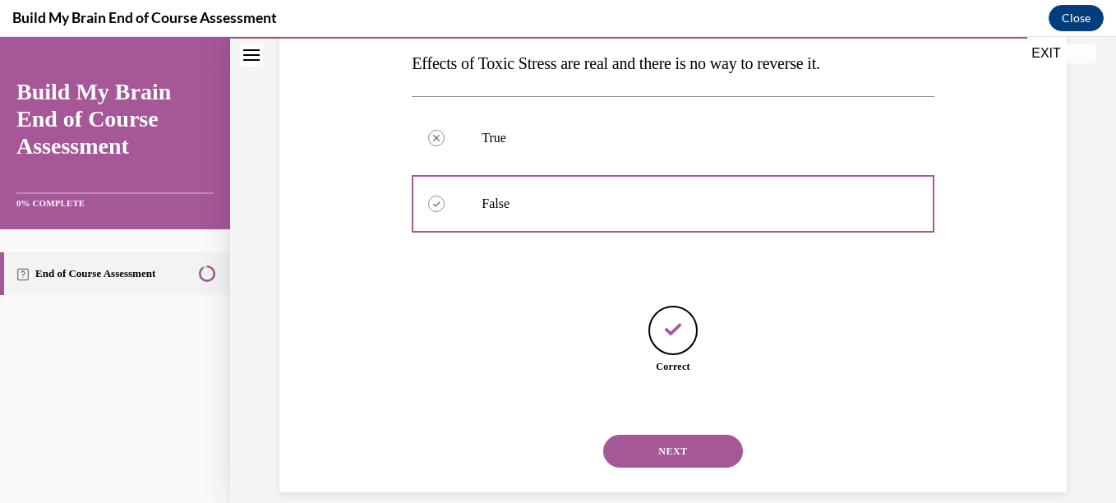
scroll to position [321, 0]
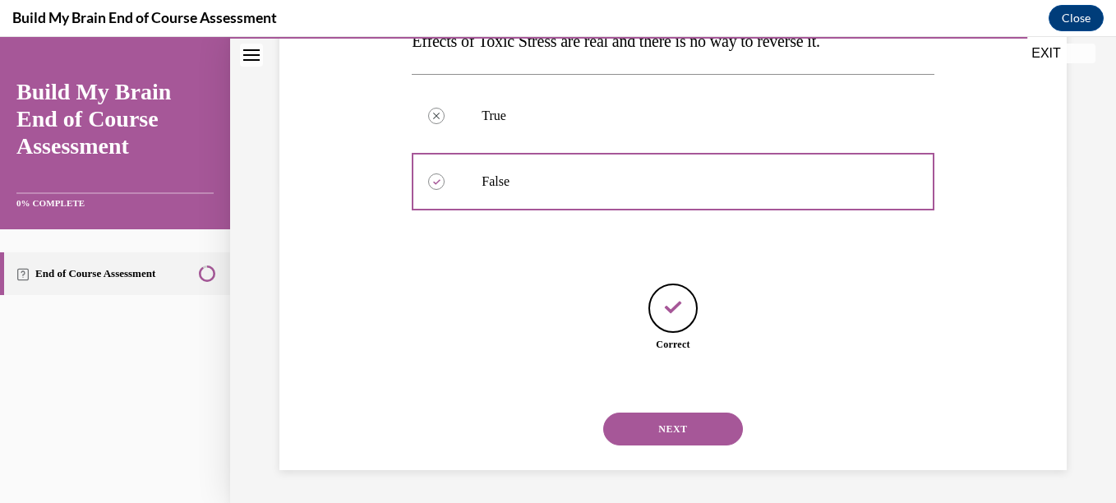
click at [638, 422] on button "NEXT" at bounding box center [673, 428] width 140 height 33
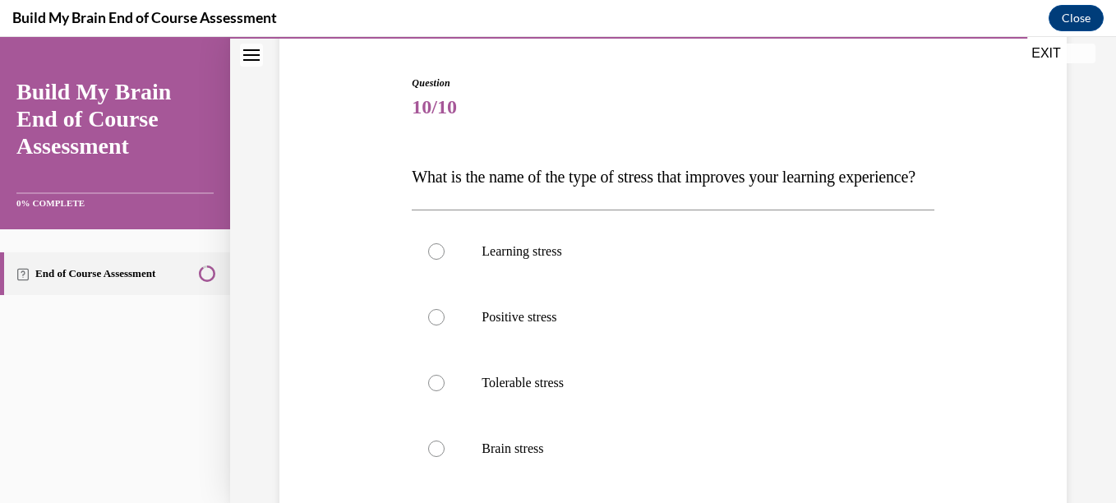
scroll to position [168, 0]
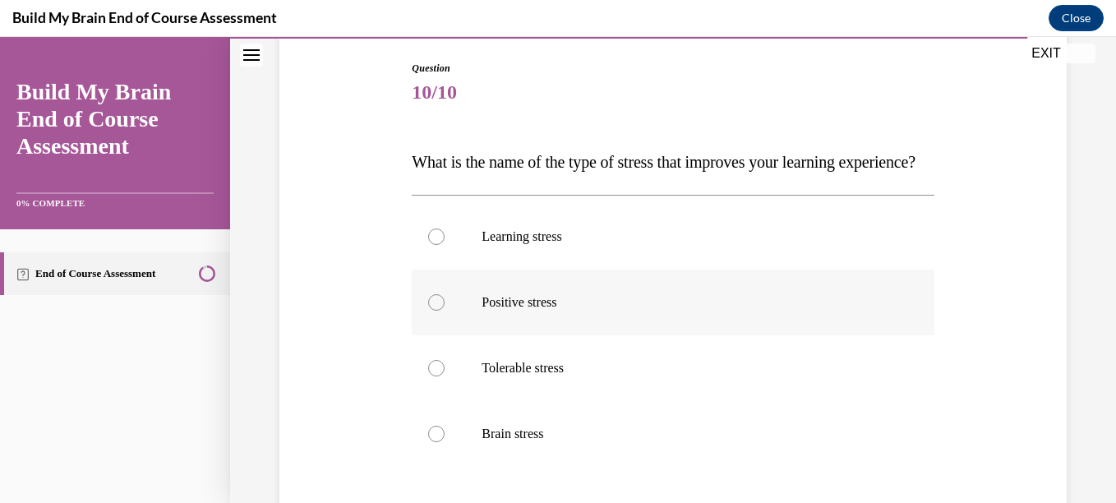
click at [523, 311] on p "Positive stress" at bounding box center [686, 302] width 411 height 16
click at [445, 311] on input "Positive stress" at bounding box center [436, 302] width 16 height 16
radio input "true"
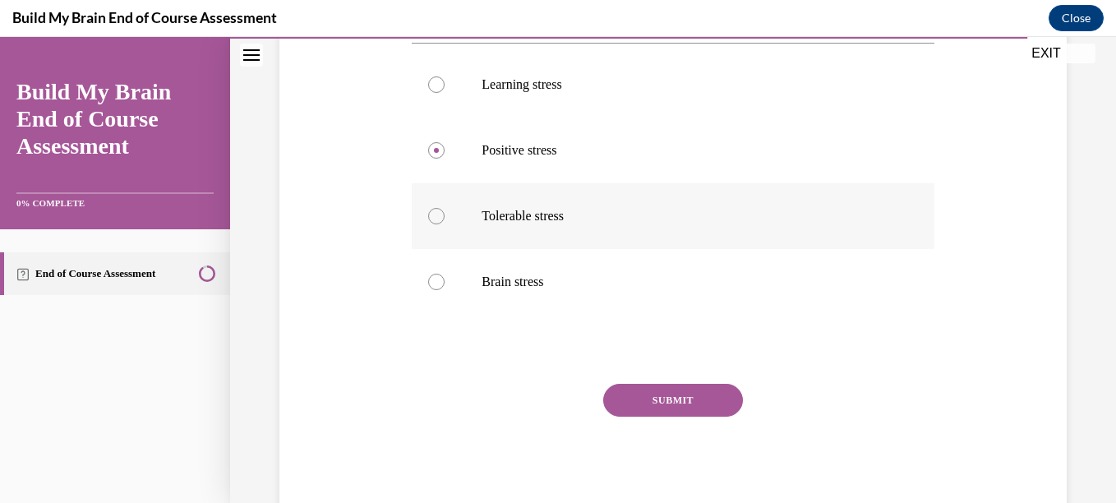
scroll to position [330, 0]
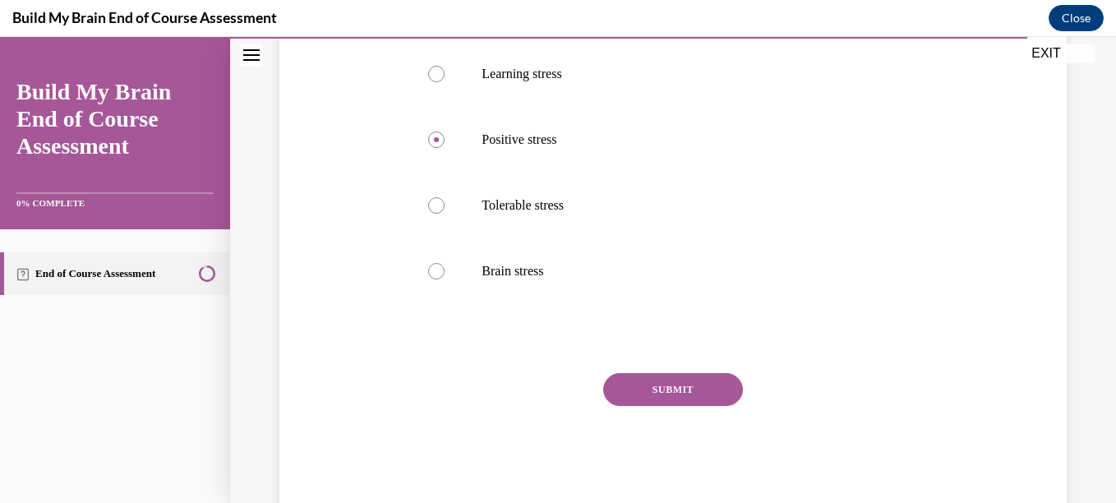
click at [623, 406] on button "SUBMIT" at bounding box center [673, 389] width 140 height 33
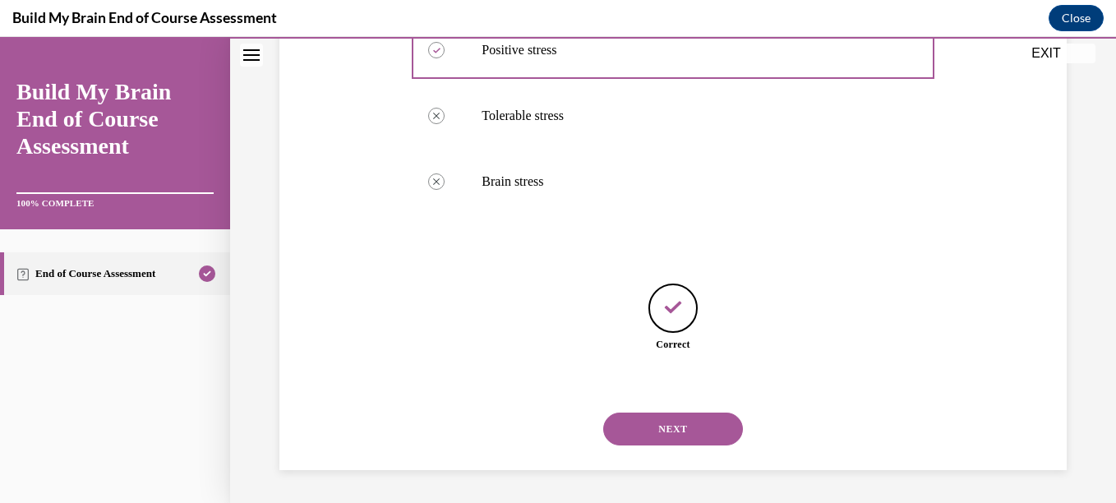
scroll to position [453, 0]
click at [637, 424] on button "NEXT" at bounding box center [673, 428] width 140 height 33
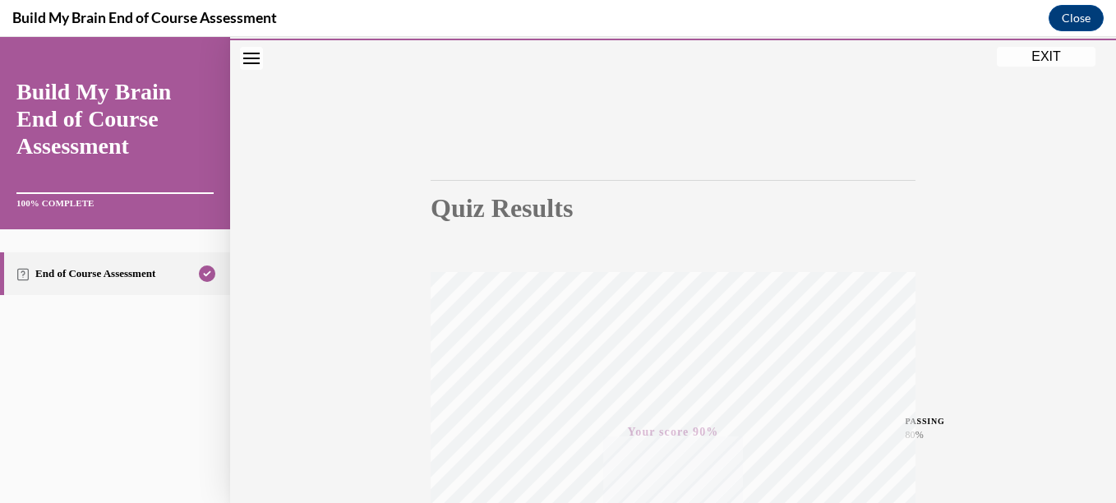
scroll to position [50, 0]
click at [487, 196] on h1 "Quiz Results" at bounding box center [673, 206] width 485 height 30
click at [559, 210] on h1 "Quiz Results" at bounding box center [673, 206] width 485 height 30
click at [1019, 53] on button "EXIT" at bounding box center [1046, 54] width 99 height 20
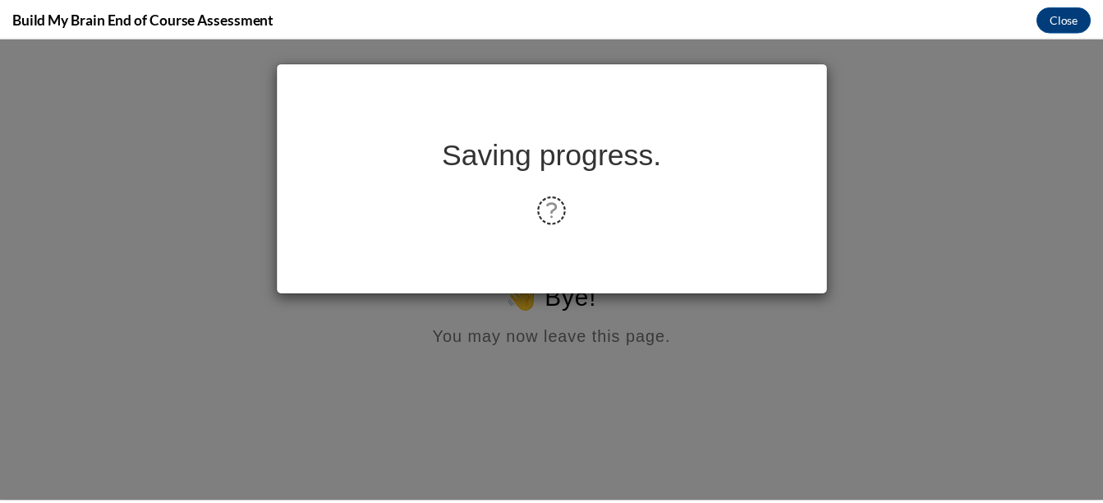
scroll to position [0, 0]
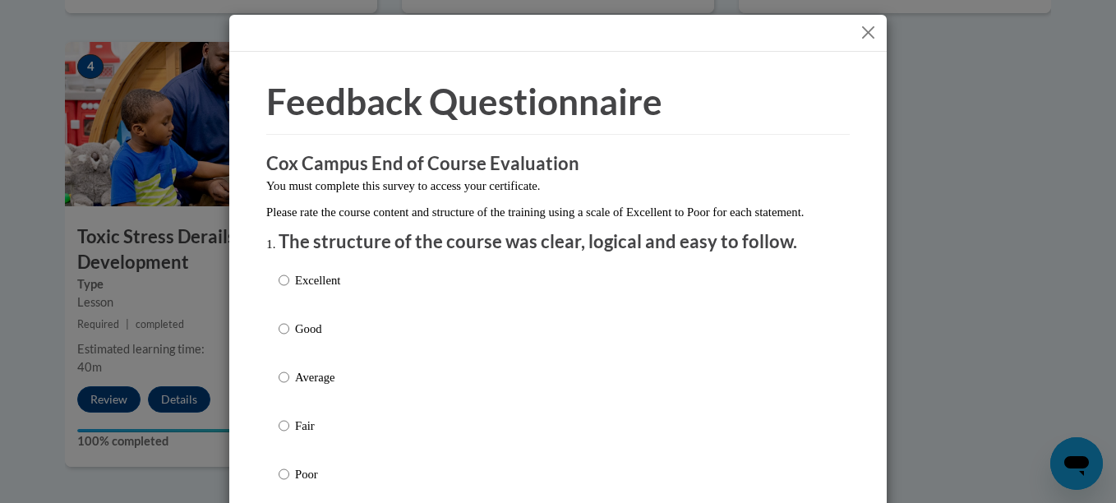
click at [868, 30] on button "Close" at bounding box center [868, 32] width 21 height 21
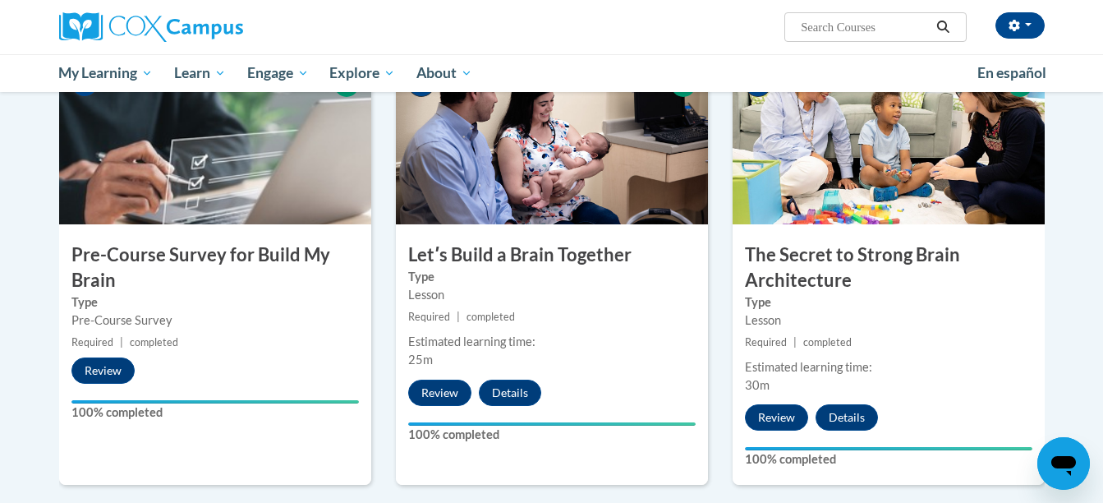
scroll to position [51, 0]
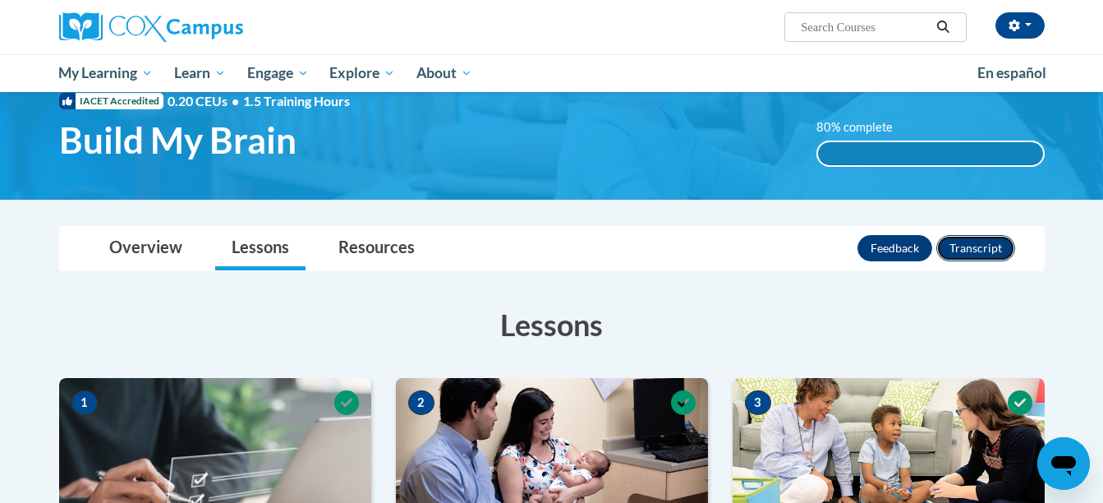
click at [976, 251] on button "Transcript" at bounding box center [976, 248] width 79 height 26
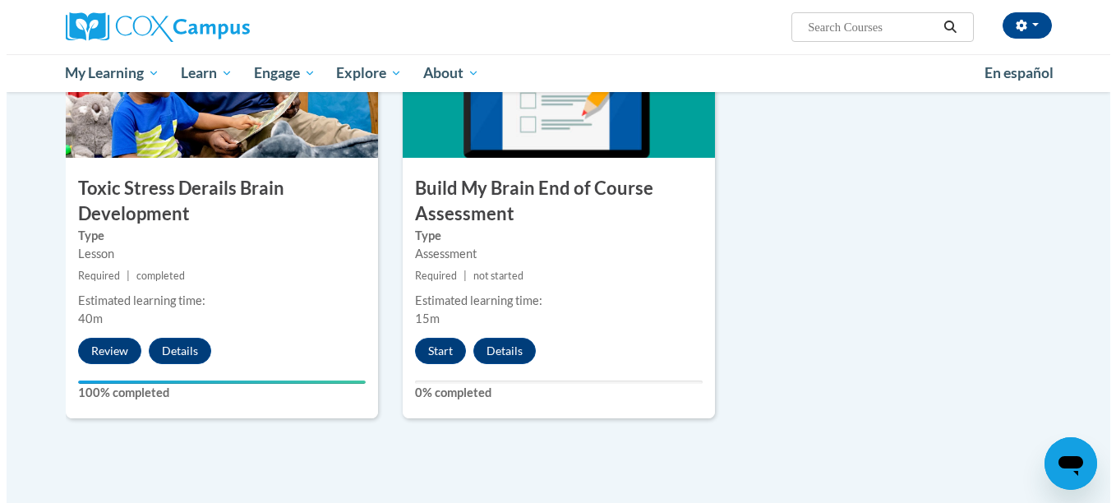
scroll to position [891, 0]
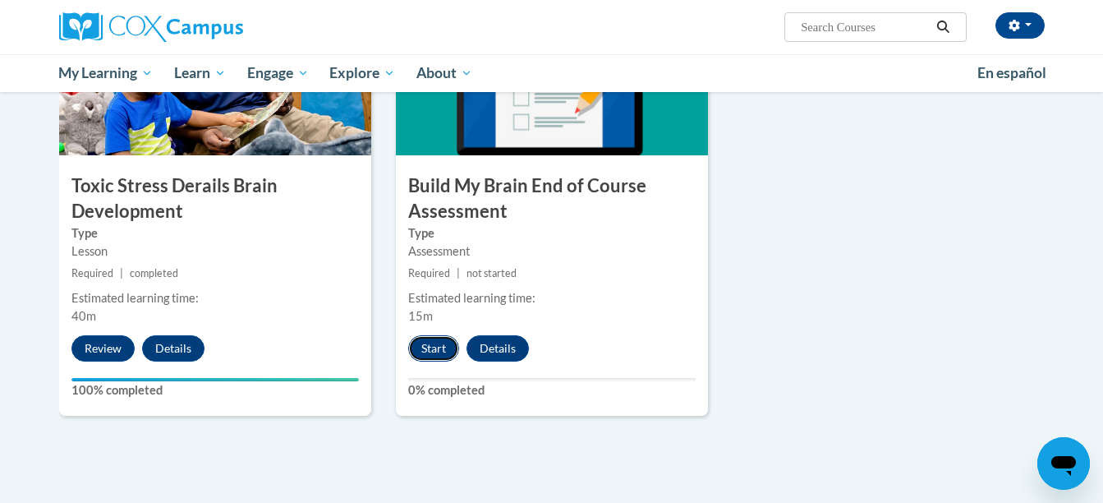
click at [431, 351] on button "Start" at bounding box center [433, 348] width 51 height 26
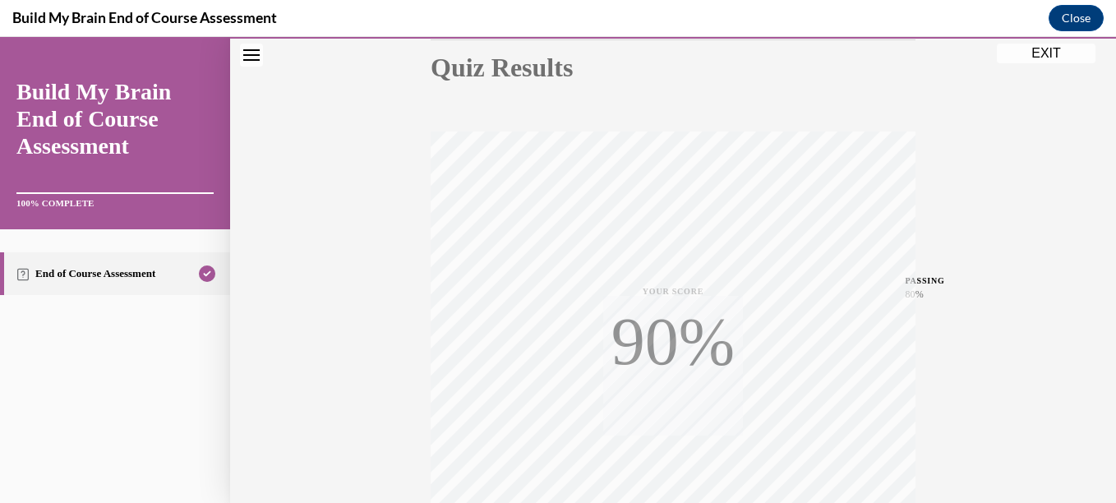
scroll to position [376, 0]
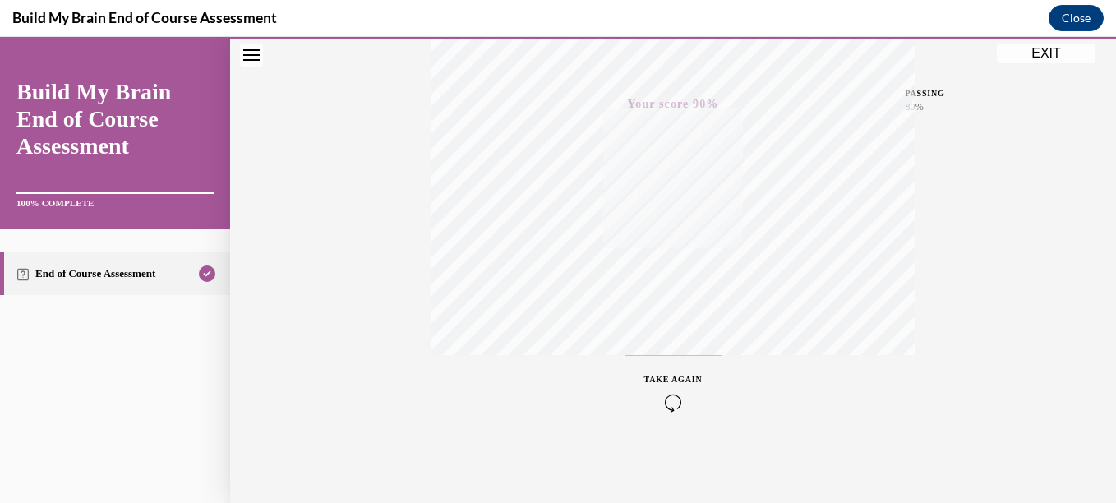
click at [1032, 54] on button "EXIT" at bounding box center [1046, 54] width 99 height 20
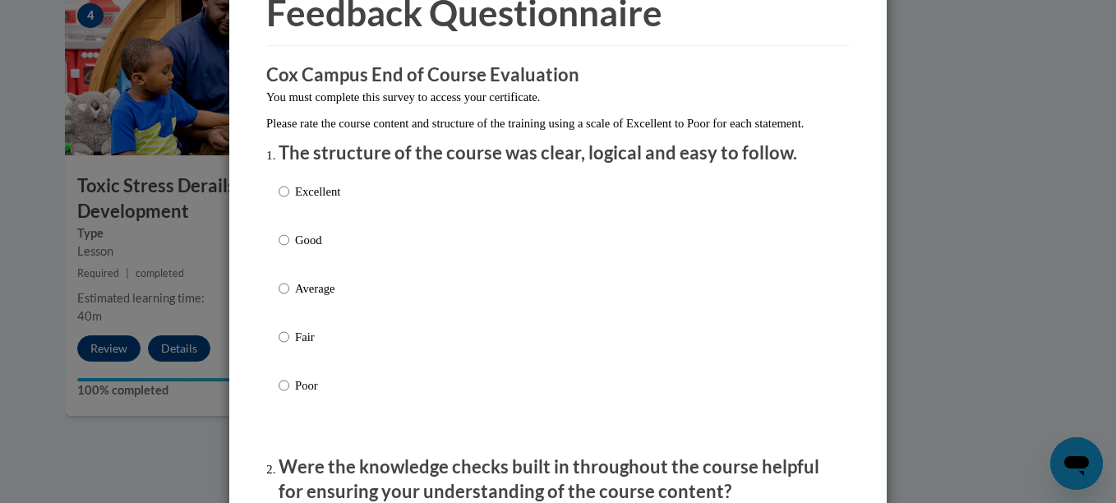
scroll to position [90, 0]
click at [300, 248] on p "Good" at bounding box center [317, 239] width 45 height 18
click at [289, 248] on input "Good" at bounding box center [284, 239] width 11 height 18
radio input "true"
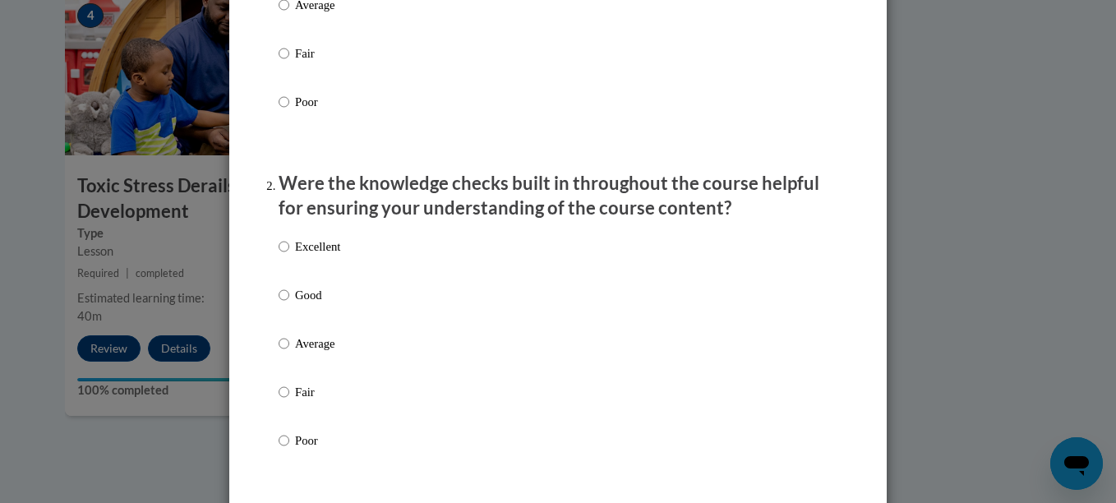
scroll to position [378, 0]
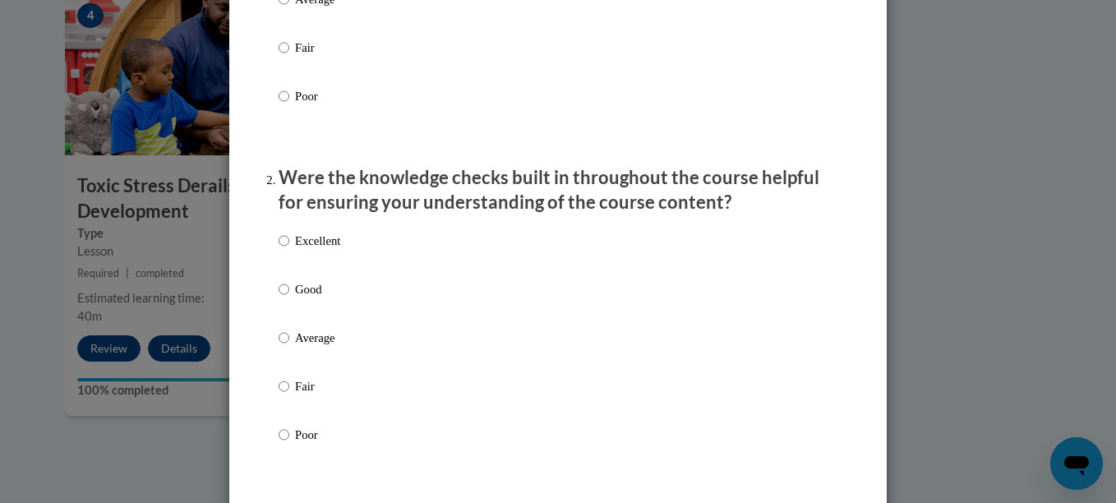
click at [329, 298] on p "Good" at bounding box center [317, 289] width 45 height 18
click at [289, 298] on input "Good" at bounding box center [284, 289] width 11 height 18
radio input "true"
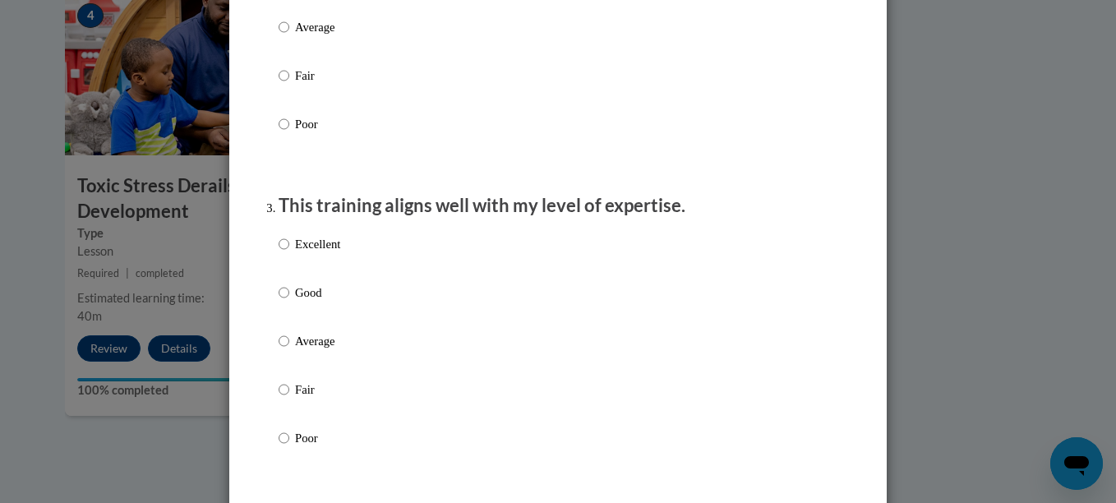
scroll to position [690, 0]
click at [329, 300] on p "Good" at bounding box center [317, 291] width 45 height 18
click at [289, 300] on input "Good" at bounding box center [284, 291] width 11 height 18
radio input "true"
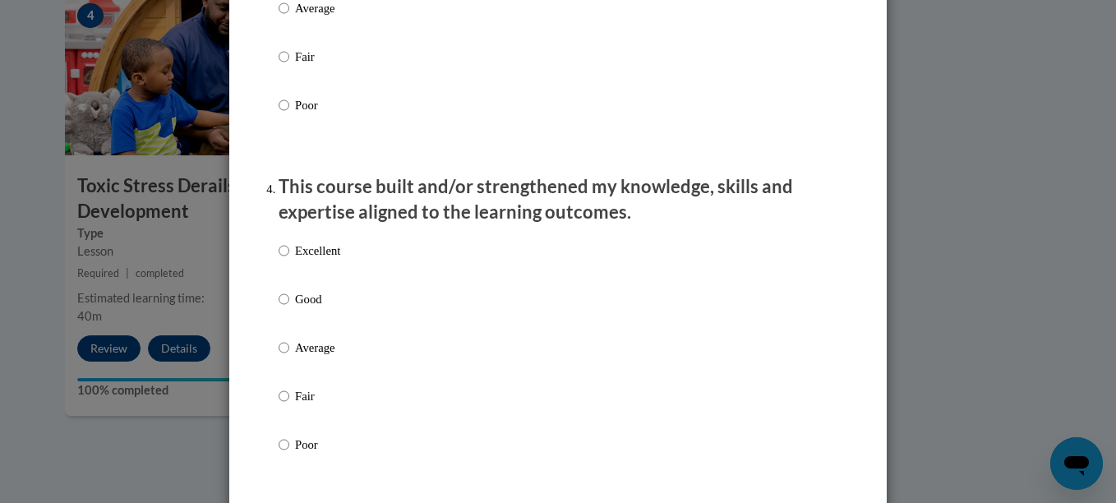
scroll to position [1022, 0]
click at [329, 307] on p "Good" at bounding box center [317, 298] width 45 height 18
click at [289, 307] on input "Good" at bounding box center [284, 298] width 11 height 18
radio input "true"
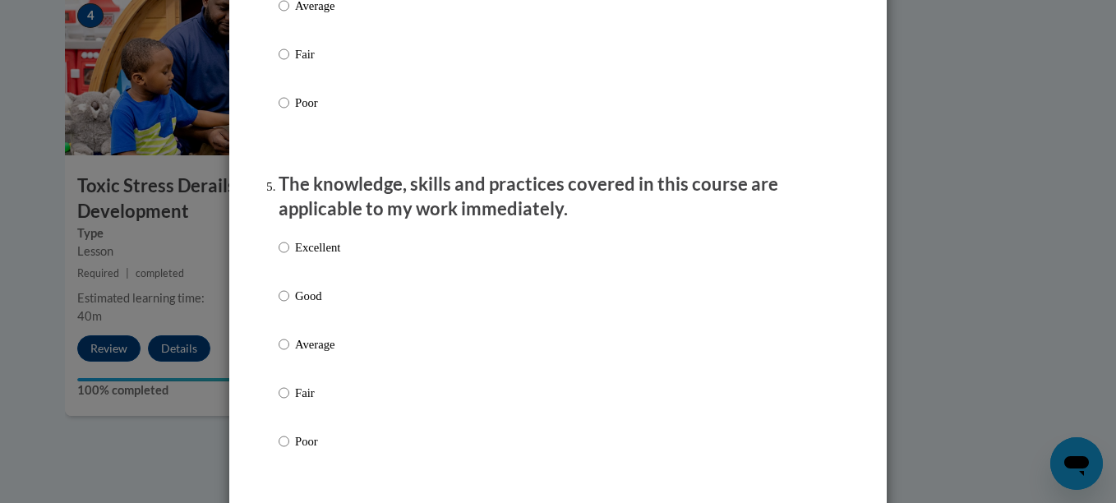
click at [329, 305] on p "Good" at bounding box center [317, 296] width 45 height 18
click at [289, 305] on input "Good" at bounding box center [284, 296] width 11 height 18
radio input "true"
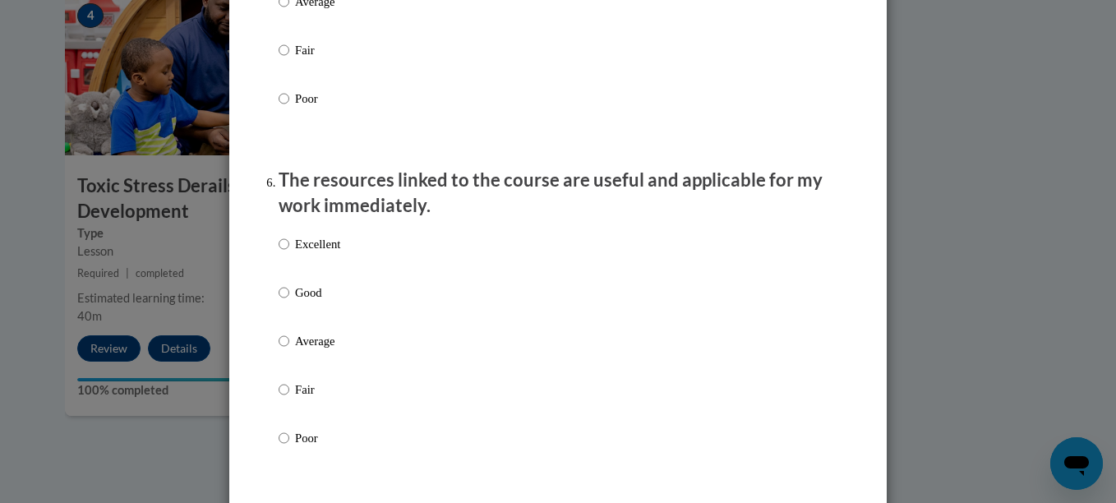
scroll to position [1707, 0]
click at [329, 301] on p "Good" at bounding box center [317, 292] width 45 height 18
click at [289, 301] on input "Good" at bounding box center [284, 292] width 11 height 18
radio input "true"
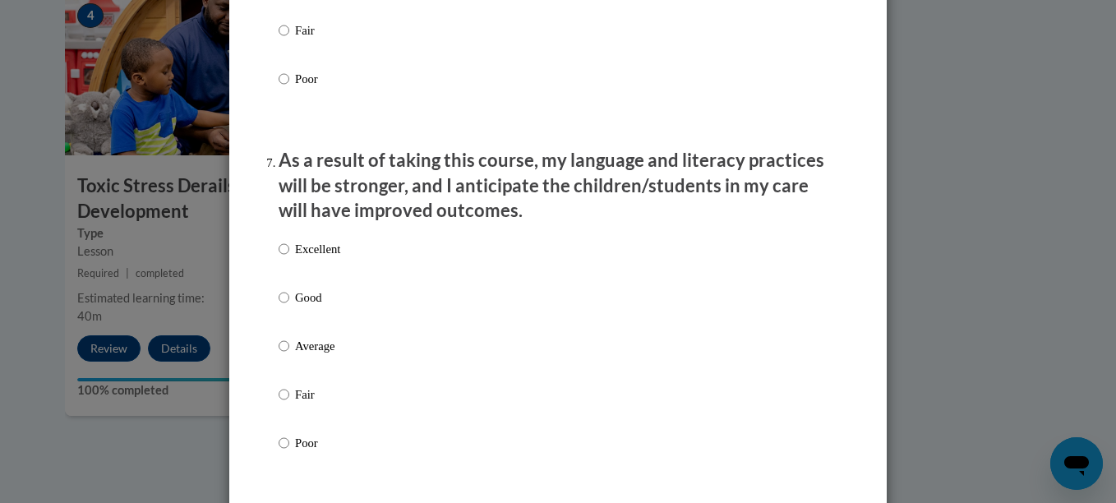
scroll to position [2069, 0]
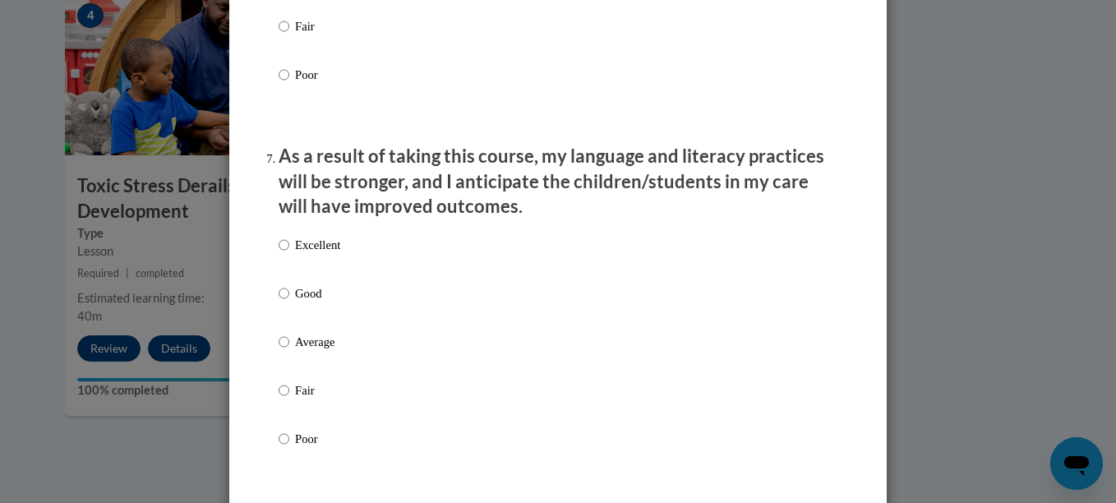
click at [329, 302] on p "Good" at bounding box center [317, 293] width 45 height 18
click at [289, 302] on input "Good" at bounding box center [284, 293] width 11 height 18
radio input "true"
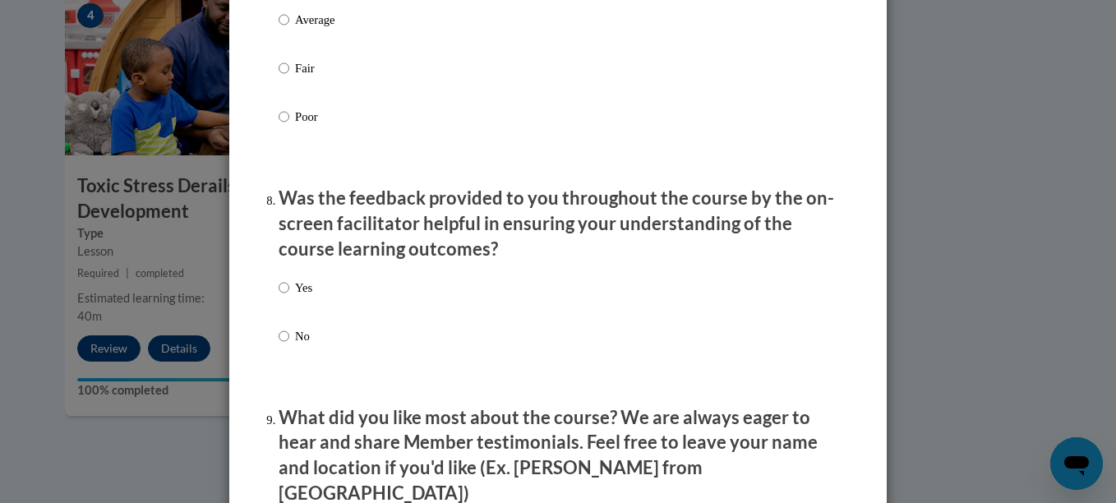
scroll to position [2391, 0]
click at [329, 312] on div "Yes No" at bounding box center [558, 331] width 559 height 122
click at [315, 299] on div "Yes No" at bounding box center [558, 331] width 559 height 122
click at [279, 297] on input "Yes" at bounding box center [284, 288] width 11 height 18
radio input "true"
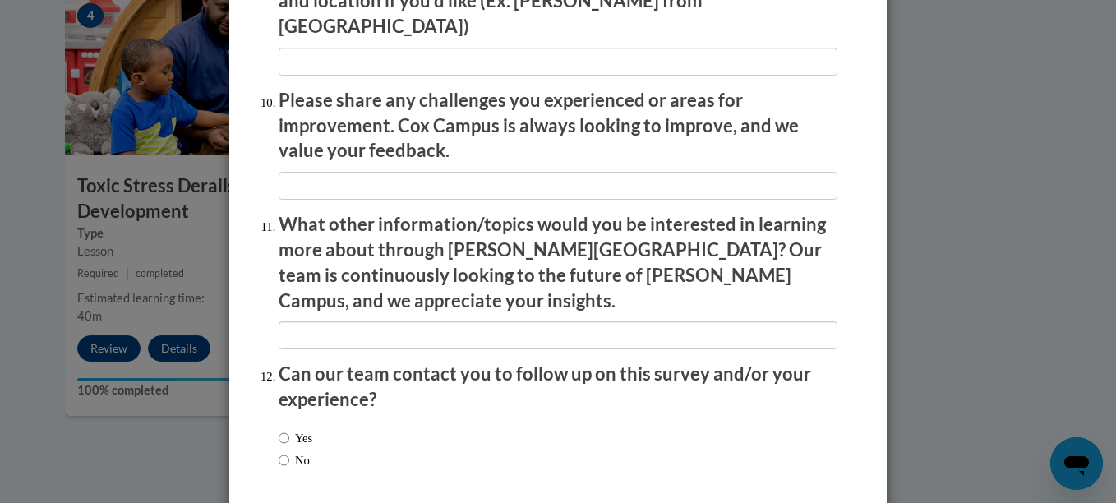
scroll to position [2911, 0]
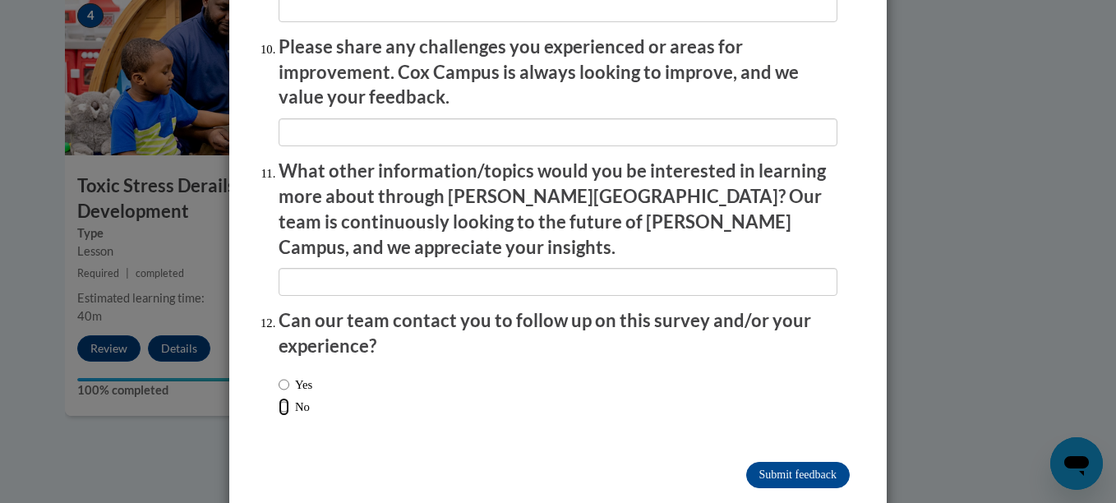
click at [279, 398] on input "No" at bounding box center [284, 407] width 11 height 18
radio input "true"
click at [776, 462] on input "Submit feedback" at bounding box center [798, 475] width 104 height 26
